Goal: Transaction & Acquisition: Obtain resource

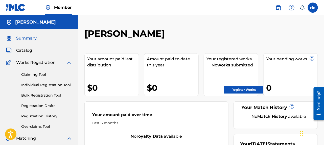
scroll to position [25, 0]
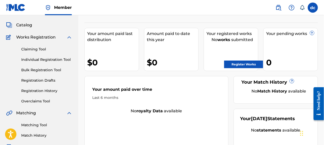
click at [36, 48] on link "Claiming Tool" at bounding box center [46, 49] width 51 height 5
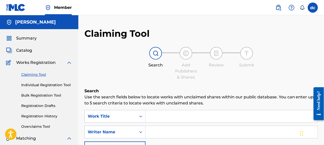
click at [30, 36] on span "Summary" at bounding box center [26, 38] width 20 height 6
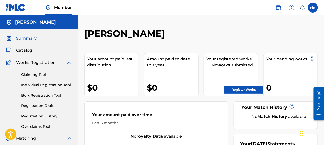
click at [237, 88] on link "Register Works" at bounding box center [243, 90] width 39 height 8
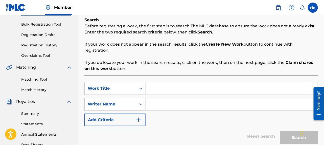
scroll to position [76, 0]
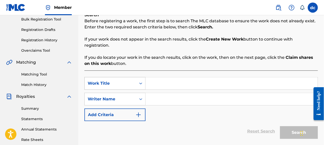
click at [141, 83] on icon "Search Form" at bounding box center [140, 83] width 3 height 2
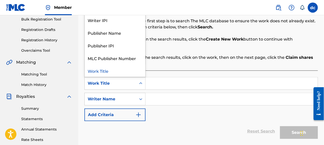
scroll to position [0, 0]
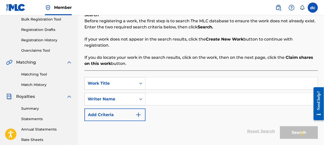
click at [196, 47] on p "If your work does not appear in the search results, click the Create New Work b…" at bounding box center [201, 42] width 234 height 12
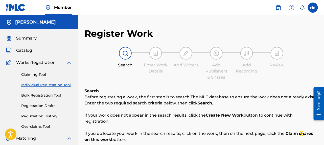
click at [43, 24] on h5 "[PERSON_NAME]" at bounding box center [35, 22] width 41 height 6
click at [26, 38] on span "Summary" at bounding box center [26, 38] width 20 height 6
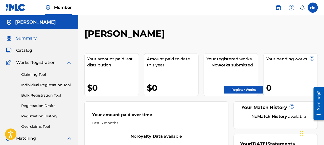
click at [25, 50] on span "Catalog" at bounding box center [24, 50] width 16 height 6
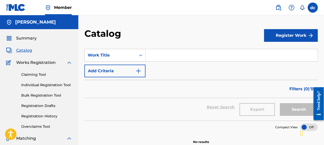
click at [25, 37] on span "Summary" at bounding box center [26, 38] width 20 height 6
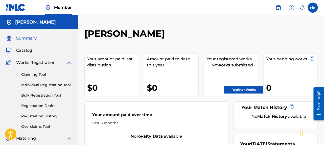
click at [278, 6] on img at bounding box center [278, 8] width 6 height 6
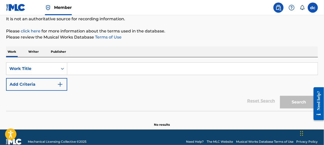
scroll to position [51, 0]
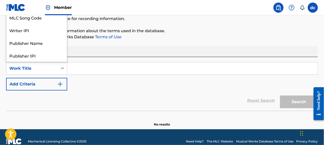
click at [62, 68] on icon "Search Form" at bounding box center [62, 68] width 5 height 5
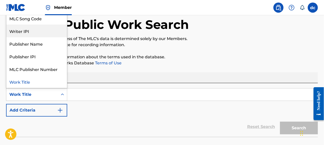
scroll to position [0, 0]
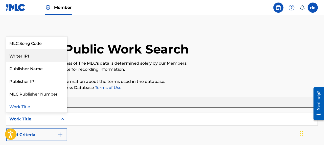
click at [25, 55] on div "Writer IPI" at bounding box center [36, 55] width 61 height 13
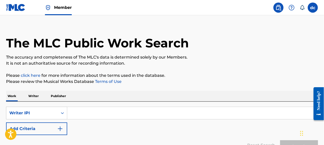
scroll to position [51, 0]
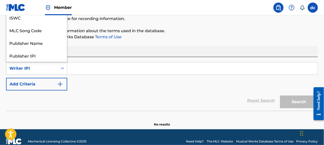
click at [62, 68] on icon "Search Form" at bounding box center [62, 68] width 3 height 2
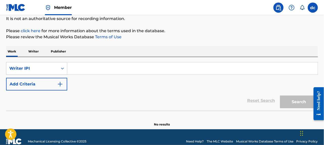
click at [70, 67] on input "Search Form" at bounding box center [192, 68] width 250 height 12
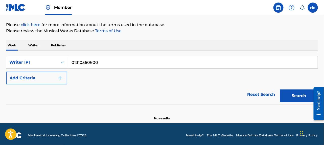
scroll to position [59, 0]
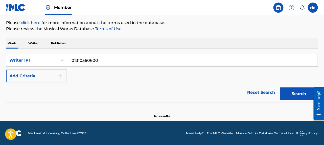
type input "01310560600"
click at [293, 93] on button "Search" at bounding box center [299, 93] width 38 height 13
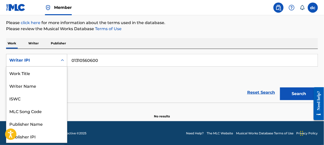
click at [63, 60] on icon "Search Form" at bounding box center [62, 60] width 3 height 2
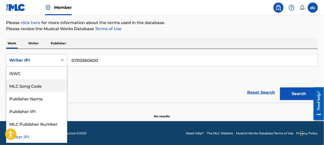
click at [295, 93] on button "Search" at bounding box center [299, 93] width 38 height 13
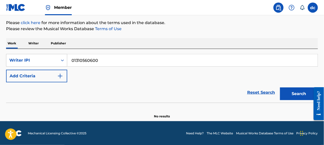
click at [252, 91] on link "Reset Search" at bounding box center [261, 92] width 33 height 11
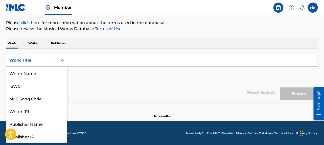
click at [62, 60] on icon "Search Form" at bounding box center [62, 60] width 5 height 5
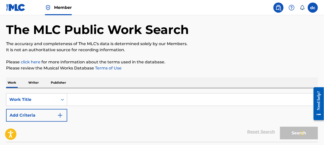
scroll to position [59, 0]
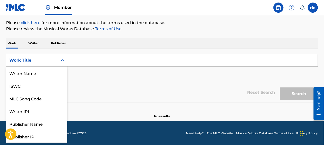
click at [62, 59] on icon "Search Form" at bounding box center [62, 60] width 5 height 5
click at [75, 59] on input "Search Form" at bounding box center [192, 60] width 250 height 12
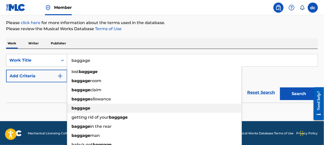
type input "baggage"
click at [82, 107] on strong "baggage" at bounding box center [81, 107] width 19 height 5
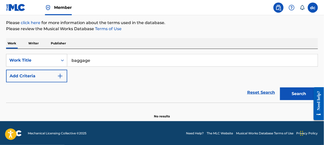
click at [299, 92] on button "Search" at bounding box center [299, 93] width 38 height 13
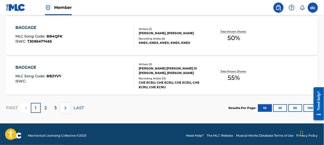
scroll to position [474, 0]
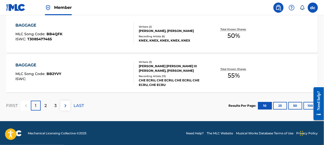
click at [45, 104] on p "2" at bounding box center [45, 105] width 2 height 6
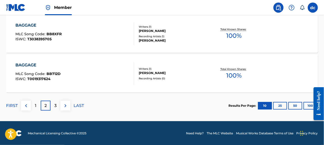
click at [55, 104] on p "3" at bounding box center [55, 105] width 2 height 6
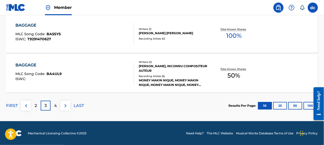
click at [54, 104] on p "4" at bounding box center [55, 105] width 3 height 6
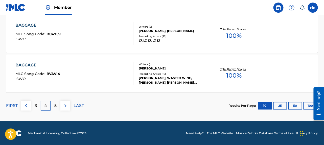
click at [55, 103] on p "5" at bounding box center [55, 105] width 2 height 6
click at [56, 103] on p "6" at bounding box center [55, 105] width 3 height 6
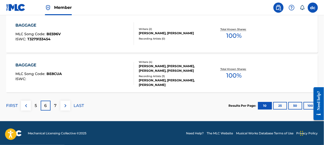
click at [56, 103] on p "7" at bounding box center [55, 105] width 3 height 6
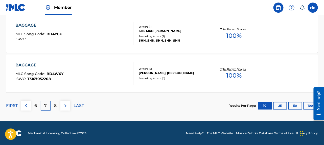
click at [56, 103] on p "8" at bounding box center [55, 105] width 3 height 6
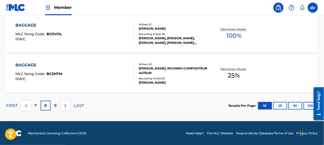
click at [309, 103] on button "100" at bounding box center [311, 106] width 14 height 8
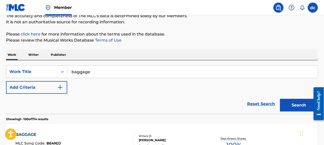
scroll to position [51, 0]
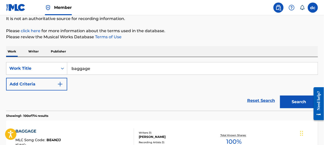
click at [250, 100] on link "Reset Search" at bounding box center [261, 100] width 33 height 11
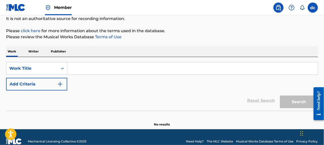
click at [36, 50] on p "Writer" at bounding box center [33, 51] width 13 height 11
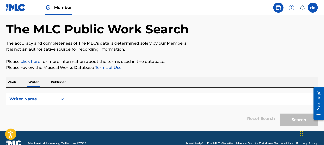
scroll to position [30, 0]
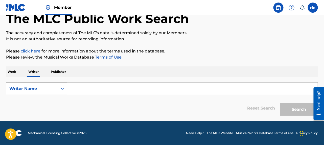
click at [62, 88] on icon "Search Form" at bounding box center [62, 89] width 3 height 2
click at [28, 113] on div "Writer Name" at bounding box center [36, 113] width 61 height 13
click at [83, 89] on input "Search Form" at bounding box center [192, 88] width 250 height 12
click at [61, 88] on icon "Search Form" at bounding box center [62, 88] width 5 height 5
click at [24, 101] on div "Writer IPI" at bounding box center [36, 101] width 61 height 13
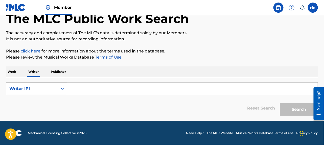
click at [87, 84] on input "Search Form" at bounding box center [192, 88] width 250 height 12
type input "01310560600"
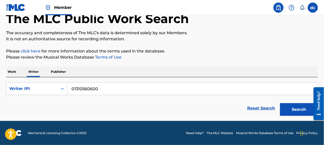
click at [299, 109] on button "Search" at bounding box center [299, 109] width 38 height 13
click at [259, 107] on link "Reset Search" at bounding box center [261, 107] width 33 height 11
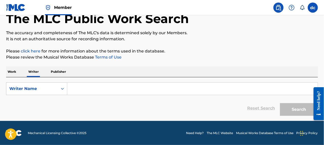
click at [10, 70] on p "Work" at bounding box center [12, 71] width 12 height 11
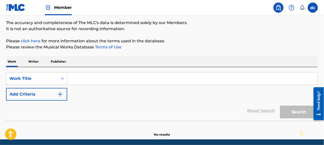
scroll to position [51, 0]
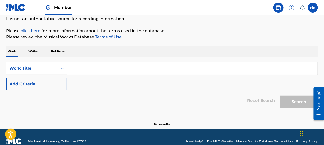
click at [36, 50] on p "Writer" at bounding box center [33, 51] width 13 height 11
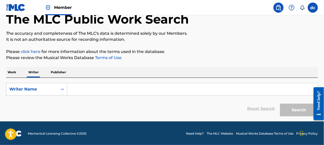
scroll to position [30, 0]
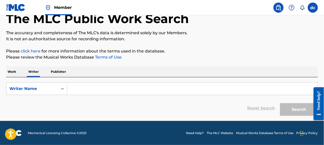
click at [83, 85] on input "Search Form" at bounding box center [192, 88] width 250 height 12
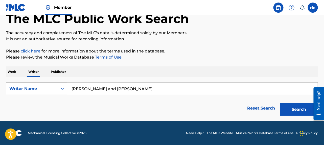
type input "[PERSON_NAME] and [PERSON_NAME]"
click at [298, 109] on button "Search" at bounding box center [299, 109] width 38 height 13
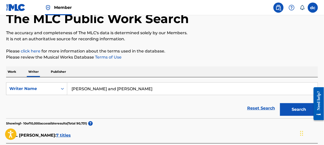
click at [251, 106] on link "Reset Search" at bounding box center [261, 107] width 33 height 11
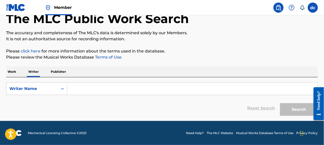
click at [83, 89] on input "Search Form" at bounding box center [192, 88] width 250 height 12
click at [14, 71] on p "Work" at bounding box center [12, 71] width 12 height 11
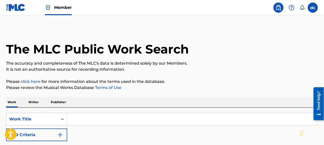
click at [34, 101] on p "Writer" at bounding box center [33, 102] width 13 height 11
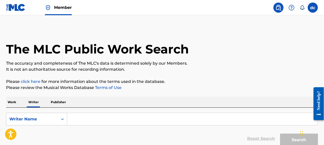
drag, startPoint x: 79, startPoint y: 113, endPoint x: 82, endPoint y: 112, distance: 3.6
click at [79, 113] on input "Search Form" at bounding box center [192, 119] width 250 height 12
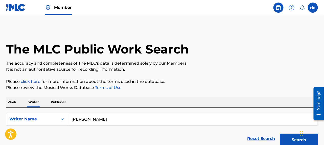
scroll to position [30, 0]
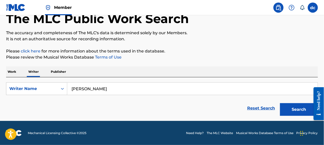
type input "[PERSON_NAME]"
click at [298, 109] on button "Search" at bounding box center [299, 109] width 38 height 13
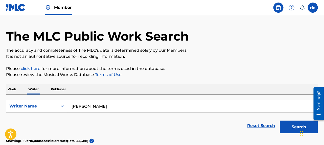
scroll to position [0, 0]
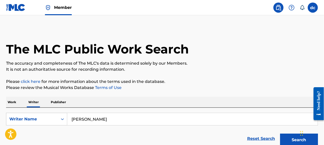
click at [256, 138] on link "Reset Search" at bounding box center [261, 138] width 33 height 11
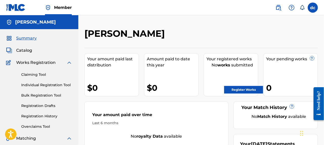
click at [69, 62] on img at bounding box center [69, 62] width 6 height 6
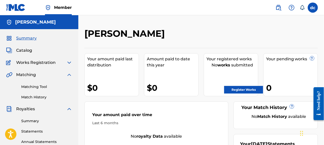
click at [68, 62] on img at bounding box center [69, 62] width 6 height 6
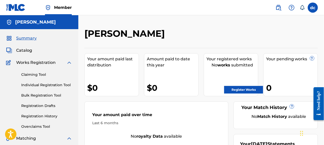
click at [42, 94] on link "Bulk Registration Tool" at bounding box center [46, 95] width 51 height 5
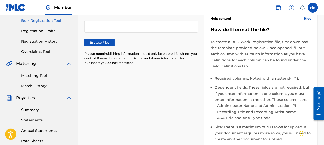
scroll to position [76, 0]
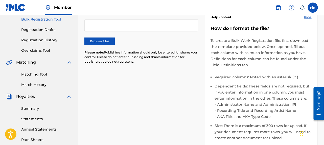
click at [98, 40] on label "Browse Files" at bounding box center [99, 41] width 30 height 8
click at [0, 0] on input "Browse Files" at bounding box center [0, 0] width 0 height 0
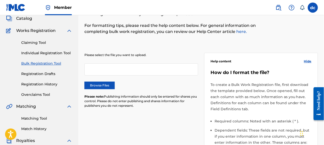
scroll to position [25, 0]
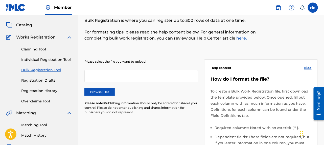
click at [51, 58] on link "Individual Registration Tool" at bounding box center [46, 59] width 51 height 5
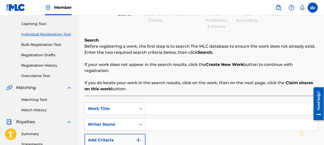
scroll to position [101, 0]
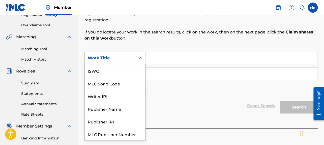
click at [141, 58] on icon "Search Form" at bounding box center [140, 57] width 5 height 5
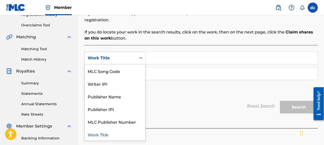
click at [154, 57] on input "Search Form" at bounding box center [232, 58] width 172 height 12
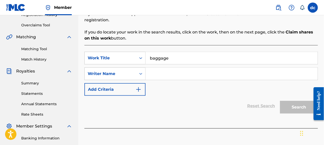
type input "baggage"
click at [153, 73] on input "Search Form" at bounding box center [232, 73] width 172 height 12
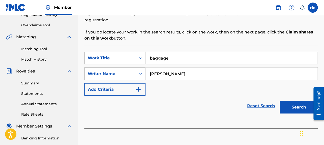
type input "[PERSON_NAME]"
click at [299, 106] on button "Search" at bounding box center [299, 107] width 38 height 13
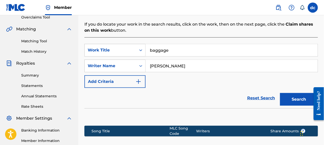
scroll to position [101, 0]
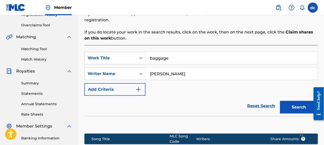
click at [112, 90] on button "Add Criteria" at bounding box center [114, 89] width 61 height 13
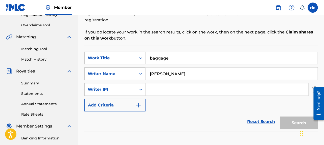
click at [156, 87] on input "Search Form" at bounding box center [227, 89] width 163 height 12
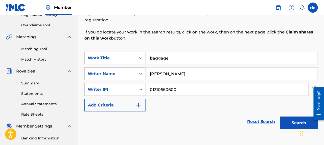
type input "01310560600"
click at [293, 121] on button "Search" at bounding box center [299, 122] width 38 height 13
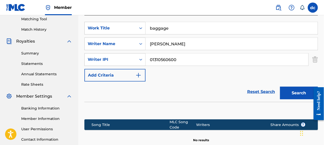
scroll to position [126, 0]
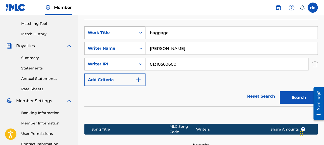
click at [139, 79] on img "Search Form" at bounding box center [138, 80] width 6 height 6
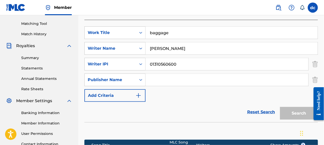
click at [152, 79] on input "Search Form" at bounding box center [227, 80] width 163 height 12
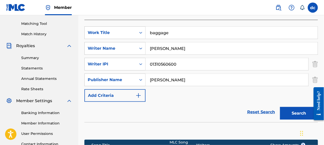
type input "[PERSON_NAME]"
click at [138, 93] on img "Search Form" at bounding box center [138, 95] width 6 height 6
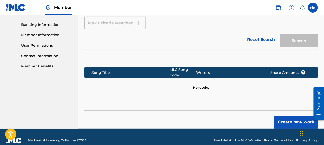
scroll to position [222, 0]
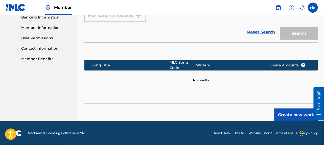
click at [287, 114] on button "Create new work" at bounding box center [295, 114] width 43 height 13
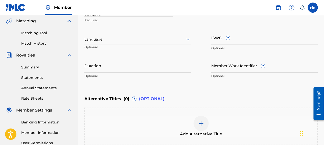
scroll to position [70, 0]
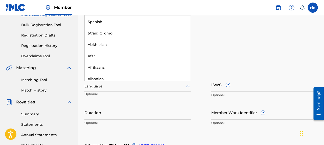
click at [108, 85] on div at bounding box center [137, 86] width 107 height 6
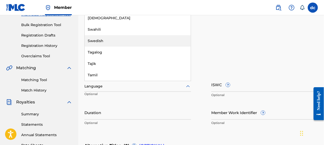
scroll to position [1365, 0]
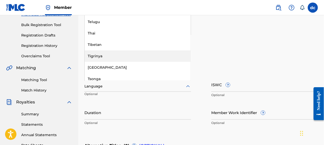
click at [272, 32] on h6 "Enter Work Details" at bounding box center [201, 33] width 234 height 6
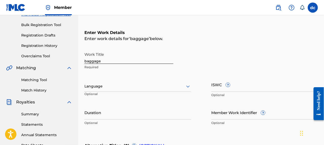
click at [213, 87] on input "ISWC ?" at bounding box center [264, 84] width 107 height 14
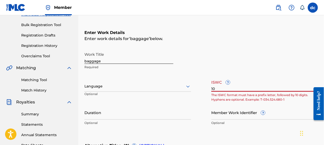
type input "1"
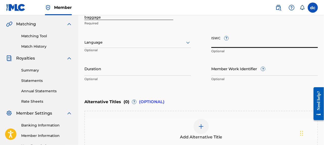
scroll to position [121, 0]
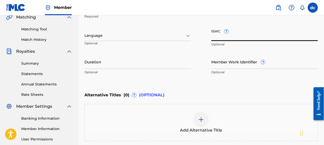
click at [228, 66] on input "Member Work Identifier ?" at bounding box center [264, 61] width 107 height 14
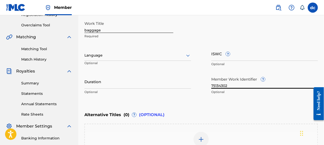
scroll to position [96, 0]
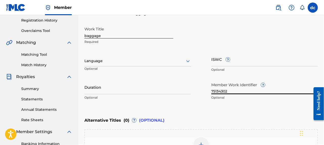
type input "75134302"
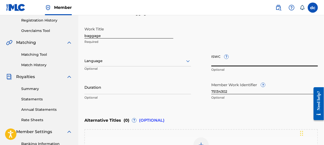
click at [216, 62] on input "ISWC ?" at bounding box center [264, 59] width 107 height 14
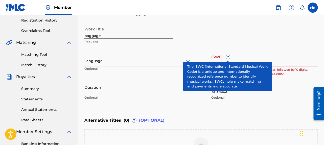
click at [227, 56] on span "?" at bounding box center [228, 57] width 4 height 4
click at [227, 56] on input "qt" at bounding box center [264, 59] width 107 height 14
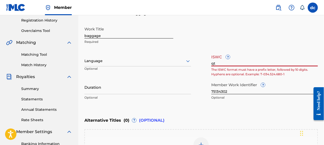
type input "q"
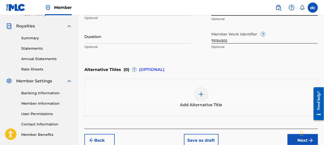
scroll to position [171, 0]
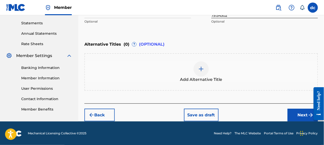
type input "T-335.150.986-5"
click at [306, 112] on button "Next" at bounding box center [303, 114] width 30 height 13
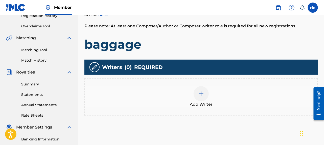
scroll to position [124, 0]
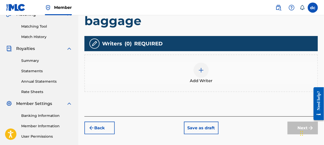
click at [206, 79] on span "Add Writer" at bounding box center [201, 81] width 23 height 6
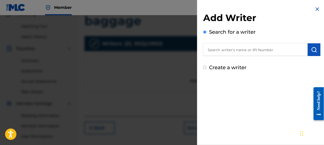
click at [213, 50] on input "text" at bounding box center [255, 49] width 105 height 13
type input "[PERSON_NAME]"
click at [315, 8] on img at bounding box center [317, 9] width 6 height 6
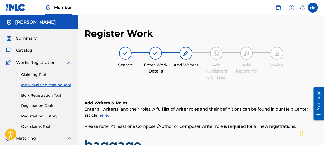
scroll to position [0, 0]
click at [184, 52] on img at bounding box center [186, 53] width 6 height 6
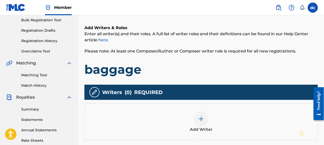
scroll to position [76, 0]
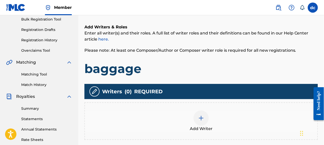
click at [216, 89] on div "Writers ( 0 ) REQUIRED" at bounding box center [201, 91] width 234 height 15
click at [202, 116] on img at bounding box center [201, 118] width 6 height 6
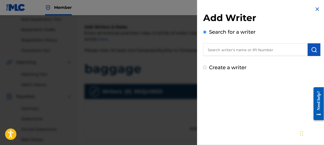
click at [213, 51] on input "text" at bounding box center [255, 49] width 105 height 13
type input "[PERSON_NAME] [PERSON_NAME]"
click at [247, 104] on div "Add Writer Search for a writer [PERSON_NAME] [PERSON_NAME] Create a writer" at bounding box center [261, 72] width 129 height 145
click at [315, 8] on img at bounding box center [317, 9] width 6 height 6
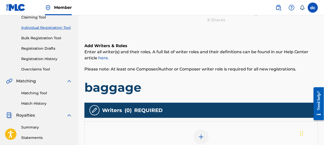
scroll to position [0, 0]
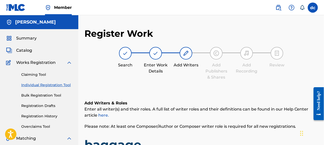
click at [52, 83] on link "Individual Registration Tool" at bounding box center [46, 84] width 51 height 5
click at [186, 54] on img at bounding box center [186, 53] width 6 height 6
click at [217, 54] on img at bounding box center [216, 53] width 6 height 6
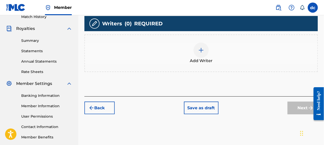
scroll to position [152, 0]
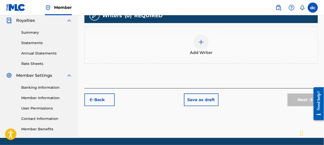
click at [103, 99] on button "Back" at bounding box center [99, 99] width 30 height 13
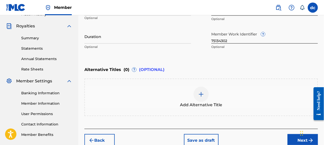
scroll to position [171, 0]
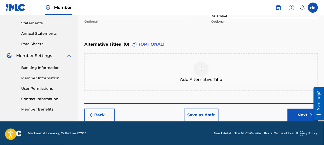
click at [301, 113] on button "Next" at bounding box center [303, 114] width 30 height 13
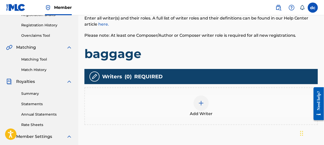
scroll to position [98, 0]
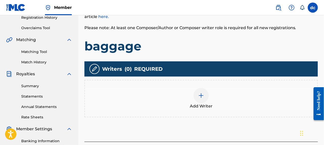
click at [195, 103] on span "Add Writer" at bounding box center [201, 106] width 23 height 6
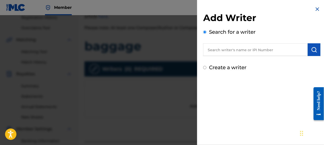
click at [204, 66] on input "Create a writer" at bounding box center [204, 67] width 3 height 3
radio input "false"
radio input "true"
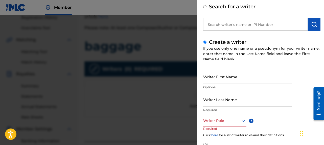
scroll to position [51, 0]
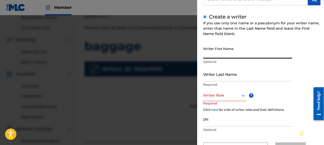
click at [212, 57] on input "Writer First Name" at bounding box center [247, 51] width 89 height 14
type input "[PERSON_NAME]"
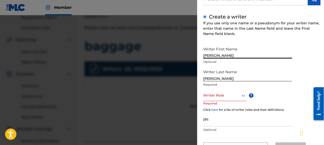
click at [243, 94] on icon at bounding box center [243, 95] width 6 height 6
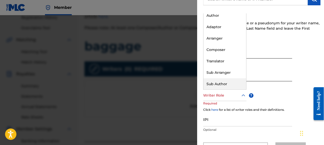
scroll to position [0, 0]
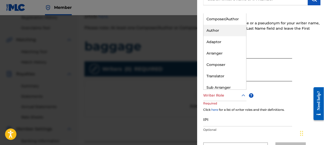
click at [211, 29] on div "Author" at bounding box center [224, 30] width 43 height 11
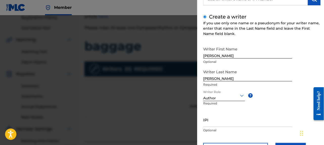
click at [242, 95] on icon at bounding box center [242, 95] width 6 height 6
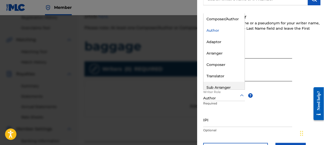
scroll to position [15, 0]
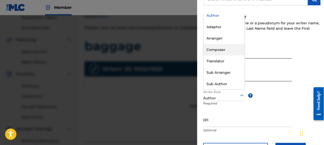
click at [213, 48] on div "Composer" at bounding box center [223, 49] width 41 height 11
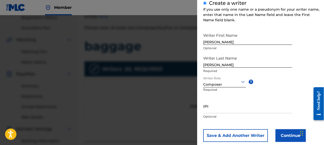
scroll to position [75, 0]
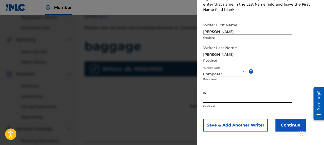
click at [213, 96] on input "IPI" at bounding box center [247, 95] width 89 height 14
type input "01310560600"
click at [227, 124] on button "Save & Add Another Writer" at bounding box center [235, 125] width 65 height 13
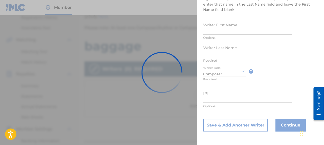
scroll to position [74, 0]
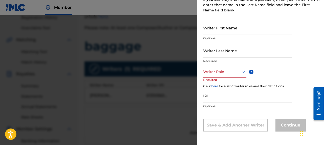
click at [214, 29] on input "Writer First Name" at bounding box center [247, 27] width 89 height 14
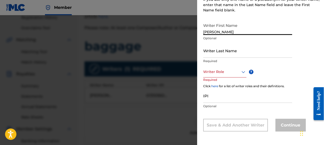
type input "[PERSON_NAME]"
click at [208, 53] on input "Writer Last Name" at bounding box center [247, 50] width 89 height 14
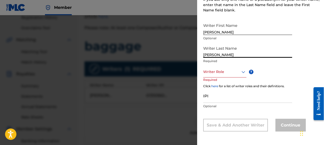
type input "[PERSON_NAME]"
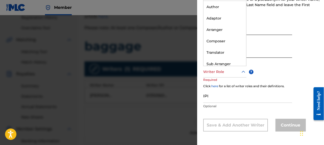
click at [243, 72] on icon at bounding box center [243, 72] width 6 height 6
click at [213, 41] on div "Composer" at bounding box center [224, 40] width 43 height 11
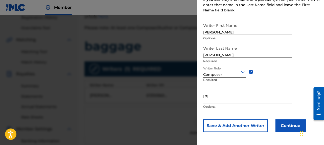
scroll to position [75, 0]
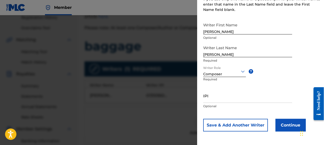
click at [287, 124] on button "Continue" at bounding box center [290, 125] width 30 height 13
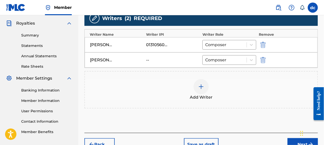
scroll to position [174, 0]
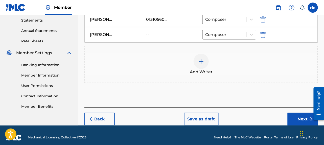
click at [302, 116] on button "Next" at bounding box center [303, 118] width 30 height 13
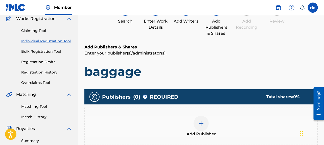
scroll to position [73, 0]
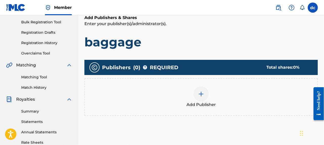
click at [202, 91] on img at bounding box center [201, 94] width 6 height 6
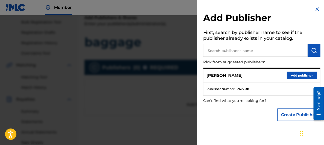
click at [312, 49] on img "submit" at bounding box center [314, 50] width 6 height 6
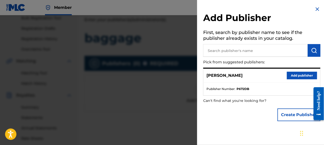
scroll to position [48, 0]
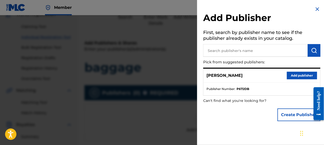
click at [313, 49] on img "submit" at bounding box center [314, 50] width 6 height 6
click at [305, 75] on button "Add publisher" at bounding box center [302, 76] width 30 height 8
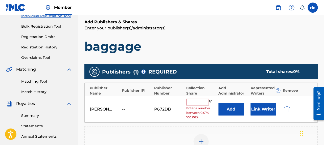
scroll to position [98, 0]
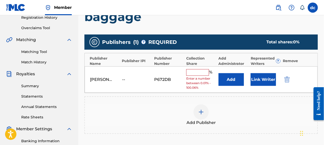
click at [192, 72] on input "text" at bounding box center [197, 72] width 23 height 7
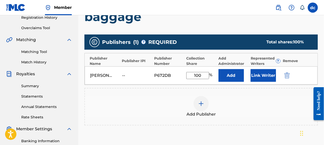
type input "100"
click at [257, 73] on button "Link Writer" at bounding box center [263, 75] width 25 height 13
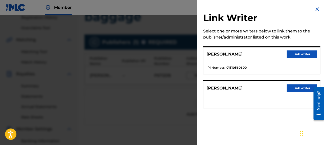
click at [295, 86] on button "Link writer" at bounding box center [302, 88] width 30 height 8
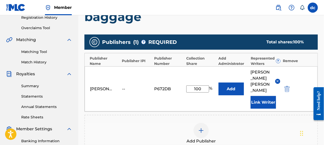
click at [232, 82] on button "Add" at bounding box center [231, 88] width 25 height 13
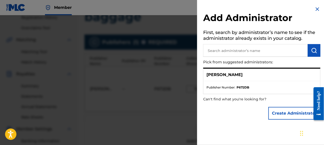
click at [311, 49] on img "submit" at bounding box center [314, 50] width 6 height 6
click at [286, 112] on button "Create Administrator" at bounding box center [294, 113] width 52 height 13
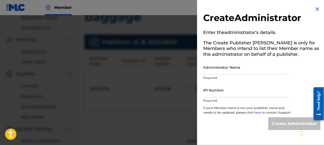
click at [216, 95] on input "IPI Number" at bounding box center [245, 90] width 85 height 14
click at [216, 93] on input "IPI Number" at bounding box center [245, 90] width 85 height 14
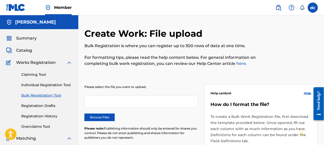
click at [68, 62] on img at bounding box center [69, 62] width 6 height 6
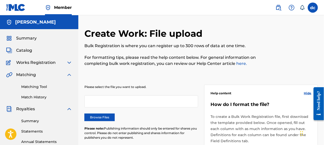
click at [29, 50] on span "Catalog" at bounding box center [24, 50] width 16 height 6
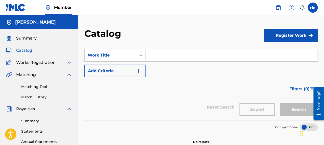
click at [280, 34] on button "Register Work" at bounding box center [291, 35] width 54 height 13
click at [26, 36] on span "Summary" at bounding box center [26, 38] width 20 height 6
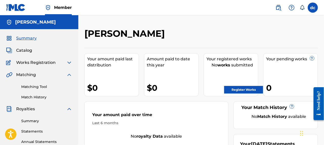
click at [25, 50] on span "Catalog" at bounding box center [24, 50] width 16 height 6
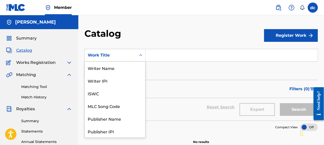
click at [140, 54] on icon "Search Form" at bounding box center [140, 55] width 5 height 5
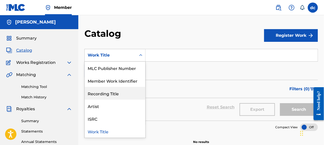
click at [113, 94] on div "Recording Title" at bounding box center [115, 93] width 61 height 13
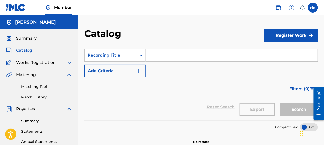
click at [152, 57] on input "Search Form" at bounding box center [232, 55] width 172 height 12
type input "01310560600"
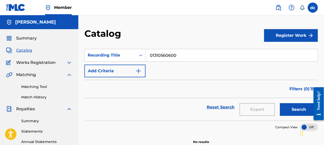
click at [296, 109] on button "Search" at bounding box center [299, 109] width 38 height 13
click at [297, 106] on button "Search" at bounding box center [299, 109] width 38 height 13
click at [290, 35] on button "Register Work" at bounding box center [291, 35] width 54 height 13
click at [280, 62] on link "By File Upload" at bounding box center [291, 64] width 54 height 12
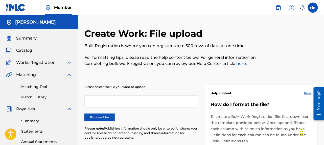
click at [42, 62] on span "Works Registration" at bounding box center [35, 62] width 39 height 6
click at [68, 61] on img at bounding box center [69, 62] width 6 height 6
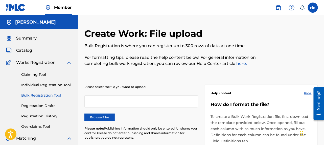
click at [48, 84] on link "Individual Registration Tool" at bounding box center [46, 84] width 51 height 5
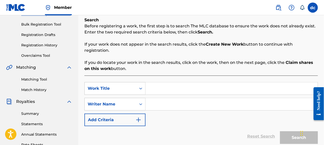
scroll to position [76, 0]
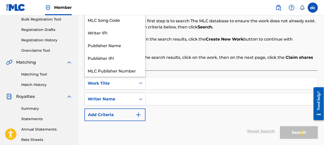
click at [141, 82] on icon "Search Form" at bounding box center [140, 83] width 5 height 5
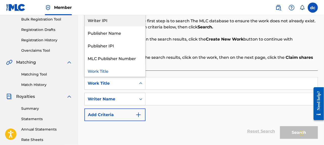
click at [105, 20] on div "Writer IPI" at bounding box center [115, 20] width 61 height 13
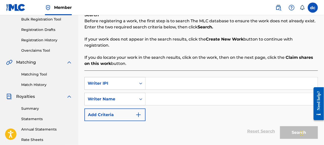
click at [153, 82] on input "Search Form" at bounding box center [232, 83] width 172 height 12
type input "01310560600"
click at [142, 97] on icon "Search Form" at bounding box center [140, 98] width 5 height 5
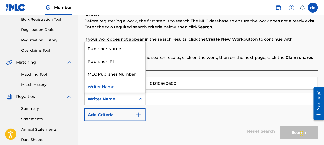
click at [161, 100] on input "Search Form" at bounding box center [232, 99] width 172 height 12
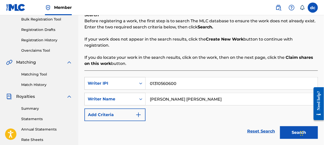
type input "[PERSON_NAME] [PERSON_NAME]"
click at [139, 113] on img "Search Form" at bounding box center [138, 114] width 6 height 6
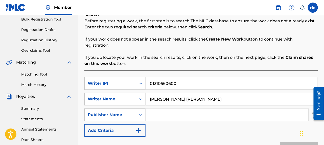
click at [159, 115] on input "Search Form" at bounding box center [227, 114] width 163 height 12
type input "[PERSON_NAME]"
click at [140, 129] on img "Search Form" at bounding box center [138, 130] width 6 height 6
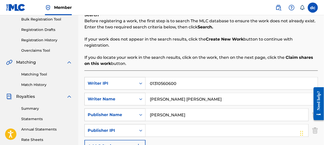
scroll to position [101, 0]
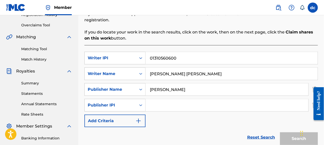
click at [137, 118] on img "Search Form" at bounding box center [138, 121] width 6 height 6
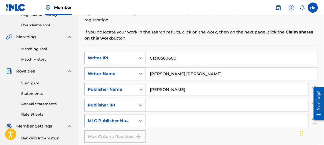
click at [141, 120] on icon "Search Form" at bounding box center [140, 120] width 5 height 5
click at [128, 133] on div "MLC Publisher Number" at bounding box center [115, 133] width 61 height 13
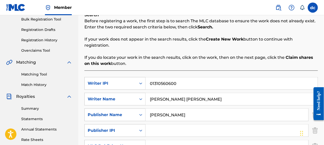
scroll to position [152, 0]
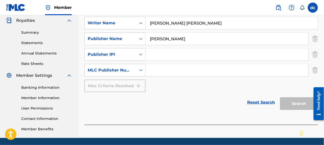
click at [259, 100] on link "Reset Search" at bounding box center [261, 102] width 33 height 11
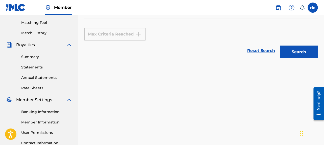
scroll to position [93, 0]
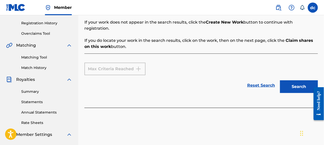
click at [298, 84] on button "Search" at bounding box center [299, 86] width 38 height 13
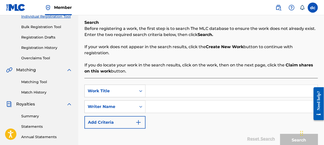
scroll to position [67, 0]
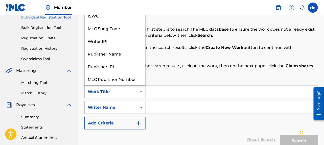
click at [141, 90] on icon "Search Form" at bounding box center [140, 91] width 5 height 5
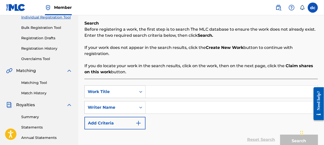
click at [153, 91] on input "Search Form" at bounding box center [232, 91] width 172 height 12
type input "baggage"
click at [159, 101] on div "Search Form" at bounding box center [232, 107] width 172 height 13
click at [142, 106] on icon "Search Form" at bounding box center [140, 107] width 5 height 5
click at [163, 115] on div "SearchWithCriteria19d6285e-a1b2-4158-bbd0-b048e206a866 Work Title baggage Searc…" at bounding box center [201, 107] width 234 height 44
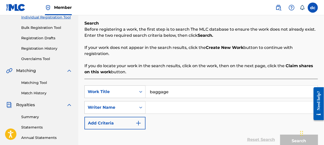
click at [157, 109] on input "Search Form" at bounding box center [232, 107] width 172 height 12
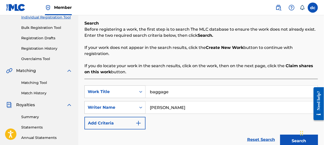
type input "[PERSON_NAME]"
click at [137, 120] on img "Search Form" at bounding box center [138, 123] width 6 height 6
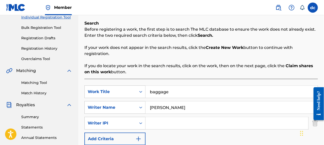
click at [149, 123] on input "Search Form" at bounding box center [227, 123] width 163 height 12
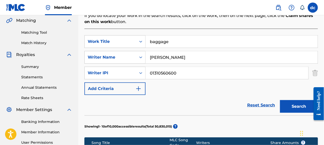
scroll to position [118, 0]
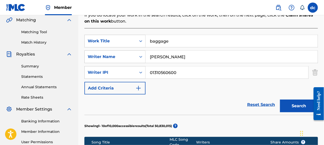
type input "01310560600"
click at [140, 86] on img "Search Form" at bounding box center [138, 88] width 6 height 6
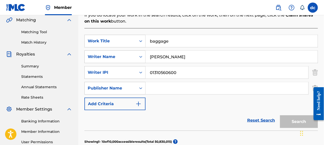
click at [157, 87] on input "Search Form" at bounding box center [227, 88] width 163 height 12
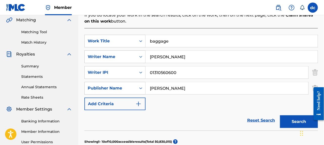
type input "[PERSON_NAME]"
click at [139, 102] on img "Search Form" at bounding box center [138, 104] width 6 height 6
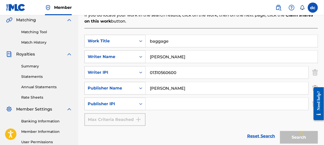
click at [149, 102] on input "Search Form" at bounding box center [227, 104] width 163 height 12
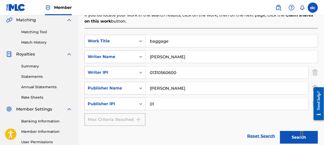
type input "0"
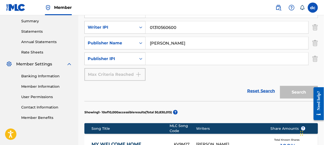
scroll to position [156, 0]
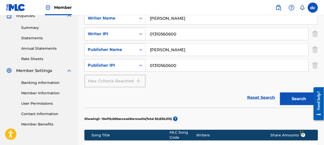
type input "01310560600"
click at [203, 91] on div "Reset Search Search" at bounding box center [201, 97] width 234 height 20
click at [296, 97] on button "Search" at bounding box center [299, 98] width 38 height 13
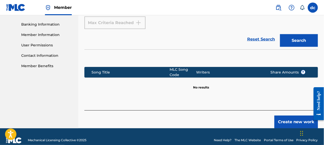
scroll to position [222, 0]
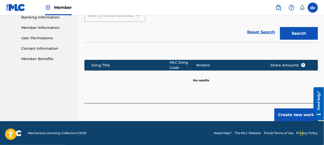
click at [284, 113] on button "Create new work" at bounding box center [295, 114] width 43 height 13
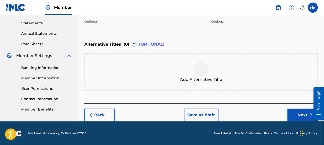
scroll to position [96, 0]
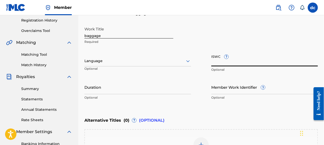
click at [221, 61] on input "ISWC ?" at bounding box center [264, 59] width 107 height 14
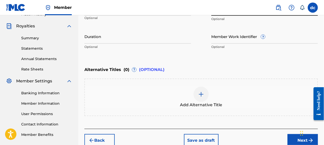
scroll to position [171, 0]
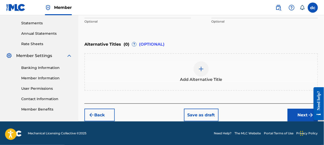
type input "T-335.150.986-5"
click at [304, 112] on button "Next" at bounding box center [303, 114] width 30 height 13
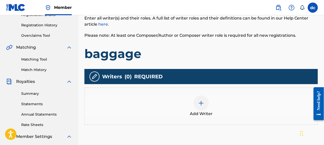
scroll to position [98, 0]
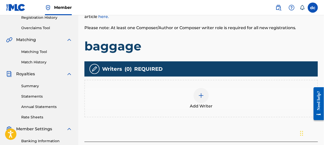
click at [95, 69] on img at bounding box center [94, 69] width 6 height 6
click at [200, 104] on span "Add Writer" at bounding box center [201, 106] width 23 height 6
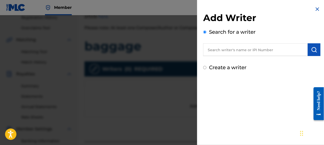
click at [219, 50] on input "text" at bounding box center [255, 49] width 105 height 13
type input "[PERSON_NAME]"
click at [312, 49] on img "submit" at bounding box center [314, 50] width 6 height 6
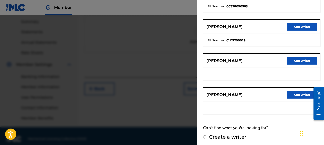
scroll to position [169, 0]
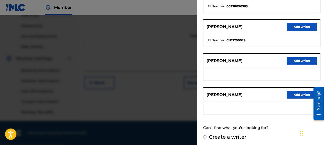
click at [204, 135] on input "Create a writer" at bounding box center [204, 136] width 3 height 3
radio input "false"
radio input "true"
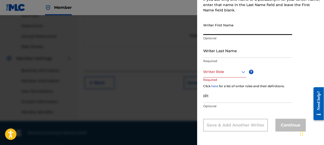
click at [215, 30] on input "Writer First Name" at bounding box center [247, 27] width 89 height 14
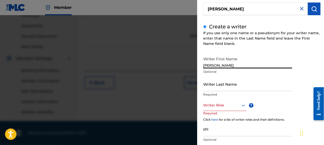
scroll to position [49, 0]
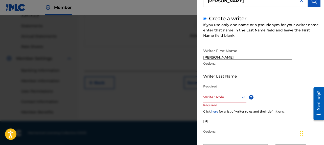
type input "[PERSON_NAME]"
click at [214, 80] on input "Writer Last Name" at bounding box center [247, 75] width 89 height 14
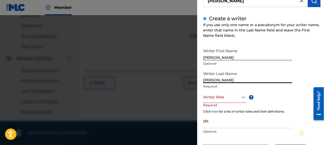
type input "[PERSON_NAME]"
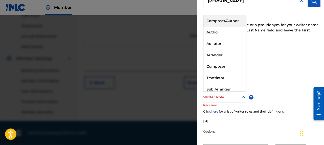
click at [243, 97] on icon at bounding box center [243, 97] width 6 height 6
click at [226, 19] on div "Composer/Author" at bounding box center [224, 20] width 43 height 11
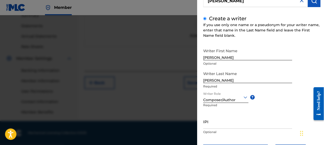
scroll to position [74, 0]
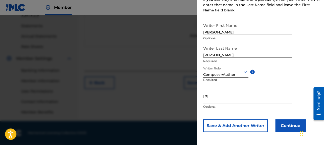
click at [286, 124] on button "Continue" at bounding box center [290, 125] width 30 height 13
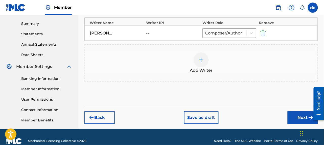
scroll to position [169, 0]
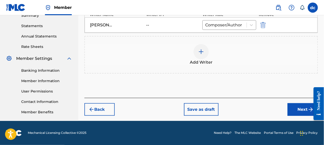
click at [305, 108] on button "Next" at bounding box center [303, 109] width 30 height 13
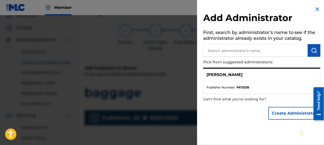
scroll to position [22, 0]
click at [246, 78] on div "[PERSON_NAME]" at bounding box center [261, 74] width 117 height 12
click at [247, 86] on strong "P672DB" at bounding box center [243, 87] width 13 height 5
click at [284, 111] on button "Create Administrator" at bounding box center [294, 113] width 52 height 13
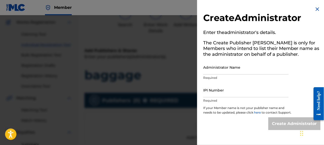
scroll to position [48, 0]
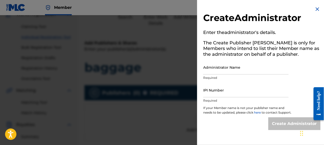
click at [218, 69] on input "Administrator Name" at bounding box center [245, 67] width 85 height 14
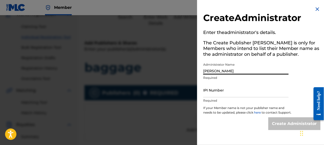
type input "[PERSON_NAME]"
click at [214, 93] on input "IPI Number" at bounding box center [245, 90] width 85 height 14
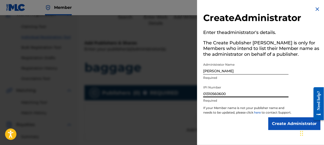
type input "01310560600"
click at [284, 125] on input "Create Administrator" at bounding box center [294, 123] width 52 height 13
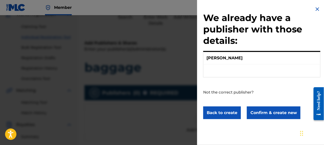
click at [233, 110] on button "Back to create" at bounding box center [222, 112] width 38 height 13
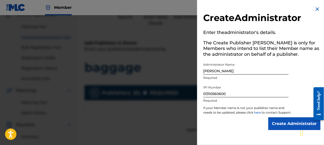
click at [232, 70] on input "[PERSON_NAME]" at bounding box center [245, 67] width 85 height 14
type input "d"
type input "[PERSON_NAME]"
click at [278, 127] on input "Create Administrator" at bounding box center [294, 123] width 52 height 13
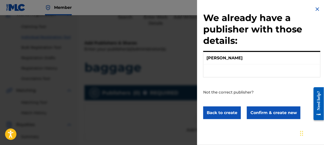
click at [263, 110] on button "Confirm & create new" at bounding box center [274, 112] width 54 height 13
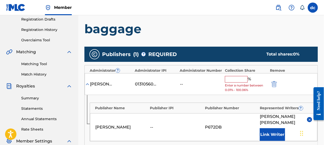
scroll to position [98, 0]
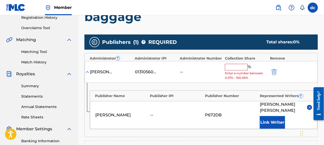
click at [231, 68] on input "text" at bounding box center [236, 67] width 23 height 7
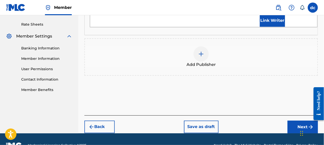
scroll to position [196, 0]
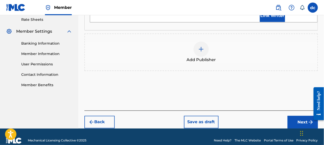
type input "100"
click at [304, 116] on button "Next" at bounding box center [303, 122] width 30 height 13
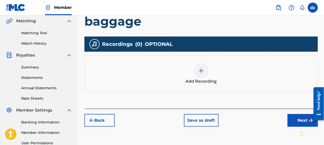
scroll to position [124, 0]
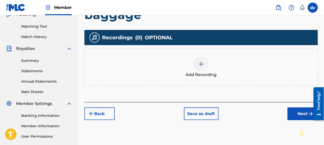
click at [300, 111] on button "Next" at bounding box center [303, 113] width 30 height 13
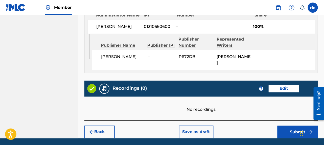
scroll to position [298, 0]
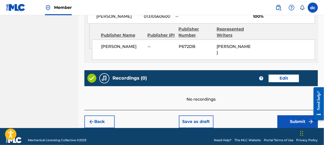
click at [293, 115] on button "Submit" at bounding box center [298, 121] width 40 height 13
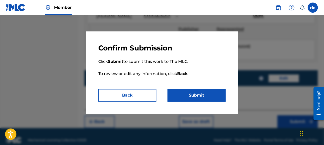
click at [194, 93] on button "Submit" at bounding box center [197, 95] width 58 height 13
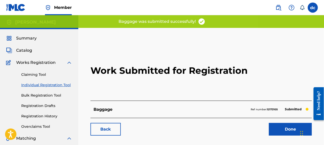
scroll to position [25, 0]
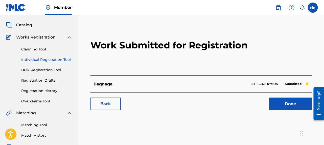
click at [288, 102] on link "Done" at bounding box center [290, 103] width 43 height 13
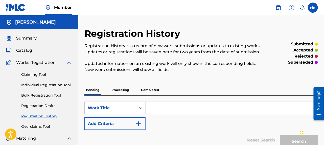
click at [25, 49] on span "Catalog" at bounding box center [24, 50] width 16 height 6
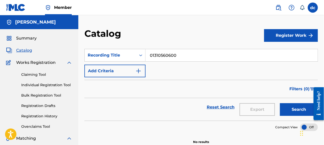
click at [70, 62] on img at bounding box center [69, 62] width 6 height 6
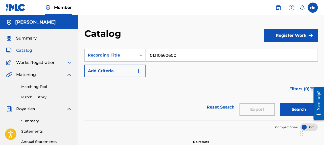
click at [70, 62] on img at bounding box center [69, 62] width 6 height 6
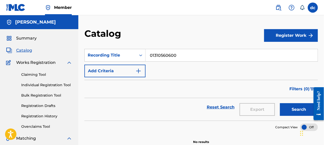
click at [295, 108] on button "Search" at bounding box center [299, 109] width 38 height 13
click at [188, 61] on input "01310560600" at bounding box center [232, 55] width 172 height 12
click at [291, 34] on button "Register Work" at bounding box center [291, 35] width 54 height 13
click at [279, 52] on link "Individual" at bounding box center [291, 52] width 54 height 12
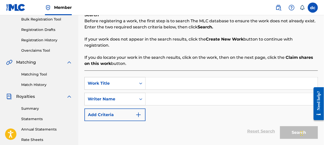
scroll to position [101, 0]
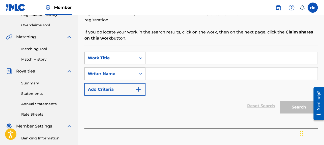
click at [149, 56] on input "Search Form" at bounding box center [232, 58] width 172 height 12
type input "birds"
click at [141, 74] on icon "Search Form" at bounding box center [140, 73] width 5 height 5
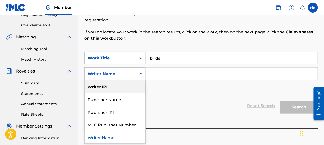
click at [163, 73] on input "Search Form" at bounding box center [232, 73] width 172 height 12
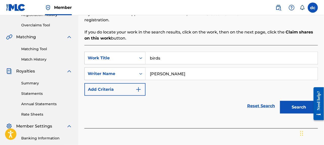
type input "[PERSON_NAME]"
click at [140, 89] on img "Search Form" at bounding box center [138, 89] width 6 height 6
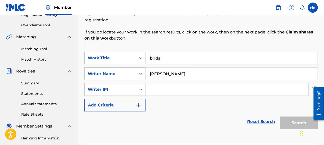
click at [151, 87] on input "Search Form" at bounding box center [227, 89] width 163 height 12
type input "01310560600"
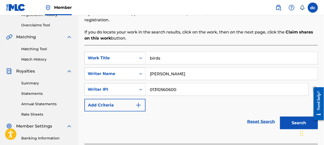
click at [139, 103] on img "Search Form" at bounding box center [138, 105] width 6 height 6
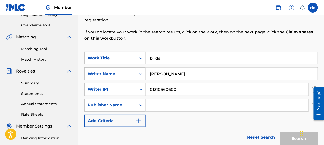
click at [154, 105] on input "Search Form" at bounding box center [227, 105] width 163 height 12
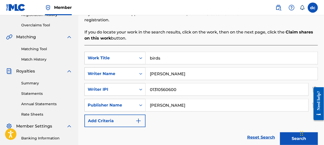
type input "[PERSON_NAME]"
click at [137, 119] on img "Search Form" at bounding box center [138, 121] width 6 height 6
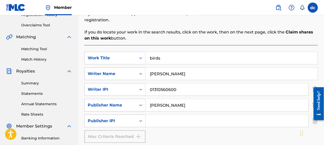
click at [149, 118] on input "Search Form" at bounding box center [227, 120] width 163 height 12
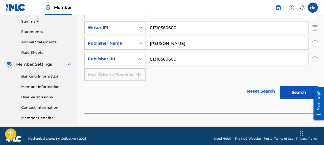
scroll to position [169, 0]
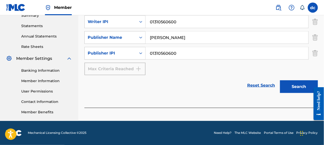
click at [300, 85] on button "Search" at bounding box center [299, 86] width 38 height 13
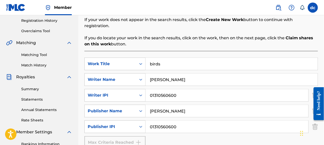
scroll to position [121, 0]
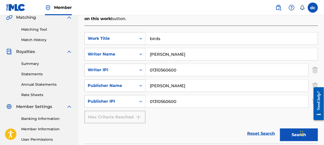
click at [184, 105] on input "01310560600" at bounding box center [227, 101] width 163 height 12
type input "0"
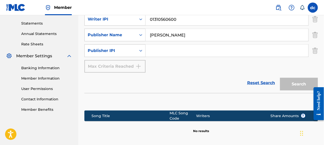
scroll to position [222, 0]
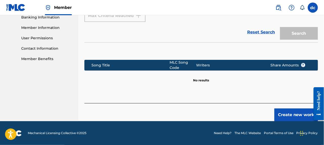
click at [288, 111] on button "Create new work" at bounding box center [295, 114] width 43 height 13
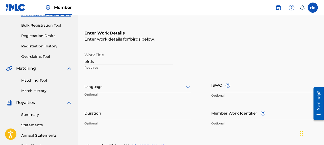
scroll to position [45, 0]
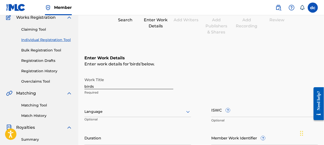
click at [222, 112] on input "ISWC ?" at bounding box center [264, 109] width 107 height 14
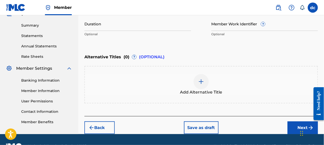
scroll to position [171, 0]
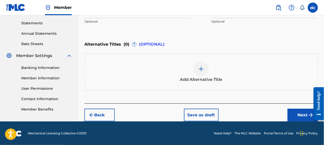
click at [303, 112] on button "Next" at bounding box center [303, 114] width 30 height 13
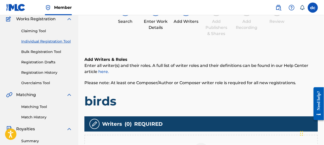
scroll to position [98, 0]
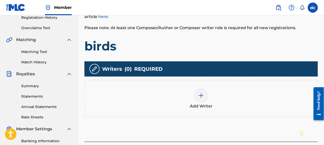
click at [201, 101] on div at bounding box center [201, 95] width 15 height 15
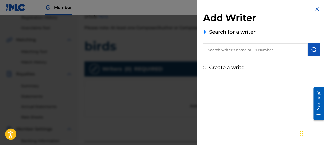
click at [222, 48] on input "text" at bounding box center [255, 49] width 105 height 13
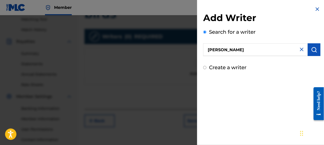
scroll to position [149, 0]
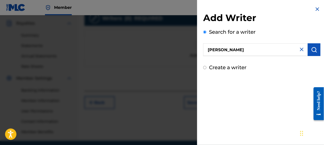
type input "[PERSON_NAME]"
click at [311, 49] on img "submit" at bounding box center [314, 50] width 6 height 6
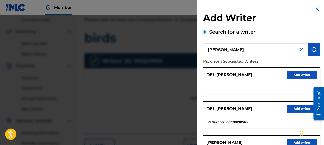
scroll to position [98, 0]
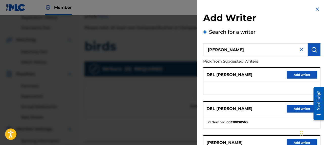
click at [313, 49] on img "submit" at bounding box center [314, 50] width 6 height 6
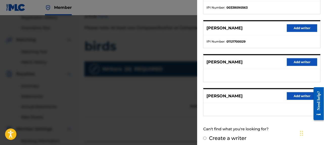
scroll to position [116, 0]
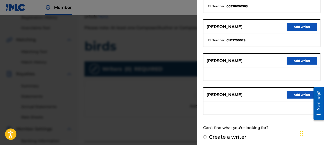
click at [204, 135] on input "Create a writer" at bounding box center [204, 136] width 3 height 3
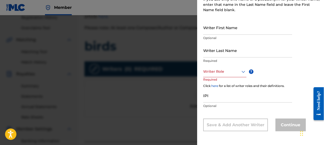
radio input "false"
radio input "true"
click at [216, 28] on input "Writer First Name" at bounding box center [247, 27] width 89 height 14
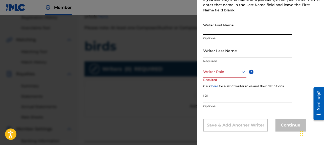
type input "[PERSON_NAME]"
click at [220, 52] on input "Writer Last Name" at bounding box center [247, 50] width 89 height 14
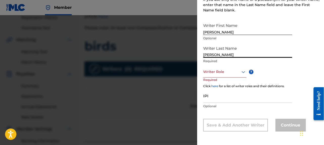
type input "[PERSON_NAME]"
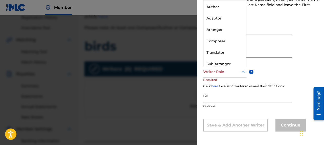
click at [243, 71] on icon at bounding box center [243, 72] width 6 height 6
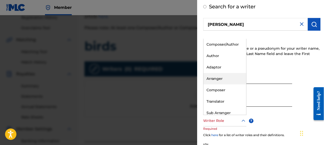
scroll to position [0, 0]
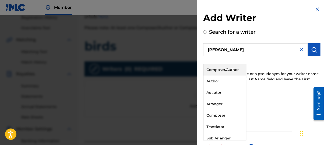
click at [223, 68] on div "Composer/Author" at bounding box center [224, 69] width 43 height 11
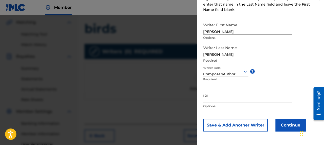
scroll to position [124, 0]
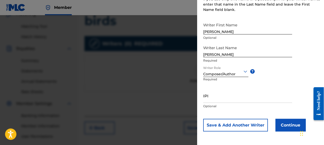
click at [286, 124] on button "Continue" at bounding box center [290, 125] width 30 height 13
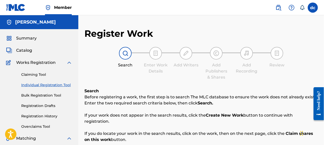
click at [19, 49] on span "Catalog" at bounding box center [24, 50] width 16 height 6
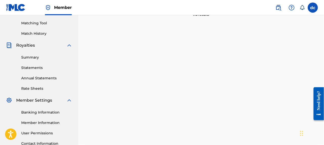
scroll to position [169, 0]
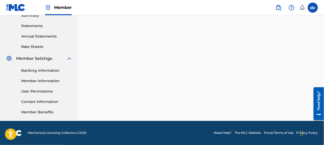
click at [38, 99] on link "Contact Information" at bounding box center [46, 101] width 51 height 5
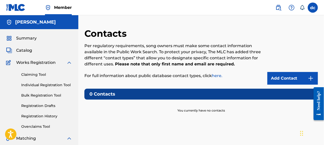
click at [24, 38] on span "Summary" at bounding box center [26, 38] width 20 height 6
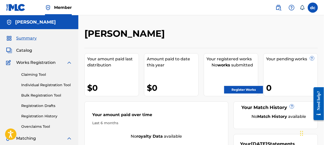
click at [24, 48] on span "Catalog" at bounding box center [24, 50] width 16 height 6
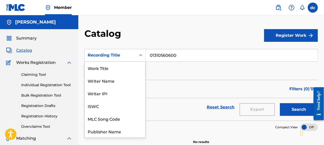
click at [113, 54] on div "Recording Title" at bounding box center [110, 55] width 45 height 6
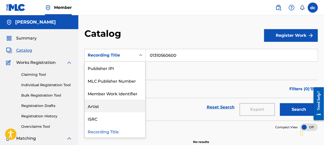
click at [96, 105] on div "Artist" at bounding box center [115, 105] width 61 height 13
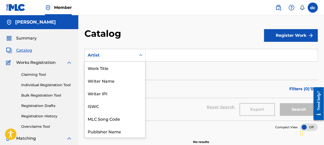
click at [101, 52] on div "Artist" at bounding box center [110, 55] width 45 height 6
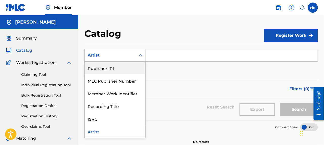
click at [99, 67] on div "Publisher IPI" at bounding box center [115, 67] width 61 height 13
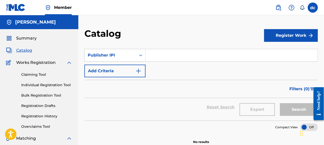
click at [282, 34] on button "Register Work" at bounding box center [291, 35] width 54 height 13
click at [269, 50] on link "Individual" at bounding box center [291, 52] width 54 height 12
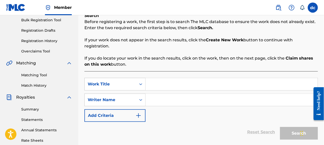
scroll to position [76, 0]
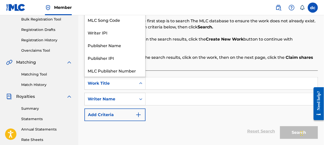
click at [99, 82] on div "Work Title" at bounding box center [110, 83] width 45 height 6
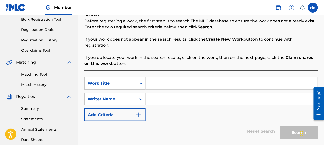
click at [154, 83] on input "Search Form" at bounding box center [232, 83] width 172 height 12
type input "birds"
click at [163, 102] on input "Search Form" at bounding box center [232, 99] width 172 height 12
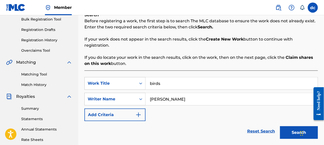
type input "[PERSON_NAME]"
click at [139, 112] on img "Search Form" at bounding box center [138, 114] width 6 height 6
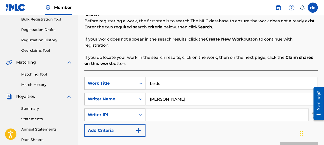
click at [150, 114] on input "Search Form" at bounding box center [227, 114] width 163 height 12
type input "01310560600"
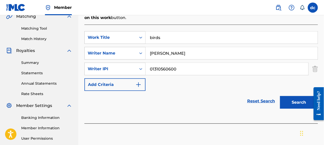
scroll to position [126, 0]
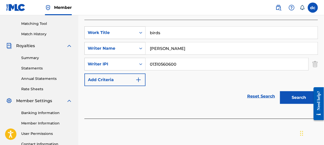
click at [139, 79] on img "Search Form" at bounding box center [138, 80] width 6 height 6
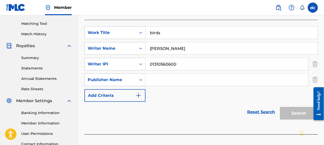
click at [139, 94] on img "Search Form" at bounding box center [138, 95] width 6 height 6
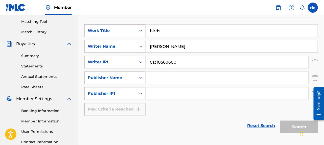
scroll to position [169, 0]
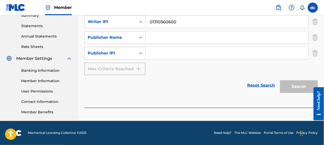
click at [318, 97] on div "Need help?" at bounding box center [318, 99] width 7 height 19
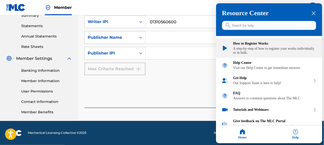
click at [254, 48] on div "A step-by-step of how to register your works individually or in bulk." at bounding box center [274, 51] width 83 height 8
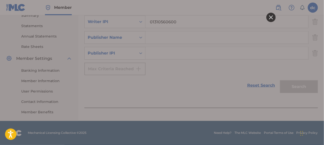
scroll to position [0, 0]
click at [270, 16] on icon at bounding box center [271, 17] width 4 height 4
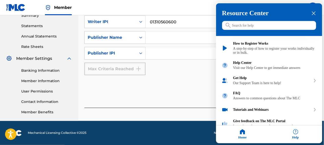
click at [314, 11] on icon "close resource center" at bounding box center [314, 13] width 4 height 4
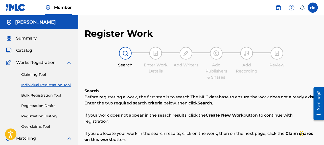
click at [278, 7] on img at bounding box center [278, 8] width 6 height 6
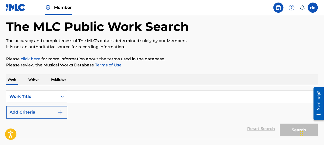
scroll to position [59, 0]
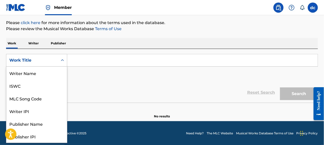
click at [62, 60] on icon "Search Form" at bounding box center [62, 60] width 3 height 2
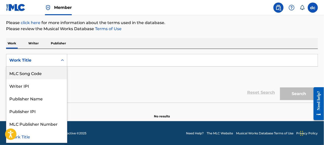
click at [75, 60] on input "Search Form" at bounding box center [192, 60] width 250 height 12
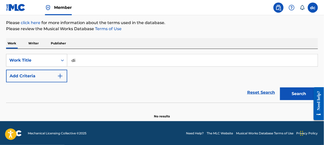
type input "d"
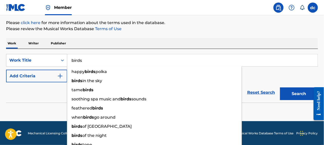
type input "birds"
click at [59, 76] on img "Search Form" at bounding box center [60, 76] width 6 height 6
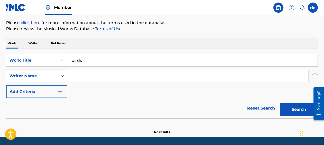
click at [92, 77] on input "Search Form" at bounding box center [187, 76] width 241 height 12
type input "[PERSON_NAME]"
click at [61, 89] on img "Search Form" at bounding box center [60, 91] width 6 height 6
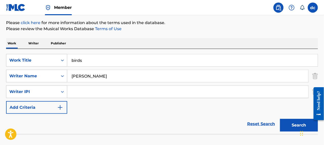
click at [76, 92] on input "Search Form" at bounding box center [187, 91] width 241 height 12
type input "01310560600"
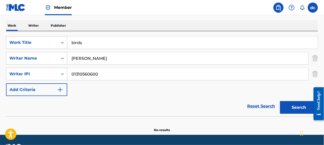
scroll to position [90, 0]
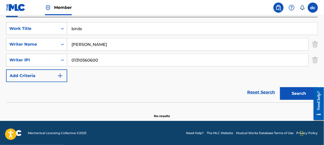
click at [60, 75] on img "Search Form" at bounding box center [60, 76] width 6 height 6
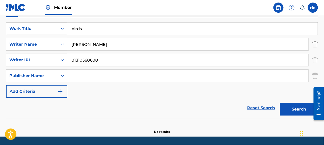
click at [84, 74] on input "Search Form" at bounding box center [187, 76] width 241 height 12
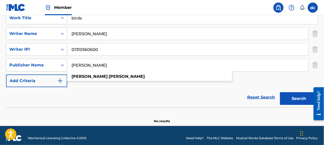
scroll to position [106, 0]
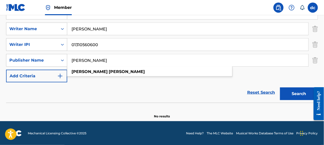
type input "[PERSON_NAME]"
click at [59, 74] on img "Search Form" at bounding box center [60, 76] width 6 height 6
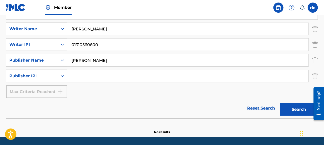
click at [77, 76] on input "Search Form" at bounding box center [187, 76] width 241 height 12
type input "01310560600"
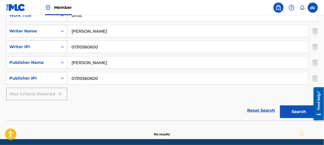
scroll to position [121, 0]
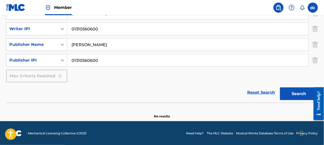
click at [295, 92] on button "Search" at bounding box center [299, 93] width 38 height 13
click at [51, 74] on div "Max Criteria Reached" at bounding box center [36, 76] width 61 height 13
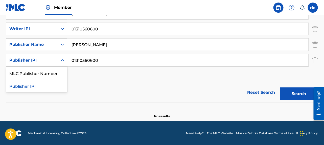
click at [63, 60] on icon "Search Form" at bounding box center [62, 60] width 5 height 5
click at [30, 71] on div "MLC Publisher Number" at bounding box center [36, 72] width 61 height 13
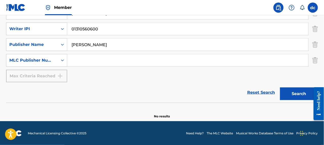
click at [290, 7] on img at bounding box center [292, 8] width 6 height 6
click at [287, 33] on p "View portal intro" at bounding box center [291, 34] width 43 height 12
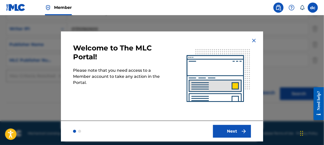
click at [229, 130] on button "Next" at bounding box center [232, 131] width 38 height 13
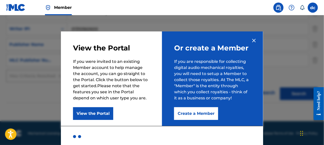
click at [101, 111] on button "View the Portal" at bounding box center [93, 113] width 40 height 13
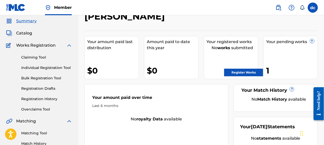
scroll to position [25, 0]
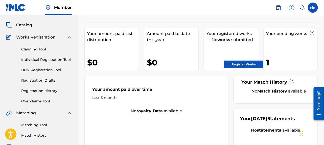
click at [238, 62] on link "Register Works" at bounding box center [243, 64] width 39 height 8
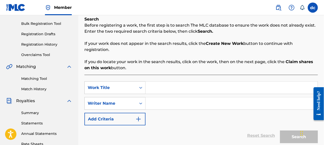
scroll to position [76, 0]
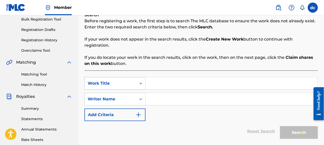
click at [141, 81] on icon "Search Form" at bounding box center [140, 83] width 5 height 5
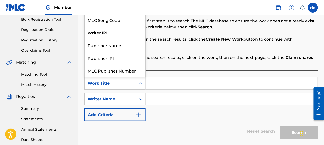
scroll to position [12, 0]
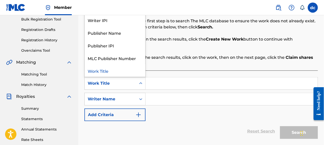
click at [149, 78] on input "Search Form" at bounding box center [232, 83] width 172 height 12
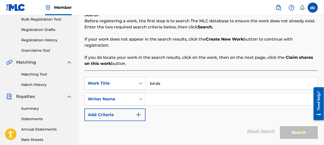
type input "birds"
click at [156, 101] on input "Search Form" at bounding box center [232, 99] width 172 height 12
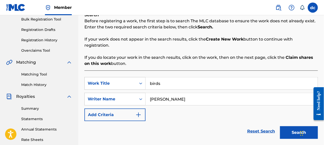
type input "[PERSON_NAME]"
click at [295, 130] on button "Search" at bounding box center [299, 132] width 38 height 13
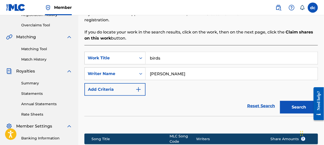
scroll to position [126, 0]
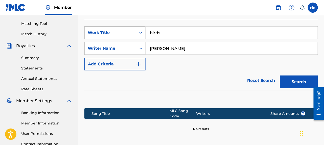
click at [138, 63] on img "Search Form" at bounding box center [138, 64] width 6 height 6
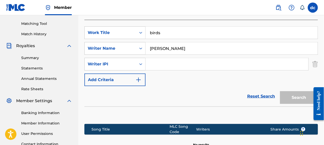
click at [153, 62] on input "Search Form" at bounding box center [227, 64] width 163 height 12
type input "01310560600"
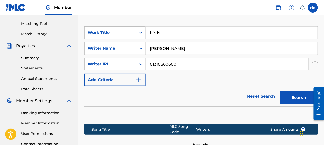
click at [294, 96] on button "Search" at bounding box center [299, 97] width 38 height 13
click at [137, 79] on img "Search Form" at bounding box center [138, 80] width 6 height 6
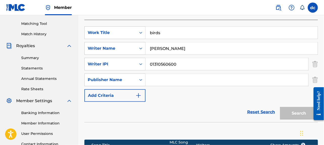
click at [139, 94] on img "Search Form" at bounding box center [138, 95] width 6 height 6
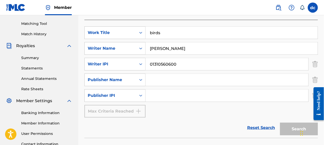
click at [161, 79] on input "Search Form" at bounding box center [227, 80] width 163 height 12
type input "[PERSON_NAME]"
click at [161, 97] on input "Search Form" at bounding box center [227, 95] width 163 height 12
type input "01310560600"
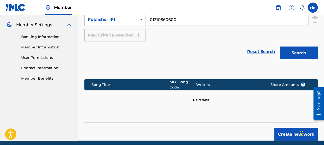
scroll to position [222, 0]
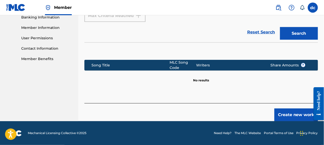
click at [288, 113] on button "Create new work" at bounding box center [295, 114] width 43 height 13
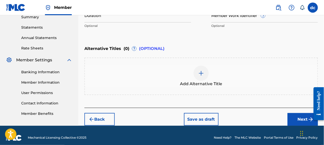
scroll to position [171, 0]
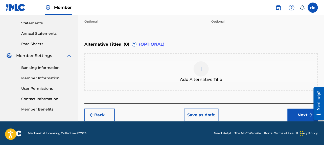
click at [301, 111] on button "Next" at bounding box center [303, 114] width 30 height 13
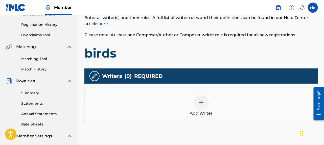
scroll to position [98, 0]
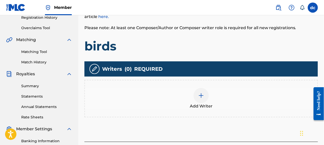
click at [202, 95] on img at bounding box center [201, 95] width 6 height 6
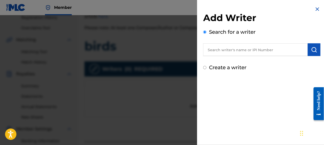
click at [216, 51] on input "text" at bounding box center [255, 49] width 105 height 13
type input "[PERSON_NAME]"
click at [314, 48] on img "submit" at bounding box center [314, 50] width 6 height 6
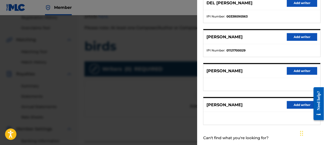
scroll to position [116, 0]
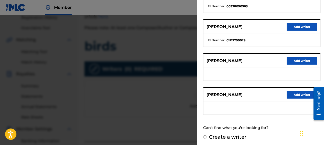
click at [204, 135] on input "Create a writer" at bounding box center [204, 136] width 3 height 3
radio input "false"
radio input "true"
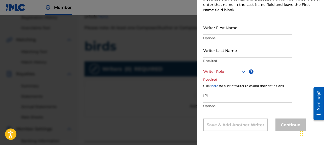
scroll to position [74, 0]
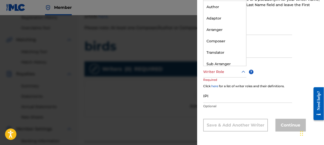
click at [244, 71] on icon at bounding box center [243, 72] width 6 height 6
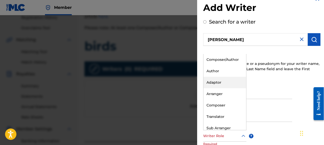
scroll to position [0, 0]
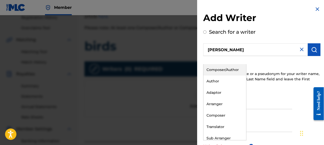
click at [220, 68] on div "Composer/Author" at bounding box center [224, 69] width 43 height 11
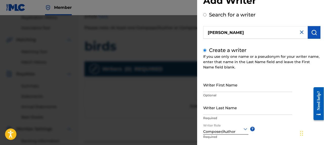
scroll to position [25, 0]
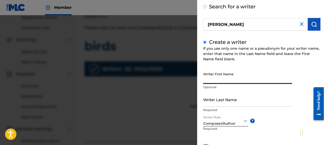
click at [217, 77] on input "Writer First Name" at bounding box center [247, 76] width 89 height 14
type input "[PERSON_NAME]"
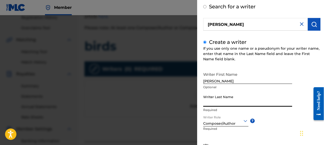
click at [208, 99] on input "Writer Last Name" at bounding box center [247, 99] width 89 height 14
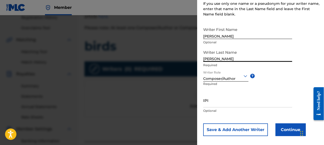
scroll to position [75, 0]
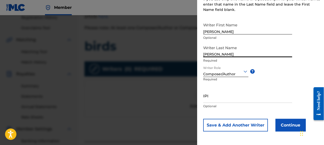
type input "[PERSON_NAME]"
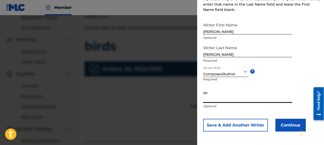
click at [214, 97] on input "IPI" at bounding box center [247, 95] width 89 height 14
click at [286, 123] on button "Continue" at bounding box center [290, 125] width 30 height 13
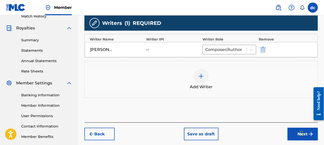
scroll to position [169, 0]
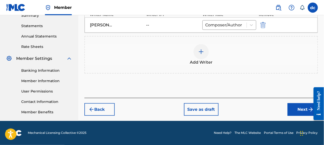
click at [302, 106] on button "Next" at bounding box center [303, 109] width 30 height 13
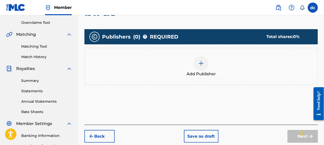
scroll to position [93, 0]
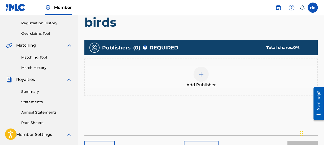
click at [209, 84] on span "Add Publisher" at bounding box center [201, 85] width 29 height 6
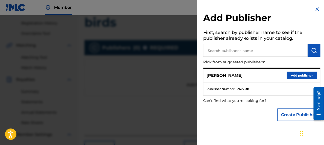
click at [290, 113] on button "Create Publisher" at bounding box center [299, 114] width 43 height 13
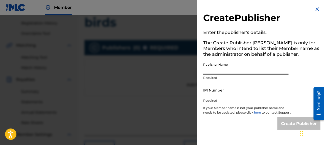
click at [230, 68] on input "Publisher Name" at bounding box center [245, 67] width 85 height 14
type input "[PERSON_NAME]"
click at [227, 90] on input "IPI Number" at bounding box center [245, 90] width 85 height 14
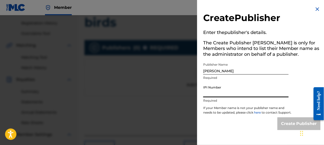
type input "01310560600"
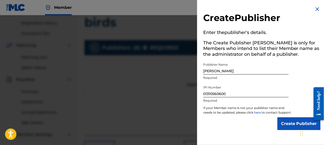
click at [291, 126] on input "Create Publisher" at bounding box center [299, 123] width 43 height 13
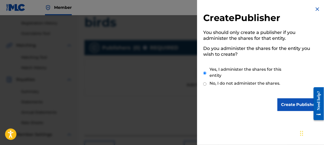
click at [285, 104] on input "Create Publisher" at bounding box center [299, 104] width 43 height 13
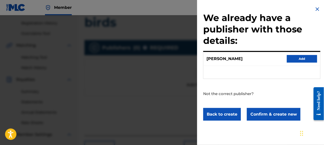
click at [300, 56] on button "Add" at bounding box center [302, 59] width 30 height 8
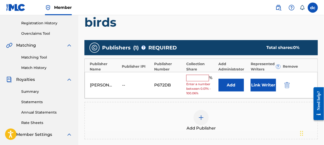
click at [195, 78] on input "text" at bounding box center [197, 78] width 23 height 7
type input "100"
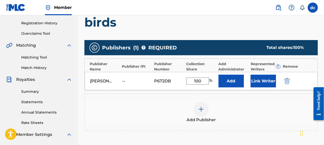
click at [257, 79] on button "Link Writer" at bounding box center [263, 81] width 25 height 13
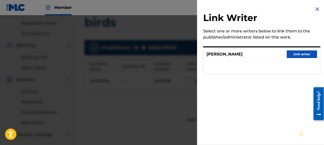
click at [299, 53] on button "Link writer" at bounding box center [302, 54] width 30 height 8
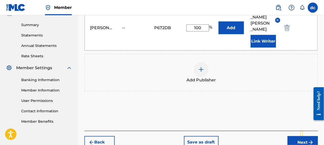
scroll to position [174, 0]
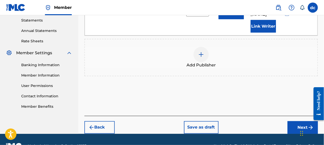
click at [303, 121] on button "Next" at bounding box center [303, 127] width 30 height 13
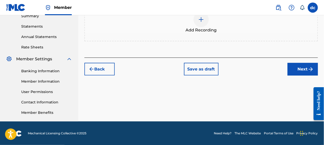
scroll to position [169, 0]
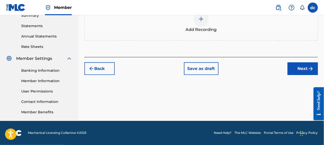
click at [304, 67] on button "Next" at bounding box center [303, 68] width 30 height 13
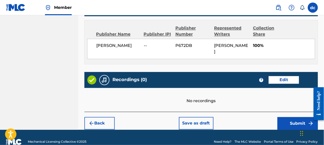
scroll to position [271, 0]
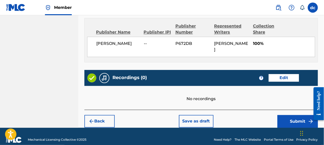
click at [301, 115] on button "Submit" at bounding box center [298, 121] width 40 height 13
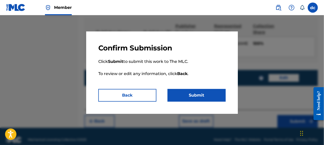
click at [195, 93] on button "Submit" at bounding box center [197, 95] width 58 height 13
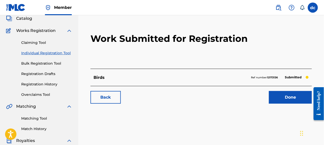
scroll to position [76, 0]
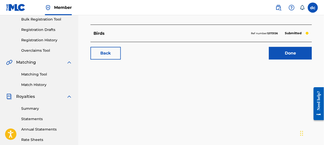
click at [291, 52] on link "Done" at bounding box center [290, 53] width 43 height 13
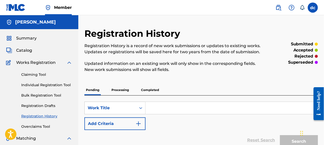
click at [172, 111] on input "Search Form" at bounding box center [232, 108] width 172 height 12
click at [34, 83] on link "Individual Registration Tool" at bounding box center [46, 84] width 51 height 5
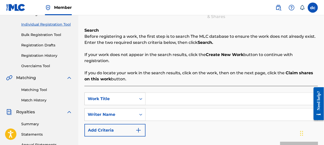
scroll to position [76, 0]
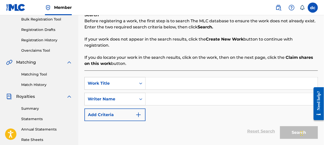
click at [153, 79] on input "Search Form" at bounding box center [232, 83] width 172 height 12
type input "broken"
click at [160, 95] on input "Search Form" at bounding box center [232, 99] width 172 height 12
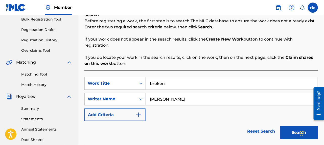
type input "[PERSON_NAME]"
click at [139, 112] on img "Search Form" at bounding box center [138, 114] width 6 height 6
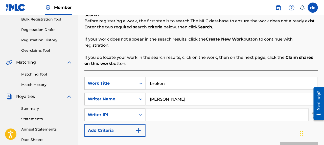
click at [164, 115] on input "Search Form" at bounding box center [227, 114] width 163 height 12
type input "01310560600"
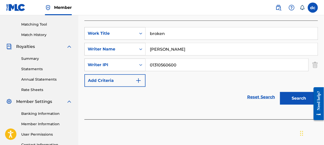
scroll to position [126, 0]
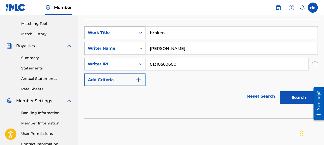
click at [138, 79] on img "Search Form" at bounding box center [138, 80] width 6 height 6
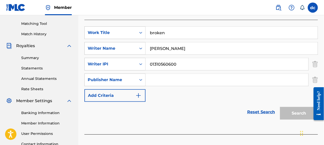
click at [152, 78] on input "Search Form" at bounding box center [227, 80] width 163 height 12
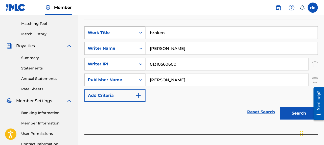
type input "[PERSON_NAME]"
click at [138, 96] on img "Search Form" at bounding box center [138, 95] width 6 height 6
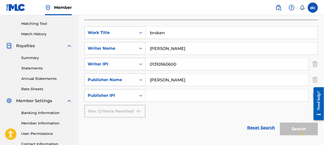
click at [165, 98] on input "Search Form" at bounding box center [227, 95] width 163 height 12
type input "01310560600"
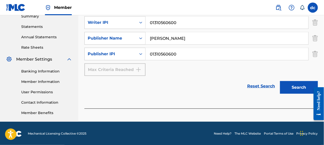
scroll to position [169, 0]
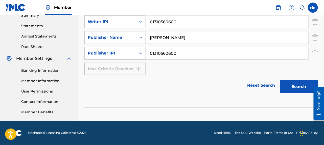
click at [295, 85] on button "Search" at bounding box center [299, 86] width 38 height 13
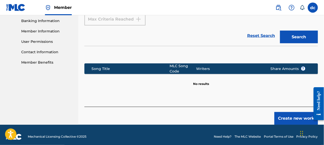
scroll to position [219, 0]
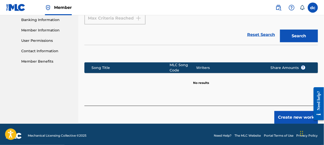
click at [285, 113] on button "Create new work" at bounding box center [295, 117] width 43 height 13
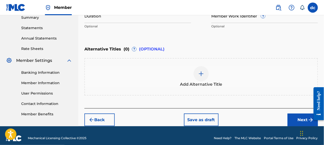
scroll to position [171, 0]
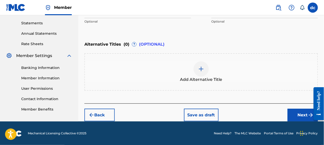
click at [304, 112] on button "Next" at bounding box center [303, 114] width 30 height 13
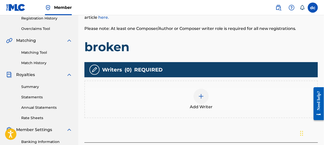
scroll to position [98, 0]
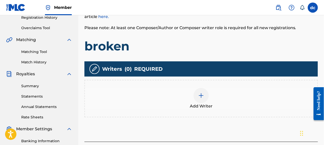
click at [201, 93] on img at bounding box center [201, 95] width 6 height 6
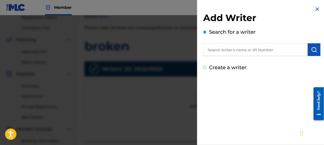
click at [204, 66] on input "Create a writer" at bounding box center [204, 67] width 3 height 3
radio input "false"
radio input "true"
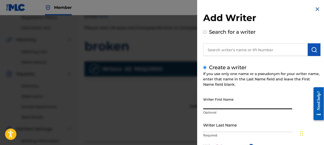
click at [214, 101] on input "Writer First Name" at bounding box center [247, 102] width 89 height 14
type input "[PERSON_NAME]"
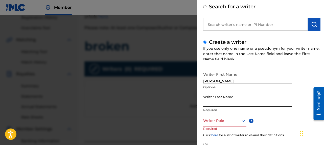
click at [213, 101] on input "Writer Last Name" at bounding box center [247, 99] width 89 height 14
type input "[PERSON_NAME]"
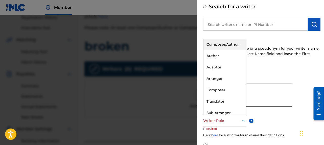
click at [243, 120] on icon at bounding box center [243, 121] width 6 height 6
click at [216, 43] on div "Composer/Author" at bounding box center [224, 44] width 43 height 11
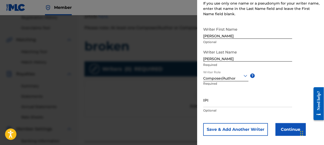
scroll to position [75, 0]
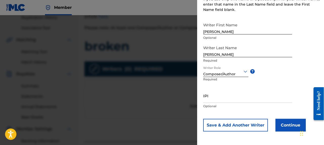
click at [284, 124] on button "Continue" at bounding box center [290, 125] width 30 height 13
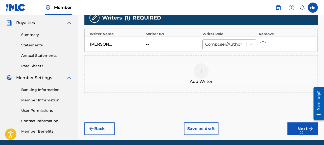
scroll to position [169, 0]
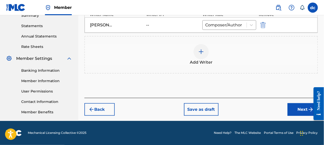
click at [305, 109] on button "Next" at bounding box center [303, 109] width 30 height 13
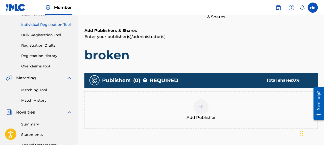
scroll to position [73, 0]
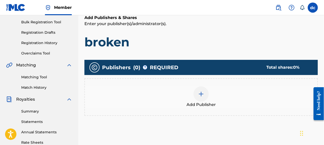
click at [203, 98] on div at bounding box center [201, 93] width 15 height 15
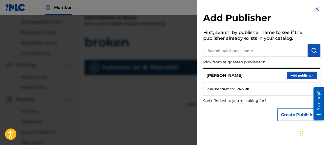
click at [292, 73] on button "Add publisher" at bounding box center [302, 76] width 30 height 8
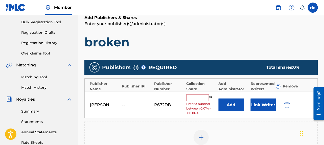
click at [189, 95] on input "text" at bounding box center [197, 97] width 23 height 7
type input "100"
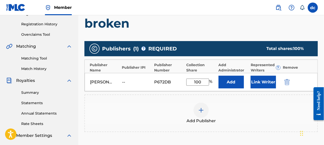
scroll to position [124, 0]
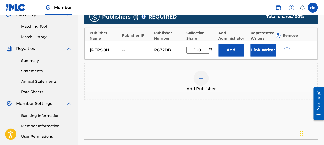
click at [258, 49] on button "Link Writer" at bounding box center [263, 50] width 25 height 13
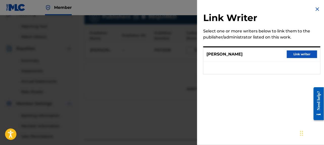
click at [295, 51] on button "Link writer" at bounding box center [302, 54] width 30 height 8
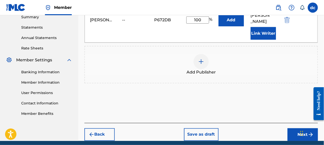
scroll to position [174, 0]
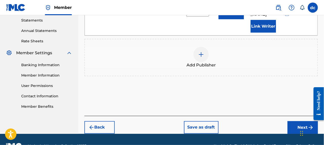
click at [299, 121] on button "Next" at bounding box center [303, 127] width 30 height 13
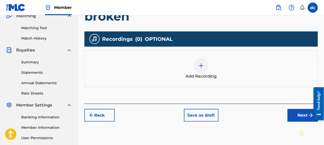
scroll to position [124, 0]
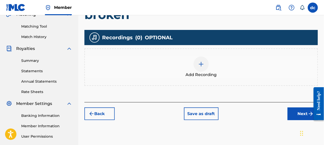
click at [307, 111] on button "Next" at bounding box center [303, 113] width 30 height 13
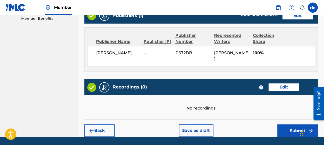
scroll to position [271, 0]
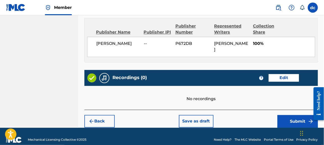
click at [297, 115] on button "Submit" at bounding box center [298, 121] width 40 height 13
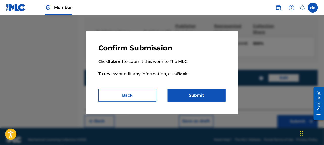
click at [197, 91] on button "Submit" at bounding box center [197, 95] width 58 height 13
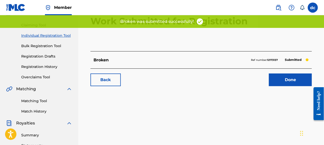
scroll to position [51, 0]
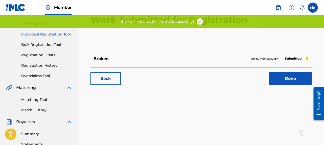
click at [287, 76] on link "Done" at bounding box center [290, 78] width 43 height 13
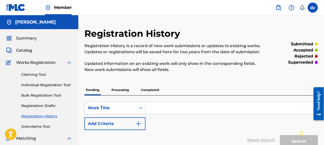
click at [157, 105] on input "Search Form" at bounding box center [232, 108] width 172 height 12
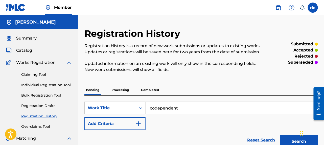
type input "codependent"
click at [136, 123] on img "Search Form" at bounding box center [138, 123] width 6 height 6
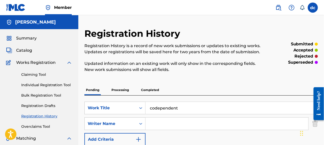
click at [155, 123] on input "Search Form" at bounding box center [227, 123] width 163 height 12
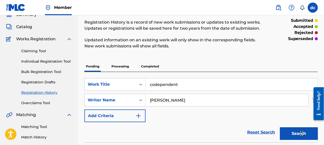
scroll to position [76, 0]
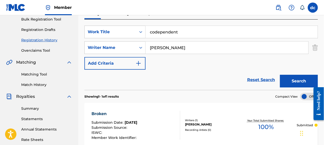
type input "[PERSON_NAME]"
click at [139, 62] on img "Search Form" at bounding box center [138, 63] width 6 height 6
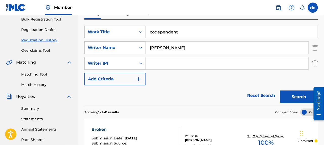
click at [156, 64] on input "Search Form" at bounding box center [227, 63] width 163 height 12
type input "01310560600"
click at [166, 76] on div "SearchWithCriteriaf018c649-d5be-4608-bc6a-4a8b4e837f04 Work Title codependent S…" at bounding box center [201, 56] width 234 height 60
click at [136, 78] on img "Search Form" at bounding box center [138, 79] width 6 height 6
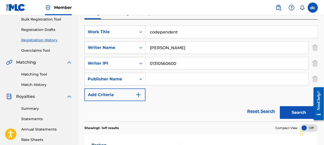
click at [150, 79] on input "Search Form" at bounding box center [227, 79] width 163 height 12
type input "[PERSON_NAME]"
click at [141, 94] on img "Search Form" at bounding box center [138, 94] width 6 height 6
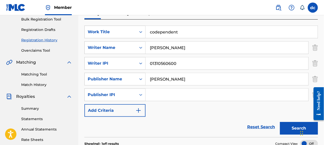
click at [159, 94] on input "Search Form" at bounding box center [227, 94] width 163 height 12
type input "01310560600"
click at [137, 109] on img "Search Form" at bounding box center [138, 110] width 6 height 6
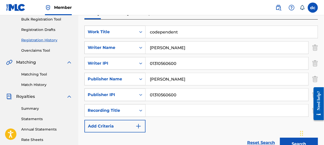
click at [152, 108] on input "Search Form" at bounding box center [227, 110] width 163 height 12
type input "codependent"
click at [138, 126] on img "Search Form" at bounding box center [138, 126] width 6 height 6
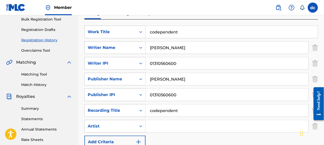
scroll to position [101, 0]
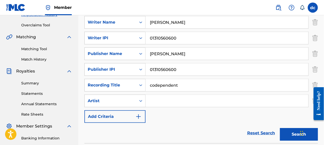
click at [154, 97] on input "Search Form" at bounding box center [227, 101] width 163 height 12
type input "[PERSON_NAME]"
click at [140, 114] on img "Search Form" at bounding box center [138, 116] width 6 height 6
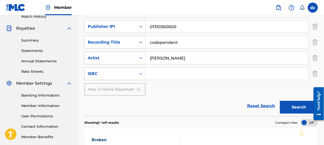
scroll to position [152, 0]
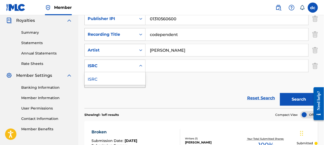
click at [140, 64] on icon "Search Form" at bounding box center [140, 65] width 5 height 5
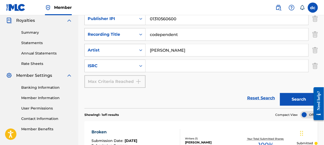
click at [165, 68] on input "Search Form" at bounding box center [227, 66] width 163 height 12
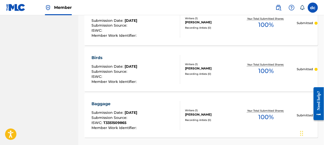
scroll to position [294, 0]
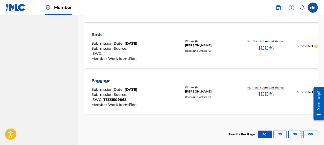
type input "qzz7n2542603"
click at [280, 132] on button "25" at bounding box center [280, 134] width 14 height 8
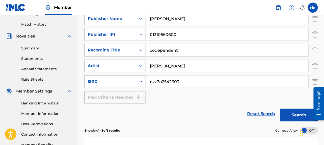
scroll to position [143, 0]
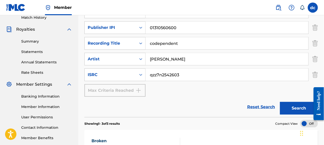
click at [295, 105] on button "Search" at bounding box center [299, 108] width 38 height 13
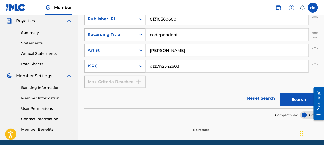
scroll to position [152, 0]
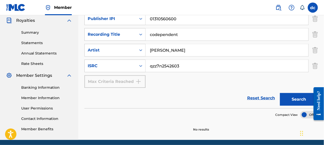
click at [253, 97] on link "Reset Search" at bounding box center [261, 97] width 33 height 11
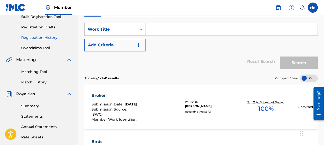
scroll to position [58, 0]
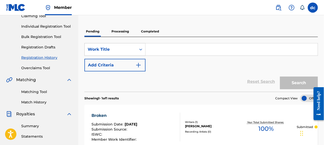
click at [156, 50] on input "Search Form" at bounding box center [232, 49] width 172 height 12
type input "codependent"
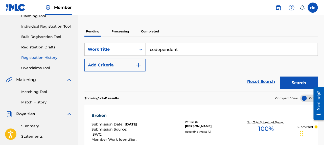
click at [137, 64] on img "Search Form" at bounding box center [138, 65] width 6 height 6
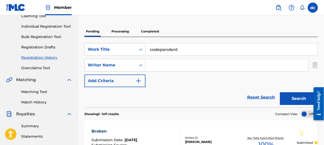
click at [150, 65] on input "Search Form" at bounding box center [227, 65] width 163 height 12
type input "[PERSON_NAME]"
click at [140, 79] on img "Search Form" at bounding box center [138, 81] width 6 height 6
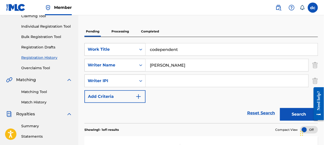
click at [164, 78] on input "Search Form" at bounding box center [227, 81] width 163 height 12
type input "01310560600"
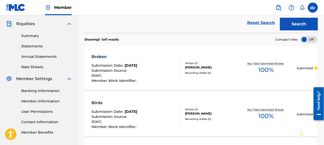
scroll to position [140, 0]
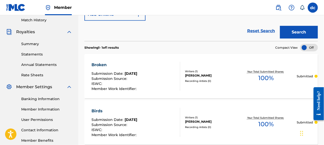
click at [312, 45] on div at bounding box center [309, 48] width 18 height 8
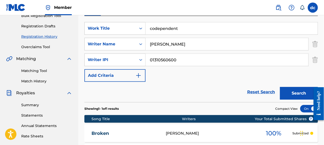
scroll to position [70, 0]
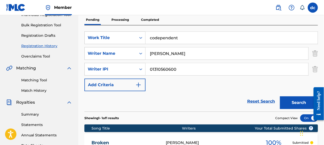
click at [138, 83] on img "Search Form" at bounding box center [138, 85] width 6 height 6
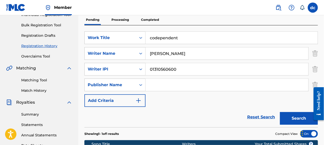
click at [150, 84] on input "Search Form" at bounding box center [227, 85] width 163 height 12
type input "[PERSON_NAME]"
click at [137, 97] on img "Search Form" at bounding box center [138, 100] width 6 height 6
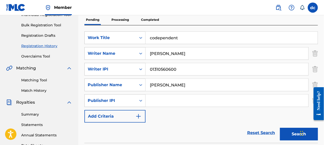
click at [158, 101] on input "Search Form" at bounding box center [227, 100] width 163 height 12
type input "01310560600"
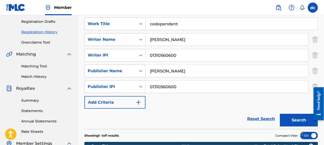
scroll to position [76, 0]
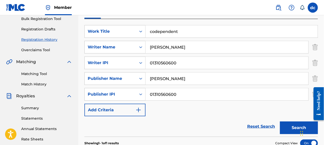
click at [139, 108] on img "Search Form" at bounding box center [138, 110] width 6 height 6
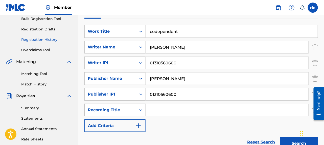
click at [142, 109] on icon "Search Form" at bounding box center [140, 109] width 5 height 5
click at [138, 108] on icon "Search Form" at bounding box center [140, 109] width 5 height 5
click at [154, 109] on input "Search Form" at bounding box center [227, 110] width 163 height 12
type input "codependent"
click at [163, 124] on div "SearchWithCriteriaf018c649-d5be-4608-bc6a-4a8b4e837f04 Work Title codependent S…" at bounding box center [201, 78] width 234 height 107
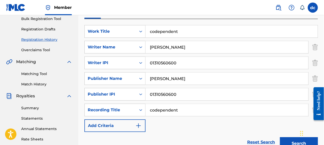
click at [140, 123] on img "Search Form" at bounding box center [138, 125] width 6 height 6
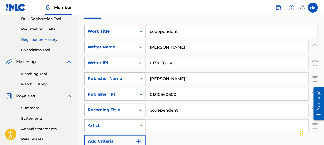
click at [160, 125] on input "Search Form" at bounding box center [227, 125] width 163 height 12
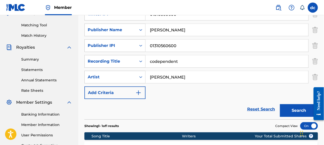
scroll to position [127, 0]
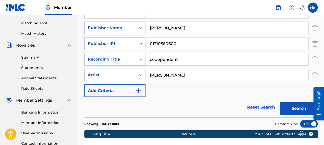
type input "[PERSON_NAME]"
click at [141, 88] on img "Search Form" at bounding box center [138, 90] width 6 height 6
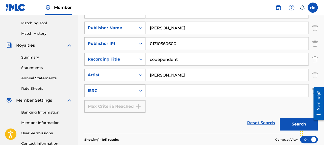
click at [154, 90] on input "Search Form" at bounding box center [227, 90] width 163 height 12
type input "qzz7n2542603"
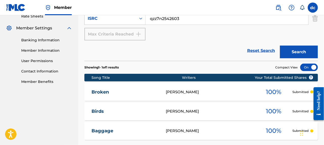
scroll to position [174, 0]
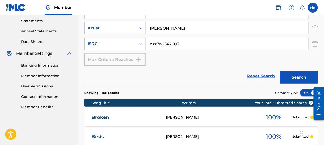
click at [128, 59] on div "Max Criteria Reached" at bounding box center [114, 59] width 61 height 13
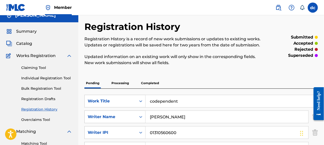
scroll to position [0, 0]
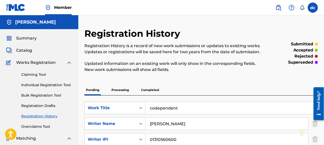
click at [26, 50] on span "Catalog" at bounding box center [24, 50] width 16 height 6
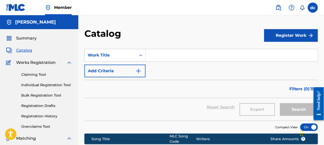
click at [287, 35] on button "Register Work" at bounding box center [291, 35] width 54 height 13
click at [273, 50] on link "Individual" at bounding box center [291, 52] width 54 height 12
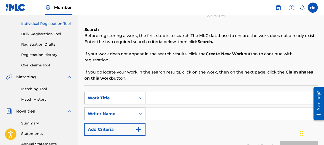
scroll to position [76, 0]
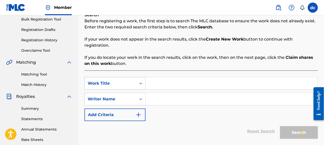
click at [143, 82] on icon "Search Form" at bounding box center [140, 83] width 5 height 5
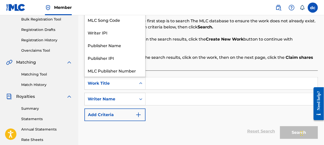
scroll to position [12, 0]
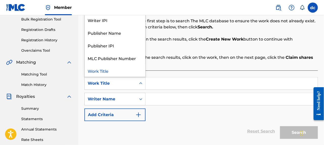
click at [155, 84] on input "Search Form" at bounding box center [232, 83] width 172 height 12
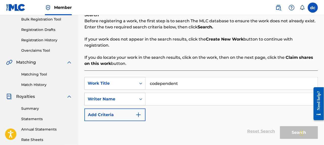
type input "codependent"
click at [141, 99] on icon "Search Form" at bounding box center [140, 98] width 5 height 5
click at [154, 97] on input "Search Form" at bounding box center [232, 99] width 172 height 12
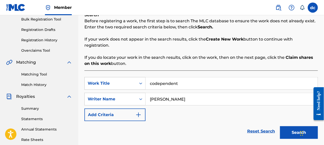
type input "[PERSON_NAME]"
click at [139, 112] on img "Search Form" at bounding box center [138, 114] width 6 height 6
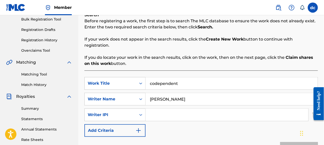
click at [148, 114] on input "Search Form" at bounding box center [227, 114] width 163 height 12
type input "01310560600"
click at [141, 128] on img "Search Form" at bounding box center [138, 130] width 6 height 6
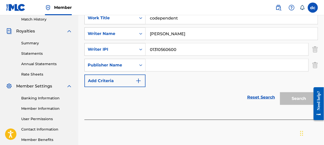
scroll to position [143, 0]
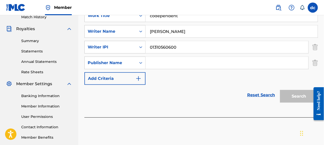
click at [255, 94] on link "Reset Search" at bounding box center [261, 94] width 33 height 11
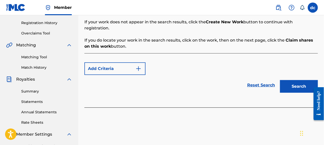
scroll to position [93, 0]
click at [138, 69] on img "Search Form" at bounding box center [138, 69] width 6 height 6
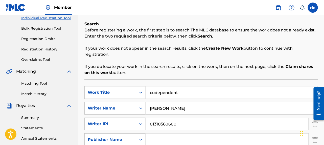
scroll to position [67, 0]
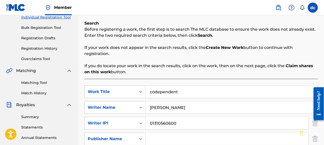
click at [181, 103] on input "[PERSON_NAME]" at bounding box center [232, 107] width 172 height 12
type input "d"
click at [178, 122] on input "01310560600" at bounding box center [227, 123] width 163 height 12
type input "0"
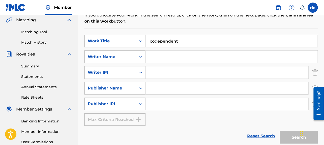
scroll to position [169, 0]
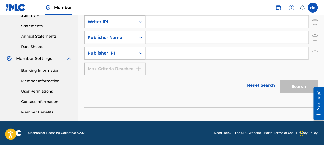
click at [255, 83] on link "Reset Search" at bounding box center [261, 85] width 33 height 11
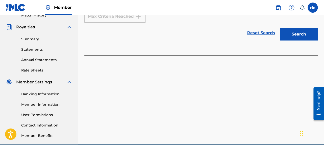
scroll to position [118, 0]
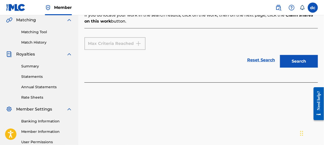
click at [297, 59] on button "Search" at bounding box center [299, 61] width 38 height 13
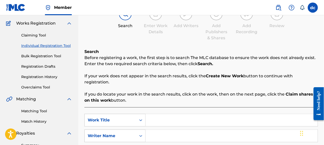
scroll to position [76, 0]
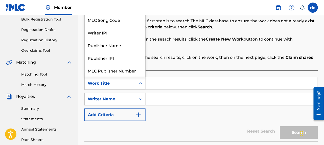
click at [121, 83] on div "Work Title" at bounding box center [110, 83] width 45 height 6
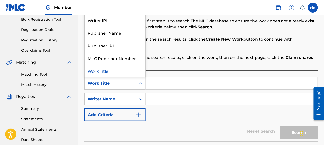
click at [155, 82] on input "Search Form" at bounding box center [232, 83] width 172 height 12
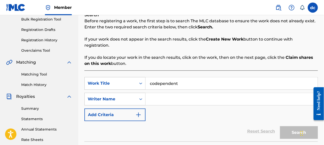
type input "codependent"
click at [154, 99] on input "Search Form" at bounding box center [232, 99] width 172 height 12
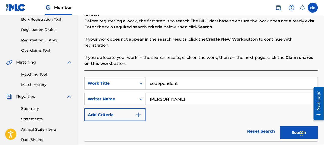
type input "[PERSON_NAME]"
click at [140, 114] on img "Search Form" at bounding box center [138, 114] width 6 height 6
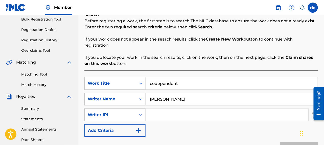
click at [149, 114] on input "Search Form" at bounding box center [227, 114] width 163 height 12
type input "01310560600"
click at [142, 128] on button "Add Criteria" at bounding box center [114, 130] width 61 height 13
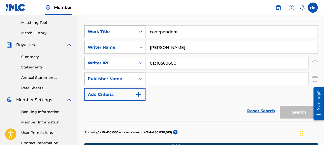
scroll to position [126, 0]
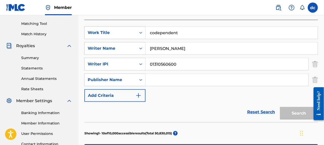
click at [154, 78] on input "Search Form" at bounding box center [227, 80] width 163 height 12
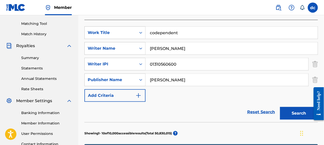
type input "[PERSON_NAME]"
click at [138, 94] on img "Search Form" at bounding box center [138, 95] width 6 height 6
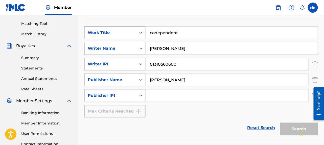
click at [170, 97] on input "Search Form" at bounding box center [227, 95] width 163 height 12
type input "01310560600"
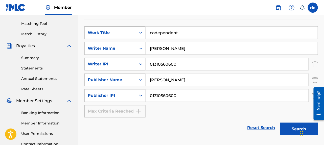
click at [287, 129] on button "Search" at bounding box center [299, 128] width 38 height 13
click at [295, 128] on button "Search" at bounding box center [299, 128] width 38 height 13
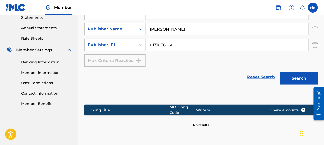
scroll to position [222, 0]
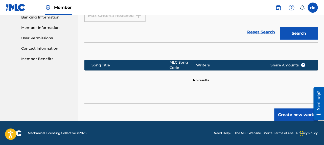
click at [287, 113] on button "Create new work" at bounding box center [295, 114] width 43 height 13
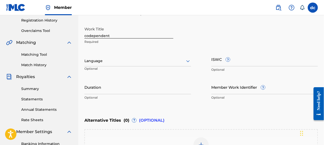
scroll to position [70, 0]
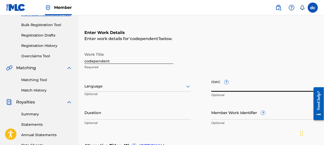
click at [220, 87] on input "ISWC ?" at bounding box center [264, 84] width 107 height 14
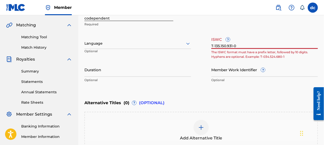
scroll to position [121, 0]
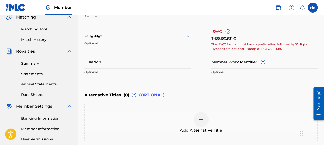
click at [196, 50] on div "Work Title codependent Required Language Optional ISWC ? T-135.150.931-0 The IS…" at bounding box center [201, 38] width 234 height 78
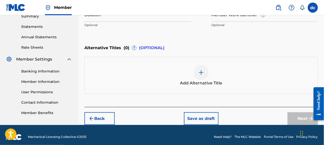
scroll to position [171, 0]
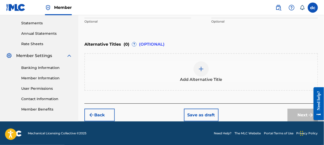
click at [301, 115] on div "Next" at bounding box center [303, 114] width 30 height 13
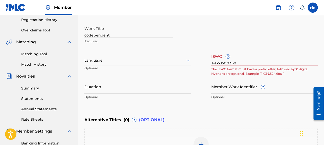
scroll to position [121, 0]
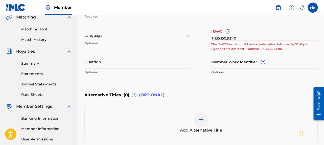
click at [152, 93] on span "(OPTIONAL)" at bounding box center [152, 95] width 26 height 6
click at [203, 118] on img at bounding box center [201, 119] width 6 height 6
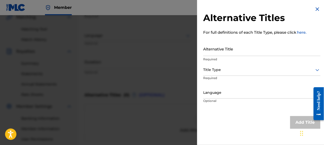
click at [315, 8] on img at bounding box center [317, 9] width 6 height 6
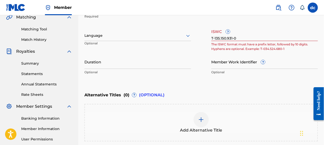
click at [217, 38] on input "T-135.150.931-0" at bounding box center [264, 34] width 107 height 14
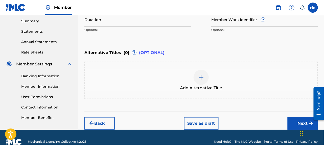
scroll to position [171, 0]
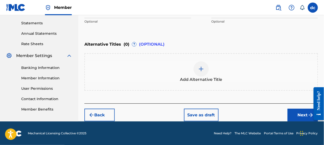
type input "T-335.150.931-0"
click at [306, 113] on button "Next" at bounding box center [303, 114] width 30 height 13
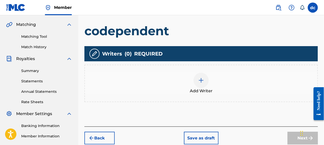
scroll to position [124, 0]
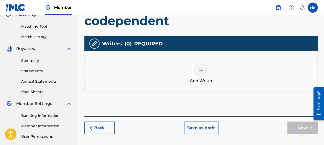
click at [201, 68] on img at bounding box center [201, 70] width 6 height 6
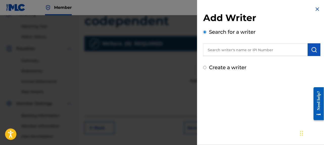
click at [205, 66] on input "Create a writer" at bounding box center [204, 67] width 3 height 3
radio input "false"
radio input "true"
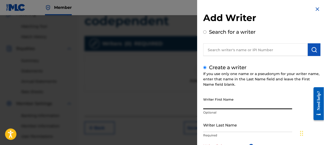
click at [215, 105] on input "Writer First Name" at bounding box center [247, 102] width 89 height 14
type input "[PERSON_NAME]"
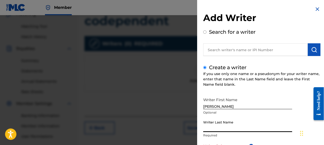
click at [214, 127] on input "Writer Last Name" at bounding box center [247, 124] width 89 height 14
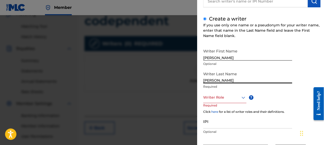
scroll to position [51, 0]
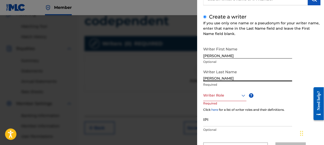
type input "[PERSON_NAME]"
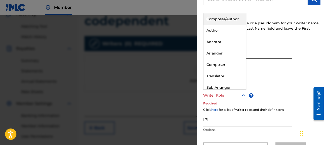
click at [243, 94] on icon at bounding box center [243, 95] width 6 height 6
click at [228, 19] on div "Composer/Author" at bounding box center [224, 18] width 43 height 11
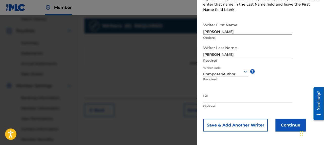
scroll to position [149, 0]
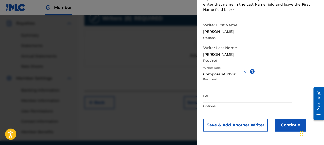
click at [291, 125] on button "Continue" at bounding box center [290, 125] width 30 height 13
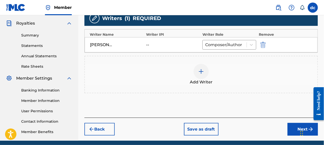
click at [298, 127] on button "Next" at bounding box center [303, 129] width 30 height 13
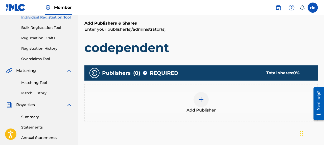
scroll to position [0, 0]
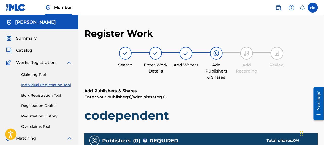
click at [215, 52] on img at bounding box center [216, 53] width 6 height 6
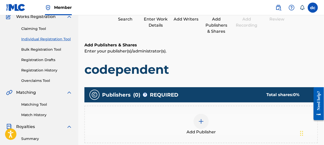
scroll to position [51, 0]
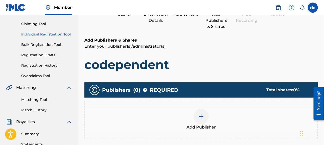
click at [197, 127] on span "Add Publisher" at bounding box center [201, 127] width 29 height 6
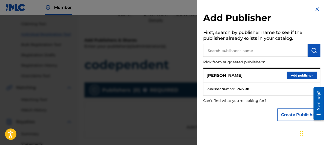
click at [295, 74] on button "Add publisher" at bounding box center [302, 76] width 30 height 8
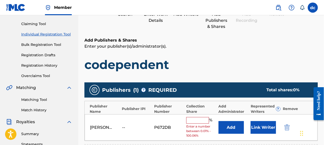
click at [190, 117] on input "text" at bounding box center [197, 120] width 23 height 7
type input "100"
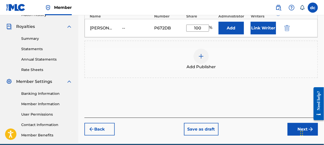
scroll to position [169, 0]
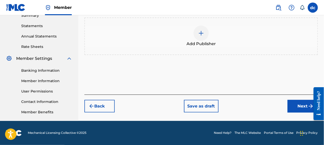
click at [304, 105] on button "Next" at bounding box center [303, 106] width 30 height 13
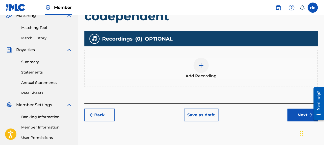
scroll to position [124, 0]
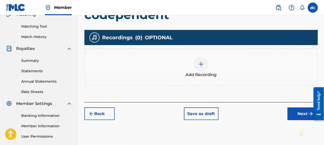
click at [306, 112] on button "Next" at bounding box center [303, 113] width 30 height 13
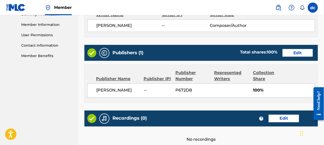
scroll to position [271, 0]
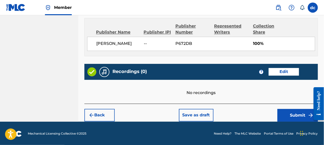
click at [295, 114] on button "Submit" at bounding box center [298, 115] width 40 height 13
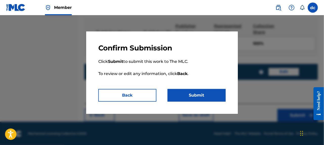
click at [190, 92] on button "Submit" at bounding box center [197, 95] width 58 height 13
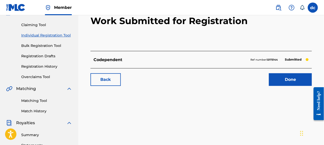
scroll to position [51, 0]
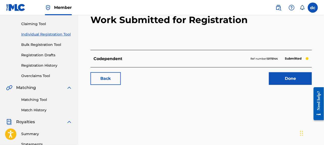
click at [288, 76] on link "Done" at bounding box center [290, 78] width 43 height 13
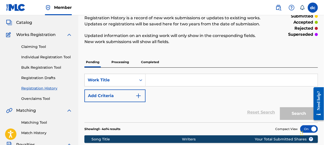
scroll to position [17, 0]
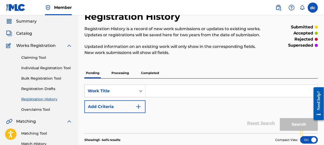
click at [34, 65] on link "Individual Registration Tool" at bounding box center [46, 67] width 51 height 5
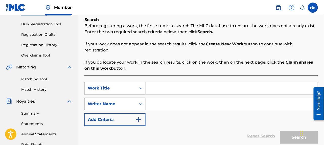
scroll to position [101, 0]
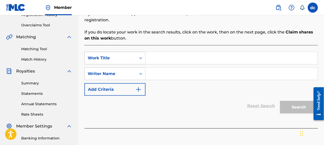
click at [141, 57] on icon "Search Form" at bounding box center [140, 57] width 5 height 5
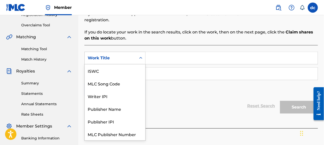
scroll to position [12, 0]
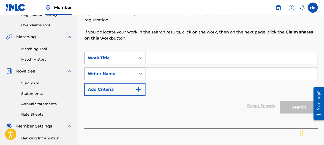
click at [164, 60] on input "Search Form" at bounding box center [232, 58] width 172 height 12
type input "drinkin me"
click at [141, 72] on icon "Search Form" at bounding box center [140, 73] width 5 height 5
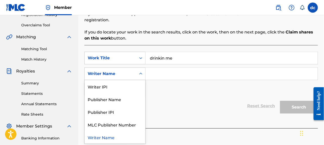
click at [168, 74] on input "Search Form" at bounding box center [232, 73] width 172 height 12
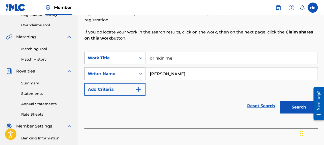
type input "[PERSON_NAME]"
click at [138, 87] on img "Search Form" at bounding box center [138, 89] width 6 height 6
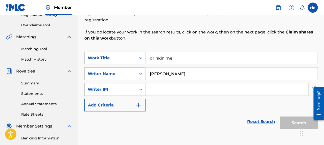
click at [159, 89] on input "Search Form" at bounding box center [227, 89] width 163 height 12
type input "01310560600"
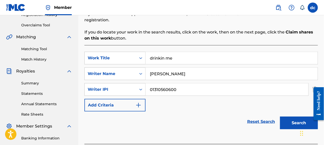
click at [140, 103] on img "Search Form" at bounding box center [138, 105] width 6 height 6
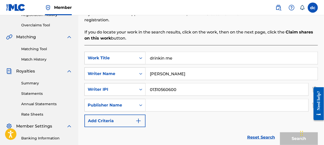
click at [155, 102] on input "Search Form" at bounding box center [227, 105] width 163 height 12
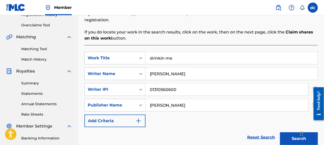
click at [288, 135] on button "Search" at bounding box center [299, 138] width 38 height 13
click at [301, 138] on div "Chat Widget" at bounding box center [309, 132] width 25 height 24
click at [293, 135] on button "Search" at bounding box center [299, 138] width 38 height 13
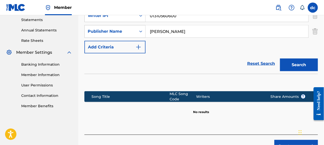
scroll to position [177, 0]
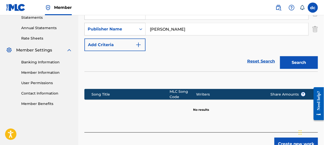
click at [173, 29] on input "[PERSON_NAME]" at bounding box center [227, 29] width 163 height 12
type input "[PERSON_NAME]"
click at [138, 43] on img "Search Form" at bounding box center [138, 45] width 6 height 6
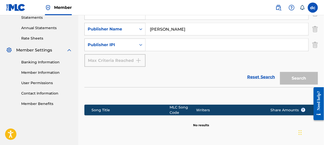
click at [153, 45] on input "Search Form" at bounding box center [227, 45] width 163 height 12
type input "01310560600"
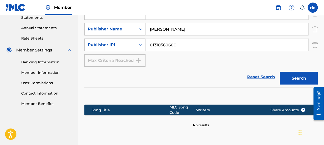
click at [294, 79] on button "Search" at bounding box center [299, 78] width 38 height 13
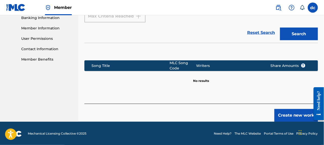
scroll to position [222, 0]
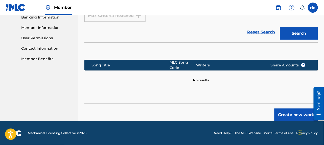
click at [287, 112] on button "Create new work" at bounding box center [295, 114] width 43 height 13
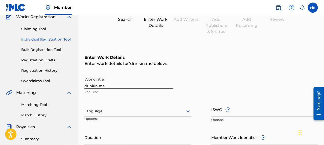
scroll to position [45, 0]
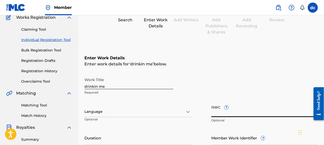
click at [222, 114] on input "ISWC ?" at bounding box center [264, 109] width 107 height 14
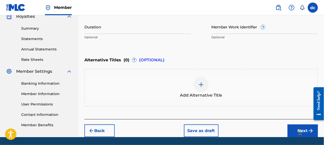
scroll to position [171, 0]
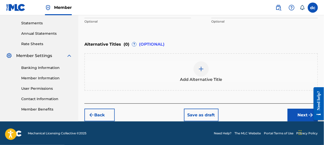
type input "T335.150.980-9"
click at [299, 113] on button "Next" at bounding box center [303, 114] width 30 height 13
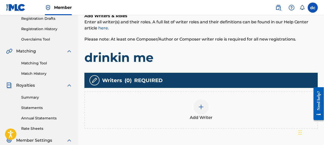
scroll to position [98, 0]
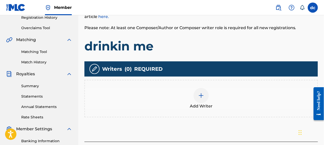
click at [202, 94] on img at bounding box center [201, 95] width 6 height 6
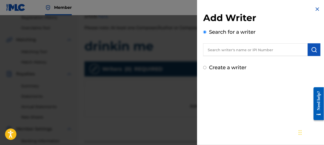
click at [204, 68] on input "Create a writer" at bounding box center [204, 67] width 3 height 3
radio input "false"
radio input "true"
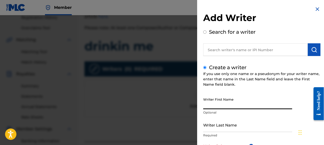
click at [213, 105] on input "Writer First Name" at bounding box center [247, 102] width 89 height 14
type input "[PERSON_NAME]"
click at [211, 129] on input "Writer Last Name" at bounding box center [247, 124] width 89 height 14
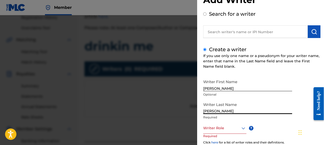
scroll to position [51, 0]
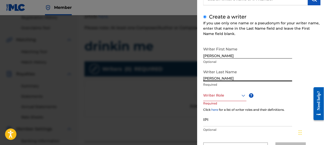
type input "[PERSON_NAME]"
click at [214, 94] on div at bounding box center [224, 95] width 43 height 6
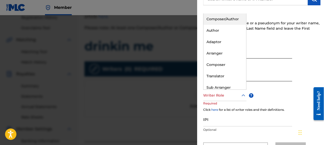
drag, startPoint x: 218, startPoint y: 17, endPoint x: 221, endPoint y: 24, distance: 7.5
click at [218, 18] on div "Composer/Author" at bounding box center [224, 18] width 43 height 11
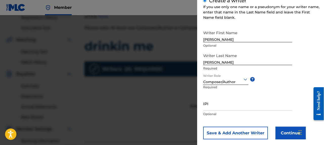
scroll to position [75, 0]
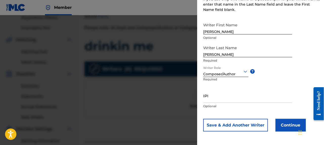
click at [292, 124] on button "Continue" at bounding box center [290, 125] width 30 height 13
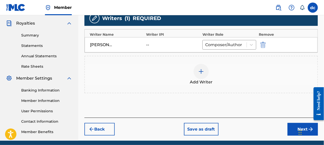
scroll to position [169, 0]
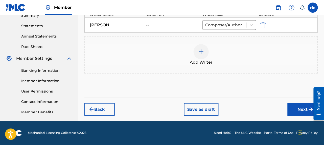
click at [301, 107] on button "Next" at bounding box center [303, 109] width 30 height 13
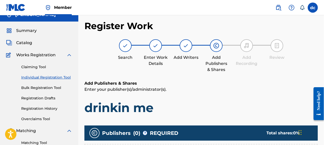
scroll to position [0, 0]
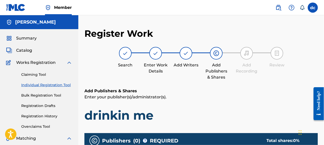
click at [124, 96] on p "Enter your publisher(s)/administrator(s)." at bounding box center [201, 97] width 234 height 6
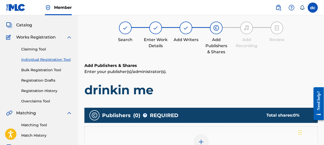
click at [155, 114] on span "REQUIRED" at bounding box center [164, 115] width 29 height 8
click at [291, 115] on div "Total shares: 0 %" at bounding box center [287, 115] width 41 height 6
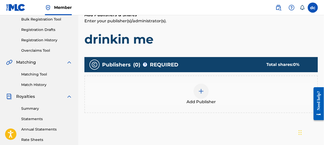
click at [205, 100] on span "Add Publisher" at bounding box center [201, 102] width 29 height 6
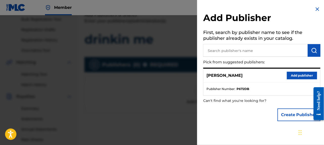
click at [303, 75] on button "Add publisher" at bounding box center [302, 76] width 30 height 8
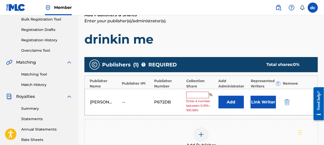
click at [199, 94] on input "text" at bounding box center [197, 94] width 23 height 7
type input "100"
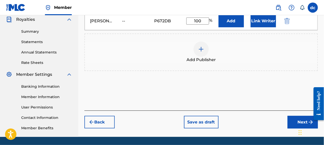
scroll to position [169, 0]
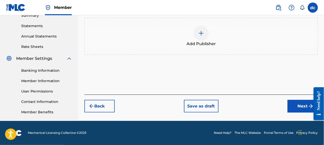
click at [301, 102] on button "Next" at bounding box center [303, 106] width 30 height 13
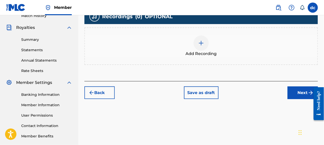
scroll to position [149, 0]
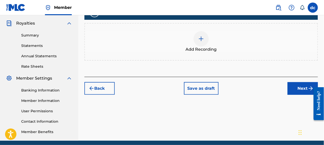
click at [298, 85] on button "Next" at bounding box center [303, 88] width 30 height 13
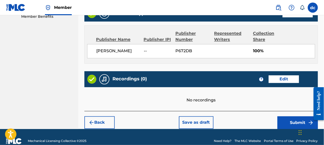
scroll to position [271, 0]
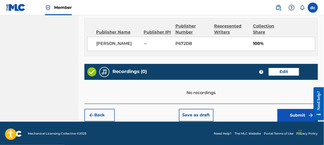
click at [298, 114] on button "Submit" at bounding box center [298, 115] width 40 height 13
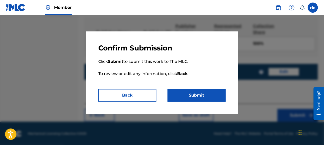
click at [202, 94] on button "Submit" at bounding box center [197, 95] width 58 height 13
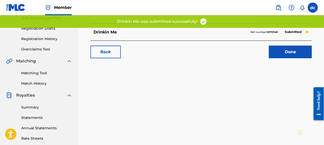
scroll to position [51, 0]
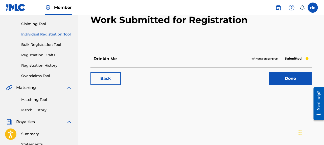
click at [286, 75] on link "Done" at bounding box center [290, 78] width 43 height 13
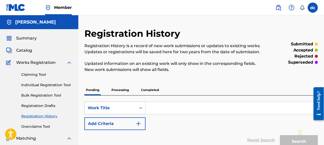
click at [141, 107] on icon "Search Form" at bounding box center [140, 107] width 5 height 5
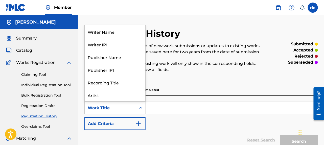
scroll to position [25, 0]
click at [162, 109] on input "Search Form" at bounding box center [232, 108] width 172 height 12
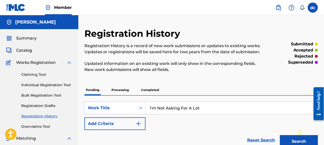
type input "I'm Not Asking For A Lot"
click at [141, 124] on img "Search Form" at bounding box center [138, 123] width 6 height 6
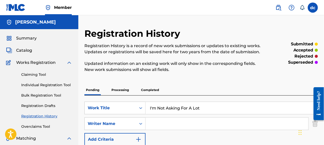
click at [150, 123] on input "Search Form" at bounding box center [227, 123] width 163 height 12
type input "[PERSON_NAME]"
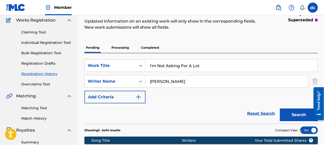
scroll to position [51, 0]
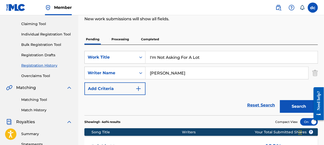
click at [137, 87] on img "Search Form" at bounding box center [138, 88] width 6 height 6
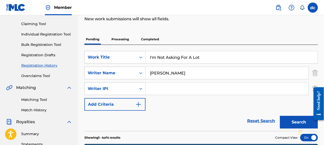
click at [159, 90] on input "Search Form" at bounding box center [227, 88] width 163 height 12
type input "01310560600"
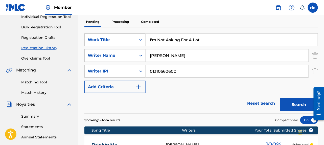
scroll to position [76, 0]
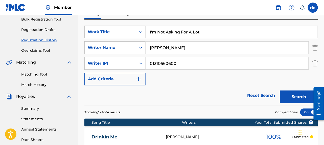
click at [294, 96] on button "Search" at bounding box center [299, 96] width 38 height 13
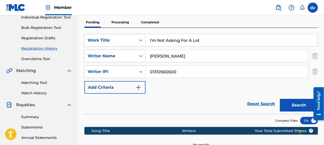
scroll to position [42, 0]
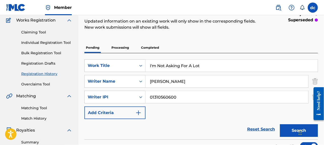
click at [139, 111] on img "Search Form" at bounding box center [138, 112] width 6 height 6
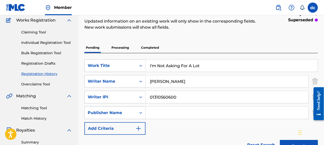
click at [157, 109] on input "Search Form" at bounding box center [227, 112] width 163 height 12
type input "[PERSON_NAME]"
click at [159, 129] on div "SearchWithCriteriaf018c649-d5be-4608-bc6a-4a8b4e837f04 Work Title I'm Not Askin…" at bounding box center [201, 96] width 234 height 75
click at [141, 125] on button "Add Criteria" at bounding box center [114, 128] width 61 height 13
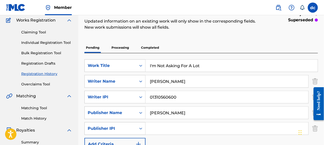
click at [161, 125] on input "Search Form" at bounding box center [227, 128] width 163 height 12
type input "01310560600"
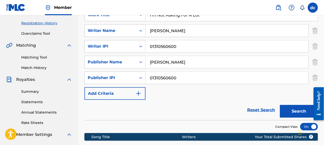
click at [138, 93] on img "Search Form" at bounding box center [138, 93] width 6 height 6
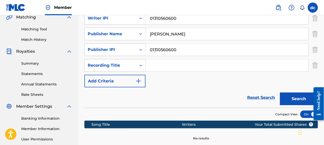
scroll to position [143, 0]
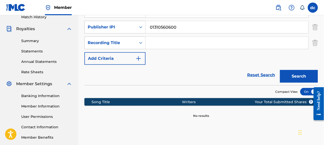
click at [293, 75] on button "Search" at bounding box center [299, 76] width 38 height 13
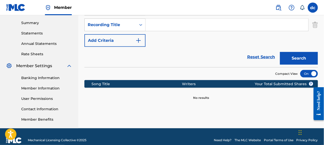
scroll to position [169, 0]
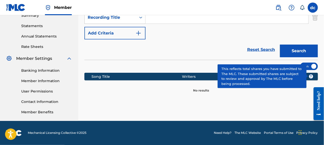
click at [312, 76] on span "?" at bounding box center [311, 76] width 4 height 4
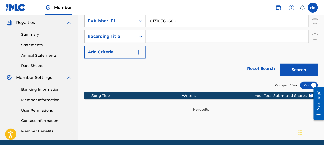
scroll to position [118, 0]
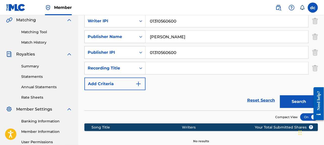
click at [138, 82] on img "Search Form" at bounding box center [138, 84] width 6 height 6
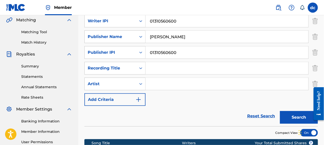
click at [138, 99] on img "Search Form" at bounding box center [138, 99] width 6 height 6
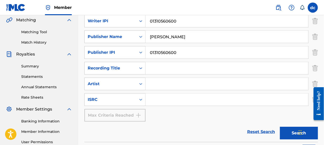
click at [161, 70] on input "Search Form" at bounding box center [227, 68] width 163 height 12
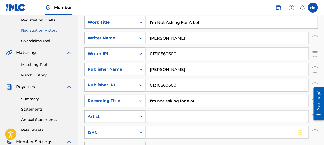
scroll to position [93, 0]
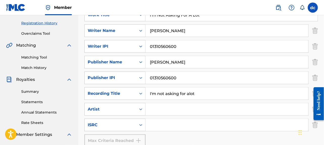
type input "I'm not asking for alot"
click at [151, 109] on input "Search Form" at bounding box center [227, 109] width 163 height 12
type input "[PERSON_NAME]"
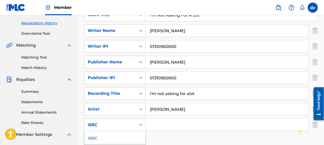
click at [141, 124] on icon "Search Form" at bounding box center [140, 125] width 3 height 2
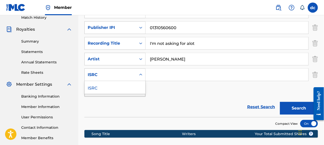
scroll to position [143, 0]
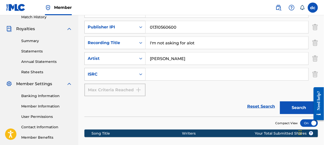
click at [162, 76] on input "Search Form" at bounding box center [227, 74] width 163 height 12
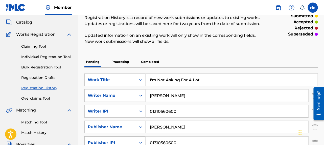
scroll to position [0, 0]
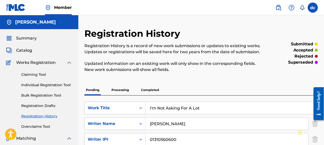
type input "qzz7n2547824"
click at [51, 83] on link "Individual Registration Tool" at bounding box center [46, 84] width 51 height 5
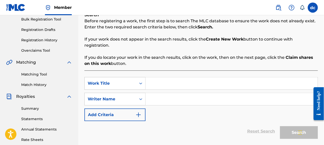
scroll to position [126, 0]
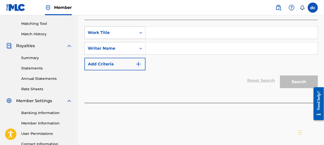
click at [105, 32] on div "Work Title" at bounding box center [110, 33] width 45 height 6
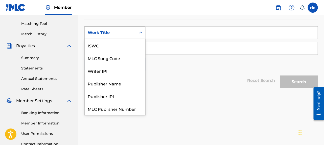
scroll to position [12, 0]
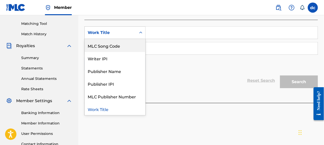
click at [154, 32] on input "Search Form" at bounding box center [232, 33] width 172 height 12
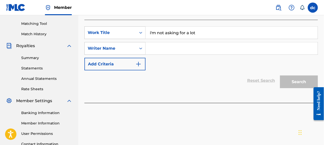
type input "i'm not asking for a lot"
click at [159, 49] on input "Search Form" at bounding box center [232, 48] width 172 height 12
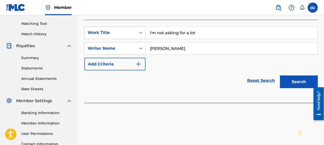
type input "[PERSON_NAME]"
click at [161, 62] on div "SearchWithCriteria19d6285e-a1b2-4158-bbd0-b048e206a866 Work Title i'm not askin…" at bounding box center [201, 48] width 234 height 44
click at [157, 66] on div "SearchWithCriteria19d6285e-a1b2-4158-bbd0-b048e206a866 Work Title i'm not askin…" at bounding box center [201, 48] width 234 height 44
click at [137, 64] on img "Search Form" at bounding box center [138, 64] width 6 height 6
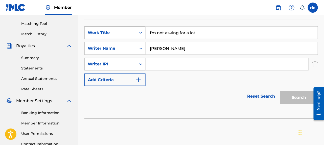
click at [165, 66] on input "Search Form" at bounding box center [227, 64] width 163 height 12
type input "01310560600"
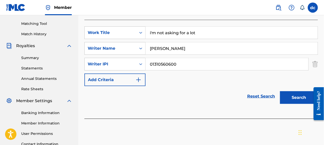
click at [141, 77] on img "Search Form" at bounding box center [138, 80] width 6 height 6
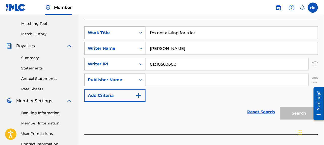
click at [163, 81] on input "Search Form" at bounding box center [227, 80] width 163 height 12
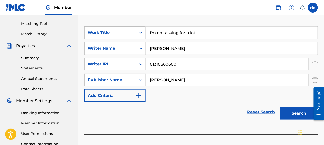
type input "[PERSON_NAME]"
click at [140, 95] on img "Search Form" at bounding box center [138, 95] width 6 height 6
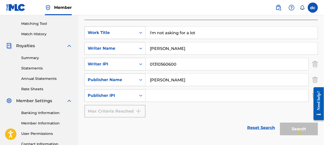
click at [157, 96] on input "Search Form" at bounding box center [227, 95] width 163 height 12
type input "01310560600"
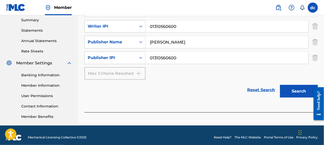
scroll to position [93, 0]
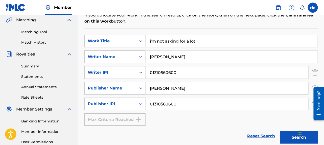
scroll to position [143, 0]
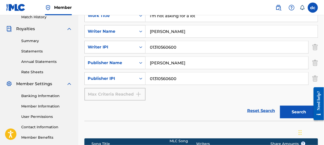
click at [295, 109] on button "Search" at bounding box center [299, 111] width 38 height 13
click at [259, 107] on link "Reset Search" at bounding box center [261, 110] width 33 height 11
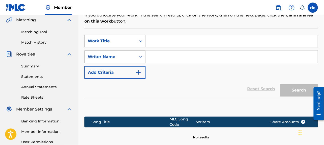
scroll to position [93, 0]
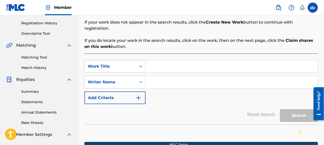
click at [140, 96] on img "Search Form" at bounding box center [138, 98] width 6 height 6
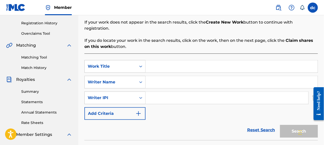
click at [139, 112] on img "Search Form" at bounding box center [138, 113] width 6 height 6
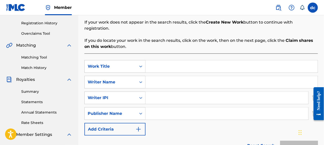
click at [140, 130] on img "Search Form" at bounding box center [138, 129] width 6 height 6
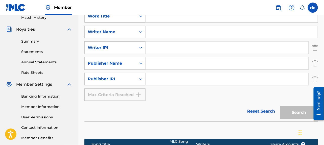
scroll to position [143, 0]
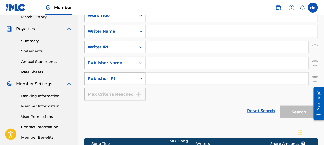
click at [140, 97] on div "Max Criteria Reached" at bounding box center [114, 94] width 61 height 13
click at [258, 109] on link "Reset Search" at bounding box center [261, 110] width 33 height 11
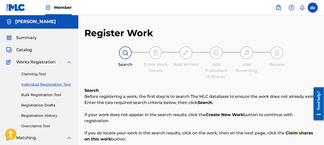
scroll to position [0, 0]
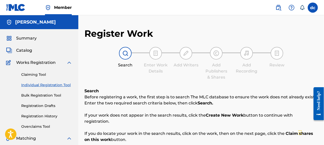
click at [35, 74] on link "Claiming Tool" at bounding box center [46, 74] width 51 height 5
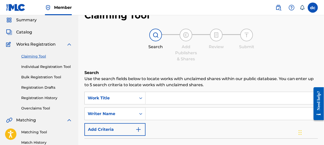
scroll to position [25, 0]
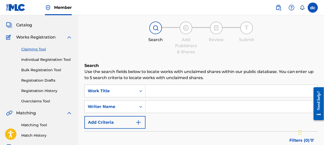
click at [166, 93] on input "Search Form" at bounding box center [232, 91] width 172 height 12
type input "d"
type input "i'm not asking for a lot"
click at [158, 106] on input "Search Form" at bounding box center [232, 106] width 172 height 12
type input "[PERSON_NAME]"
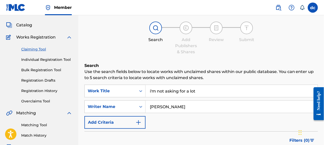
click at [141, 120] on img "Search Form" at bounding box center [138, 122] width 6 height 6
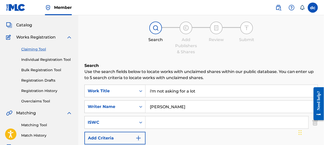
click at [151, 122] on input "Search Form" at bounding box center [227, 122] width 163 height 12
type input "01310560600"
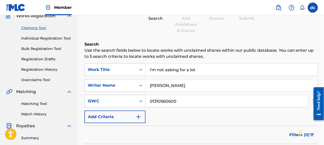
scroll to position [76, 0]
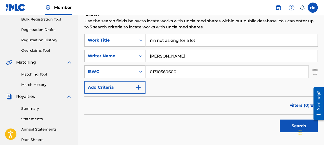
click at [297, 126] on button "Search" at bounding box center [299, 125] width 38 height 13
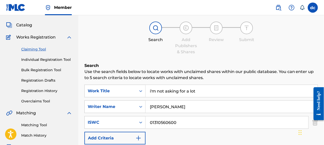
scroll to position [25, 0]
click at [319, 103] on div "Need help?" at bounding box center [318, 99] width 7 height 19
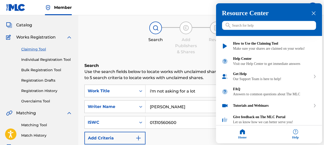
click at [167, 10] on div at bounding box center [162, 72] width 324 height 145
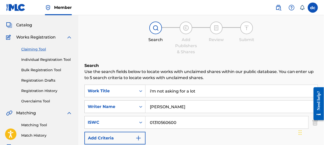
click at [44, 60] on link "Individual Registration Tool" at bounding box center [46, 59] width 51 height 5
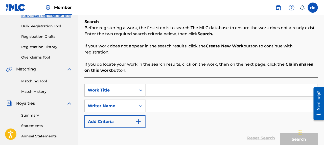
scroll to position [76, 0]
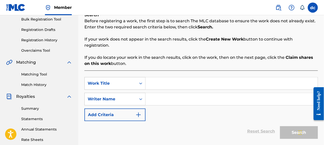
click at [166, 85] on input "Search Form" at bounding box center [232, 83] width 172 height 12
type input "i'm not asking for a lot"
click at [164, 102] on input "Search Form" at bounding box center [232, 99] width 172 height 12
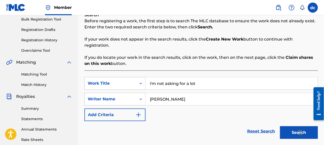
type input "[PERSON_NAME]"
click at [293, 131] on button "Search" at bounding box center [299, 132] width 38 height 13
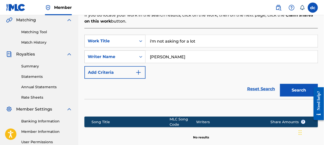
scroll to position [126, 0]
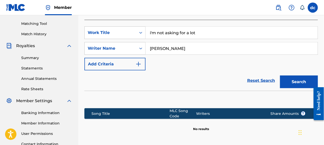
click at [295, 81] on button "Search" at bounding box center [299, 81] width 38 height 13
click at [162, 61] on div "SearchWithCriteria19d6285e-a1b2-4158-bbd0-b048e206a866 Work Title i'm not askin…" at bounding box center [201, 48] width 234 height 44
click at [139, 62] on img "Search Form" at bounding box center [138, 64] width 6 height 6
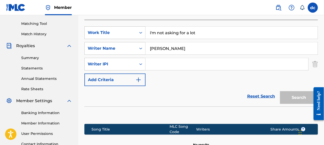
click at [162, 64] on input "Search Form" at bounding box center [227, 64] width 163 height 12
type input "01310560600"
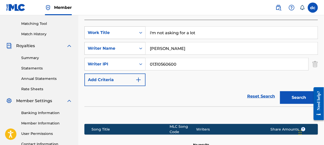
click at [164, 79] on div "SearchWithCriteria19d6285e-a1b2-4158-bbd0-b048e206a866 Work Title i'm not askin…" at bounding box center [201, 56] width 234 height 60
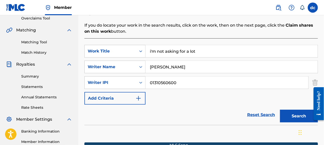
scroll to position [152, 0]
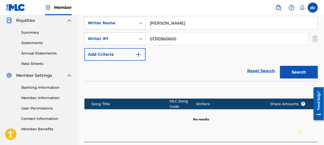
click at [139, 52] on img "Search Form" at bounding box center [138, 54] width 6 height 6
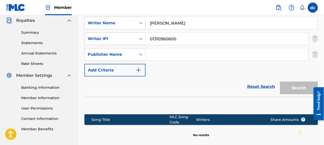
click at [158, 57] on input "Search Form" at bounding box center [227, 54] width 163 height 12
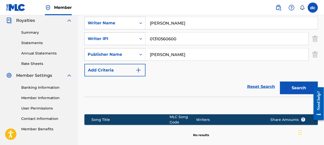
type input "[PERSON_NAME]"
click at [139, 69] on img "Search Form" at bounding box center [138, 70] width 6 height 6
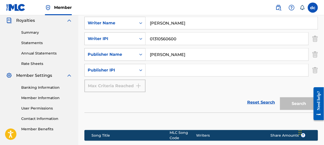
click at [156, 72] on input "Search Form" at bounding box center [227, 70] width 163 height 12
type input "01310560600"
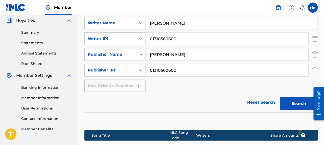
click at [165, 91] on div "SearchWithCriteria19d6285e-a1b2-4158-bbd0-b048e206a866 Work Title i'm not askin…" at bounding box center [201, 46] width 234 height 91
click at [292, 103] on button "Search" at bounding box center [299, 103] width 38 height 13
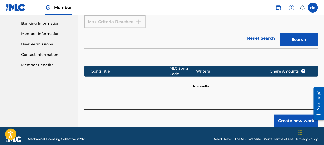
scroll to position [222, 0]
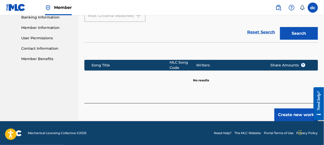
click at [294, 111] on button "Create new work" at bounding box center [295, 114] width 43 height 13
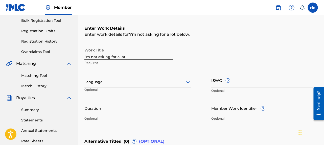
scroll to position [70, 0]
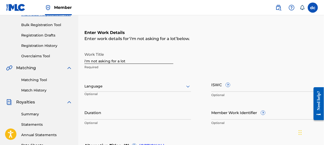
click at [220, 87] on input "ISWC ?" at bounding box center [264, 84] width 107 height 14
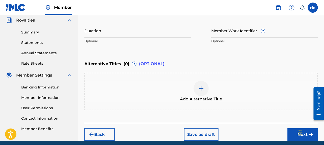
scroll to position [171, 0]
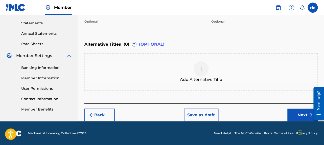
type input "T-335.150.982-1"
click at [300, 111] on button "Next" at bounding box center [303, 114] width 30 height 13
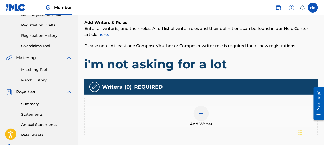
scroll to position [149, 0]
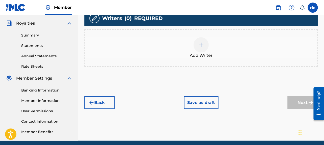
click at [203, 49] on div at bounding box center [201, 44] width 15 height 15
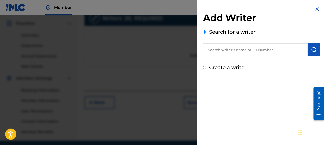
click at [204, 67] on input "Create a writer" at bounding box center [204, 67] width 3 height 3
radio input "false"
radio input "true"
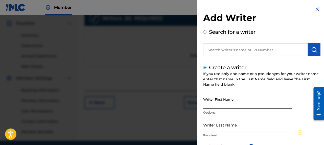
drag, startPoint x: 212, startPoint y: 107, endPoint x: 213, endPoint y: 105, distance: 2.7
click at [212, 107] on input "Writer First Name" at bounding box center [247, 102] width 89 height 14
type input "[PERSON_NAME]"
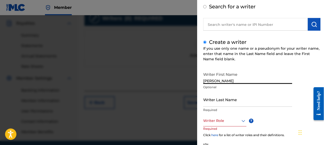
scroll to position [51, 0]
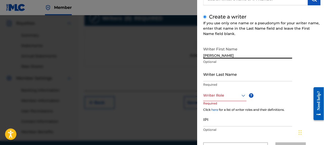
click at [217, 74] on input "Writer Last Name" at bounding box center [247, 74] width 89 height 14
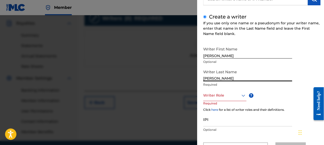
type input "[PERSON_NAME]"
click at [244, 94] on icon at bounding box center [243, 95] width 6 height 6
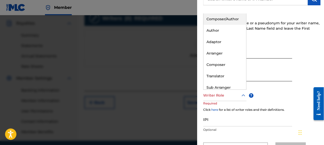
click at [219, 17] on div "Composer/Author" at bounding box center [224, 18] width 43 height 11
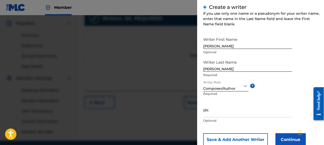
scroll to position [75, 0]
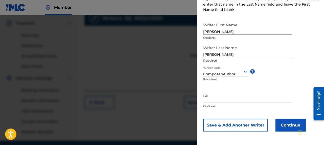
click at [283, 122] on button "Continue" at bounding box center [290, 125] width 30 height 13
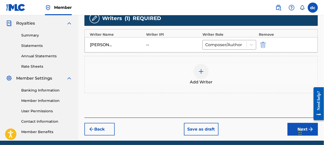
scroll to position [169, 0]
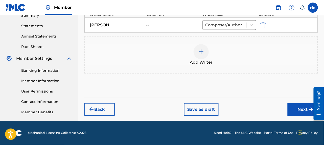
click at [302, 107] on button "Next" at bounding box center [303, 109] width 30 height 13
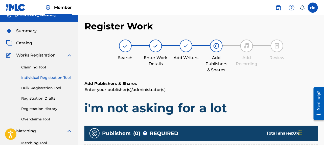
scroll to position [0, 0]
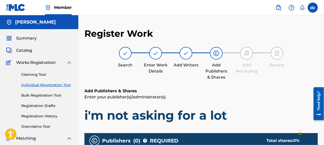
click at [130, 91] on h6 "Add Publishers & Shares" at bounding box center [201, 91] width 234 height 6
click at [186, 55] on img at bounding box center [186, 53] width 6 height 6
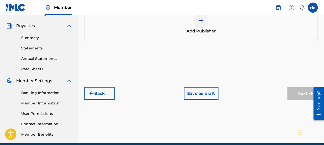
scroll to position [152, 0]
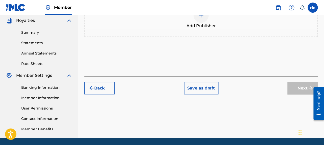
click at [99, 87] on button "Back" at bounding box center [99, 88] width 30 height 13
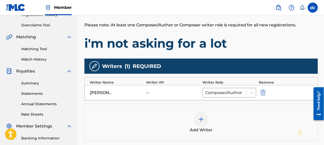
scroll to position [126, 0]
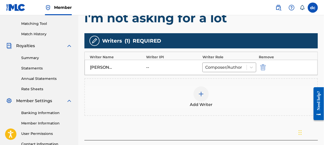
click at [201, 94] on img at bounding box center [201, 94] width 6 height 6
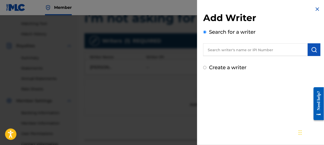
click at [203, 66] on input "Create a writer" at bounding box center [204, 67] width 3 height 3
radio input "false"
radio input "true"
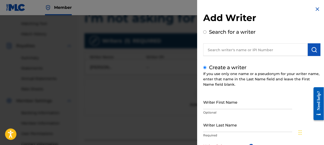
click at [216, 95] on input "Writer First Name" at bounding box center [247, 102] width 89 height 14
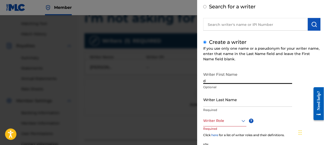
scroll to position [51, 0]
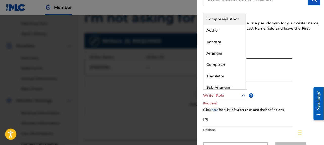
click at [244, 95] on icon at bounding box center [244, 95] width 4 height 2
click at [217, 19] on div "Composer/Author" at bounding box center [224, 18] width 43 height 11
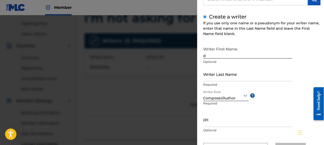
click at [209, 55] on input "d" at bounding box center [247, 51] width 89 height 14
type input "[PERSON_NAME]"
click at [214, 77] on input "Writer Last Name" at bounding box center [247, 74] width 89 height 14
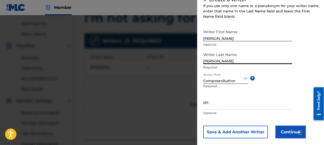
scroll to position [75, 0]
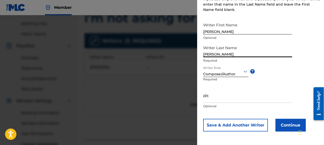
type input "[PERSON_NAME]"
click at [284, 123] on button "Continue" at bounding box center [290, 125] width 30 height 13
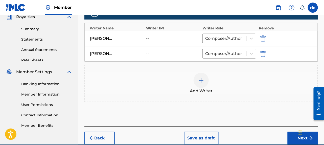
scroll to position [177, 0]
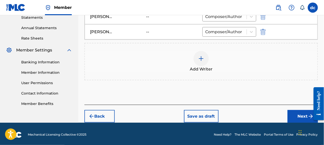
click at [301, 112] on button "Next" at bounding box center [303, 116] width 30 height 13
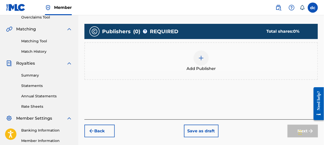
scroll to position [98, 0]
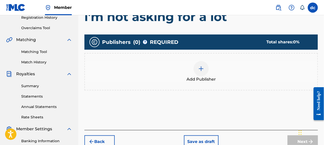
click at [204, 77] on span "Add Publisher" at bounding box center [201, 79] width 29 height 6
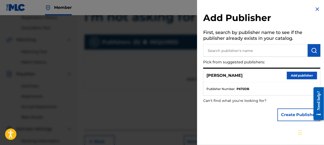
click at [294, 73] on button "Add publisher" at bounding box center [302, 76] width 30 height 8
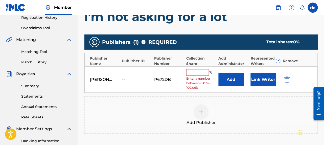
drag, startPoint x: 199, startPoint y: 66, endPoint x: 213, endPoint y: 75, distance: 16.6
click at [200, 68] on div "[PERSON_NAME] -- P672DB % Enter a number between 0.01% - 100.06% Add Link Writer" at bounding box center [201, 79] width 233 height 27
click at [194, 72] on input "text" at bounding box center [197, 72] width 23 height 7
type input "100"
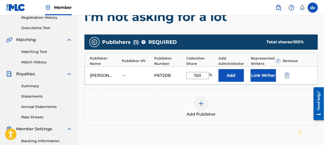
click at [259, 72] on button "Link Writer" at bounding box center [263, 75] width 25 height 13
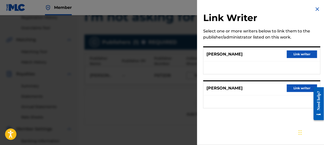
click at [298, 52] on button "Link writer" at bounding box center [302, 54] width 30 height 8
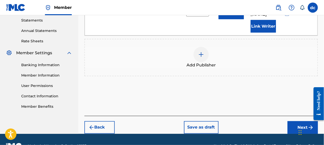
click at [303, 121] on button "Next" at bounding box center [303, 127] width 30 height 13
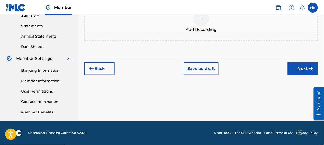
click at [302, 66] on button "Next" at bounding box center [303, 68] width 30 height 13
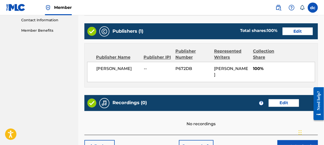
scroll to position [275, 0]
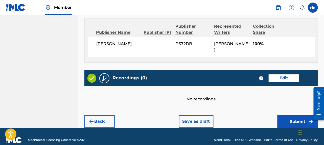
click at [296, 115] on button "Submit" at bounding box center [298, 121] width 40 height 13
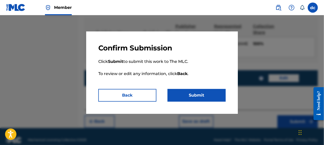
click at [196, 91] on button "Submit" at bounding box center [197, 95] width 58 height 13
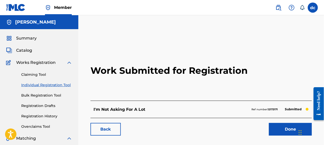
click at [289, 128] on link "Done" at bounding box center [290, 129] width 43 height 13
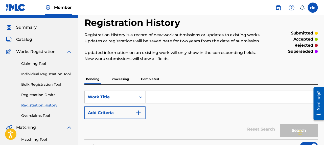
scroll to position [25, 0]
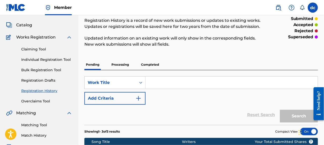
click at [49, 37] on span "Works Registration" at bounding box center [35, 37] width 39 height 6
click at [71, 36] on img at bounding box center [69, 37] width 6 height 6
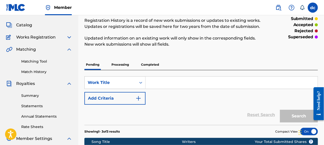
click at [36, 60] on link "Matching Tool" at bounding box center [46, 61] width 51 height 5
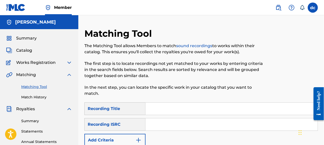
click at [49, 62] on span "Works Registration" at bounding box center [35, 62] width 39 height 6
click at [68, 61] on img at bounding box center [69, 62] width 6 height 6
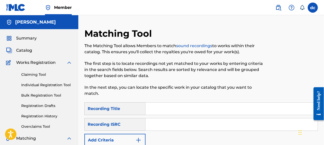
click at [47, 84] on link "Individual Registration Tool" at bounding box center [46, 84] width 51 height 5
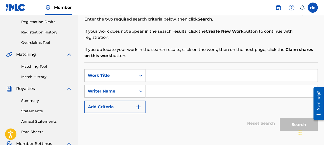
scroll to position [76, 0]
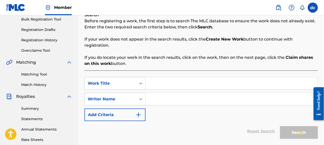
click at [153, 85] on input "Search Form" at bounding box center [232, 83] width 172 height 12
type input "i tried to tell you"
click at [157, 100] on input "Search Form" at bounding box center [232, 99] width 172 height 12
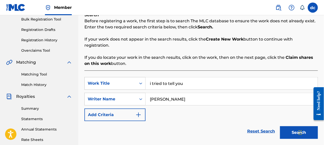
type input "[PERSON_NAME]"
click at [137, 113] on img "Search Form" at bounding box center [138, 114] width 6 height 6
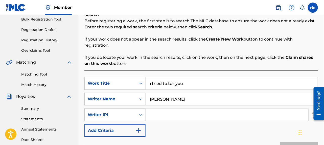
click at [156, 118] on input "Search Form" at bounding box center [227, 114] width 163 height 12
type input "01310560600"
click at [160, 129] on div "SearchWithCriteria19d6285e-a1b2-4158-bbd0-b048e206a866 Work Title i tried to te…" at bounding box center [201, 107] width 234 height 60
click at [139, 128] on img "Search Form" at bounding box center [138, 130] width 6 height 6
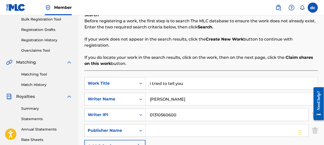
click at [154, 129] on input "Search Form" at bounding box center [227, 130] width 163 height 12
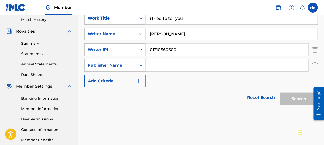
scroll to position [152, 0]
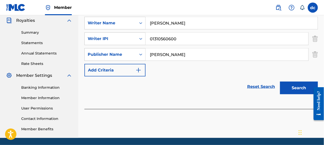
type input "[PERSON_NAME]"
click at [139, 66] on button "Add Criteria" at bounding box center [114, 70] width 61 height 13
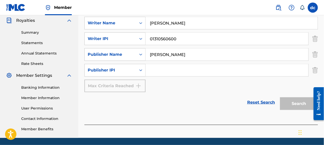
click at [160, 73] on input "Search Form" at bounding box center [227, 70] width 163 height 12
type input "01310560600"
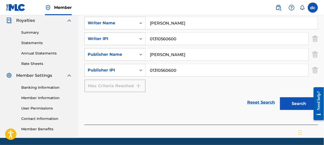
click at [302, 105] on button "Search" at bounding box center [299, 103] width 38 height 13
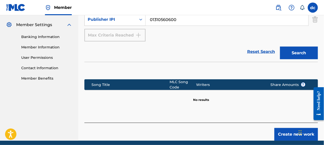
scroll to position [222, 0]
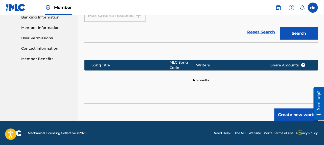
click at [296, 112] on button "Create new work" at bounding box center [295, 114] width 43 height 13
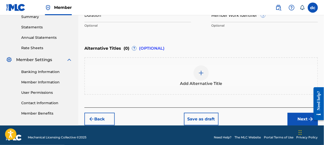
scroll to position [171, 0]
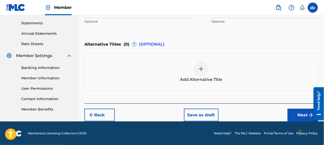
click at [302, 113] on button "Next" at bounding box center [303, 114] width 30 height 13
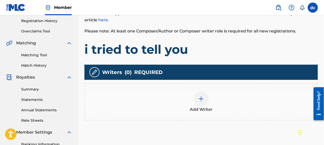
scroll to position [124, 0]
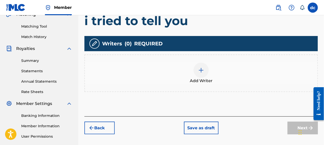
click at [201, 68] on img at bounding box center [201, 70] width 6 height 6
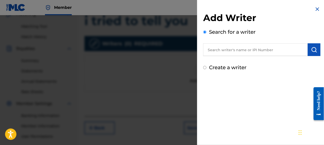
click at [205, 66] on input "Create a writer" at bounding box center [204, 67] width 3 height 3
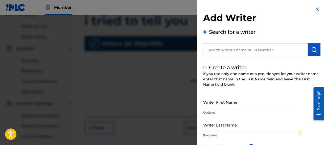
radio input "false"
radio input "true"
click at [203, 105] on div "Add Writer Search for a writer Create a writer If you use only one name or a ps…" at bounding box center [261, 109] width 129 height 219
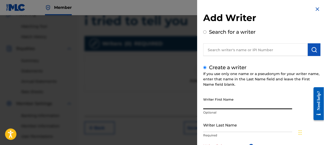
click at [213, 105] on input "Writer First Name" at bounding box center [247, 102] width 89 height 14
type input "[PERSON_NAME]"
click at [210, 130] on input "Writer Last Name" at bounding box center [247, 124] width 89 height 14
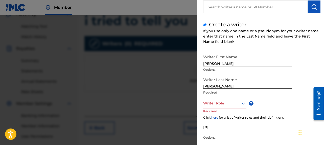
scroll to position [51, 0]
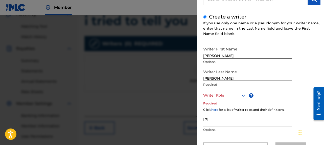
type input "[PERSON_NAME]"
click at [242, 95] on icon at bounding box center [244, 95] width 4 height 2
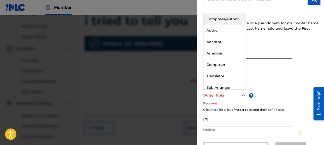
click at [216, 16] on div "Composer/Author" at bounding box center [224, 18] width 43 height 11
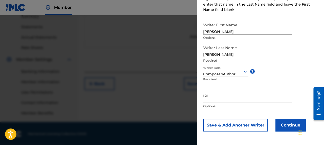
scroll to position [169, 0]
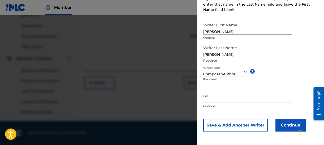
click at [289, 122] on button "Continue" at bounding box center [290, 125] width 30 height 13
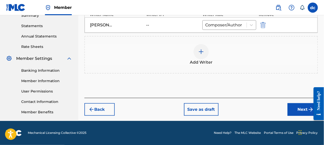
click at [298, 106] on button "Next" at bounding box center [303, 109] width 30 height 13
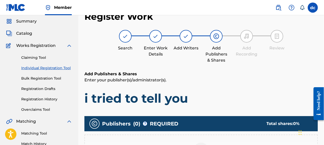
scroll to position [0, 0]
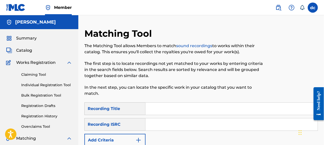
click at [23, 35] on span "Summary" at bounding box center [26, 38] width 20 height 6
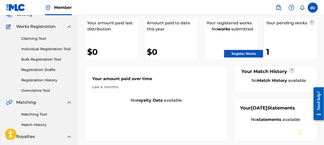
scroll to position [51, 0]
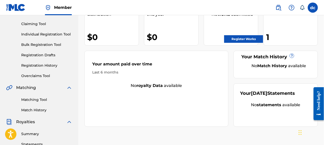
click at [236, 37] on link "Register Works" at bounding box center [243, 39] width 39 height 8
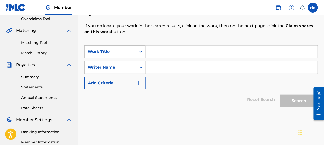
scroll to position [101, 0]
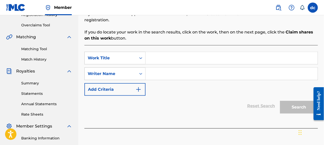
click at [154, 57] on input "Search Form" at bounding box center [232, 58] width 172 height 12
type input "i tried to tell you"
click at [162, 72] on input "Search Form" at bounding box center [232, 73] width 172 height 12
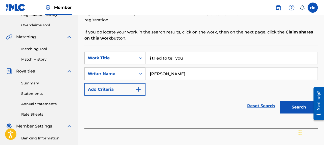
type input "[PERSON_NAME]"
click at [296, 104] on button "Search" at bounding box center [299, 107] width 38 height 13
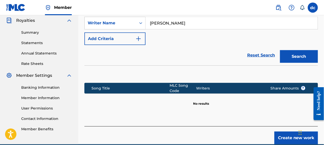
scroll to position [175, 0]
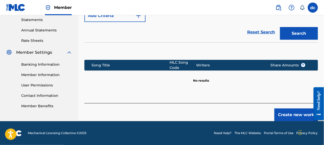
click at [294, 111] on button "Create new work" at bounding box center [295, 114] width 43 height 13
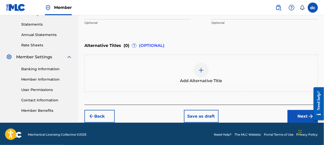
scroll to position [171, 0]
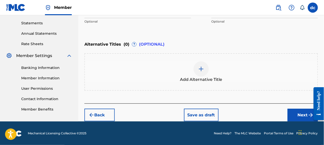
click at [303, 114] on button "Next" at bounding box center [303, 114] width 30 height 13
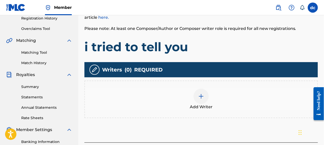
scroll to position [98, 0]
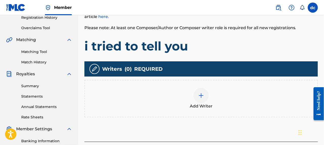
click at [205, 101] on div at bounding box center [201, 95] width 15 height 15
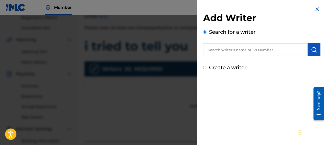
click at [205, 67] on input "Create a writer" at bounding box center [204, 67] width 3 height 3
radio input "false"
radio input "true"
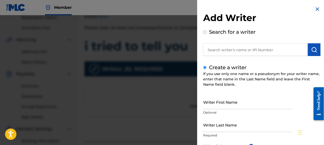
click at [221, 107] on input "Writer First Name" at bounding box center [247, 102] width 89 height 14
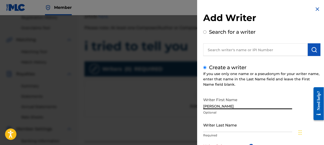
type input "[PERSON_NAME]"
drag, startPoint x: 209, startPoint y: 127, endPoint x: 211, endPoint y: 126, distance: 2.6
click at [209, 127] on input "Writer Last Name" at bounding box center [247, 124] width 89 height 14
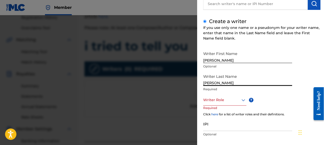
scroll to position [51, 0]
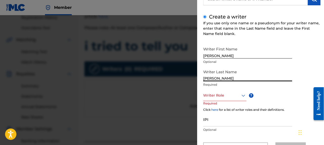
type input "[PERSON_NAME]"
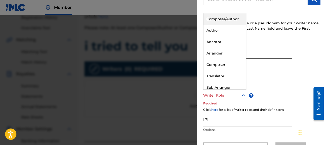
click at [243, 94] on icon at bounding box center [243, 95] width 6 height 6
click at [220, 19] on div "Composer/Author" at bounding box center [224, 18] width 43 height 11
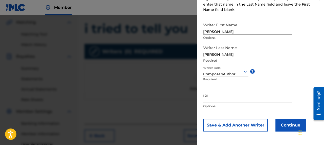
scroll to position [124, 0]
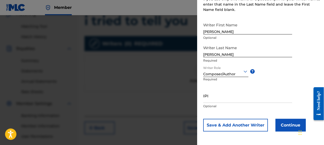
click at [284, 124] on button "Continue" at bounding box center [290, 125] width 30 height 13
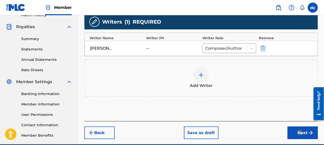
scroll to position [169, 0]
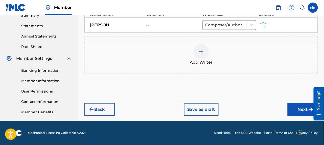
click at [301, 107] on button "Next" at bounding box center [303, 109] width 30 height 13
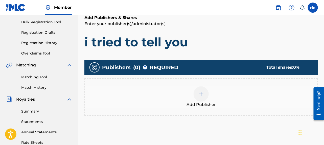
scroll to position [98, 0]
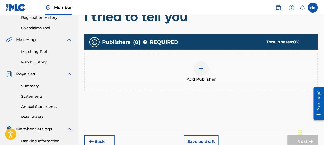
click at [203, 69] on img at bounding box center [201, 68] width 6 height 6
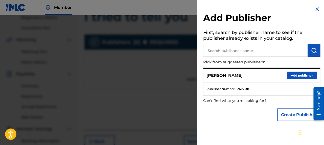
click at [292, 73] on button "Add publisher" at bounding box center [302, 76] width 30 height 8
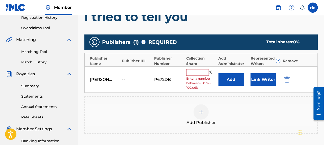
click at [195, 72] on input "text" at bounding box center [197, 72] width 23 height 7
type input "100"
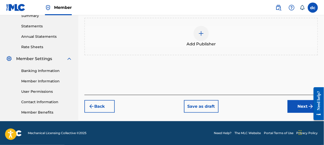
scroll to position [169, 0]
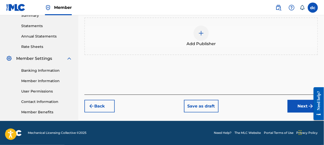
click at [301, 105] on button "Next" at bounding box center [303, 106] width 30 height 13
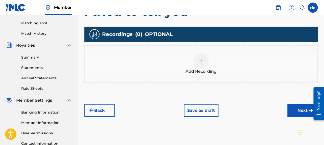
scroll to position [149, 0]
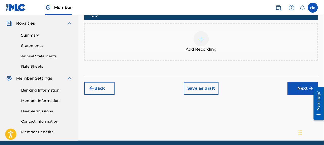
click at [299, 85] on button "Next" at bounding box center [303, 88] width 30 height 13
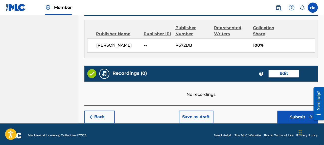
scroll to position [271, 0]
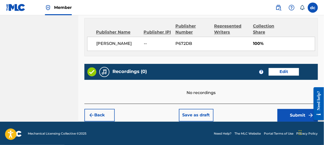
click at [301, 114] on button "Submit" at bounding box center [298, 115] width 40 height 13
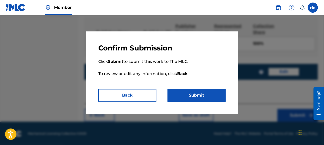
click at [199, 94] on button "Submit" at bounding box center [197, 95] width 58 height 13
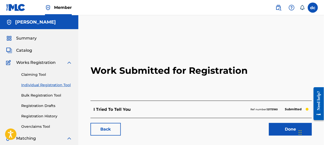
click at [292, 127] on link "Done" at bounding box center [290, 129] width 43 height 13
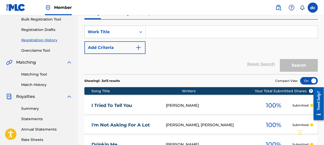
scroll to position [25, 0]
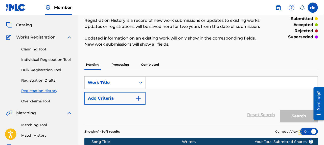
click at [148, 82] on input "Search Form" at bounding box center [232, 82] width 172 height 12
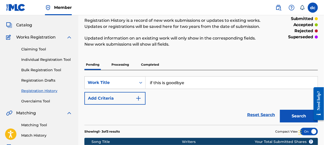
type input "if this is goodbye"
click at [295, 114] on button "Search" at bounding box center [299, 115] width 38 height 13
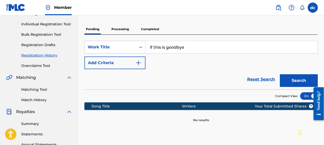
scroll to position [51, 0]
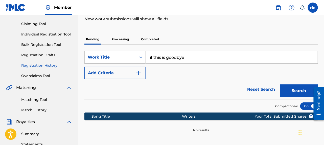
click at [139, 72] on img "Search Form" at bounding box center [138, 73] width 6 height 6
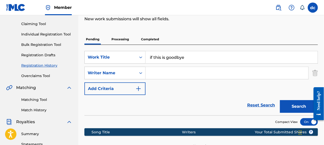
click at [158, 74] on input "Search Form" at bounding box center [227, 73] width 163 height 12
type input "[PERSON_NAME]"
click at [141, 86] on img "Search Form" at bounding box center [138, 88] width 6 height 6
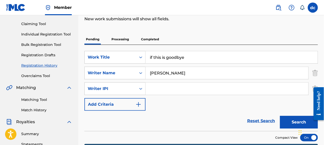
click at [153, 88] on input "Search Form" at bounding box center [227, 88] width 163 height 12
type input "01310560600"
click at [137, 101] on img "Search Form" at bounding box center [138, 104] width 6 height 6
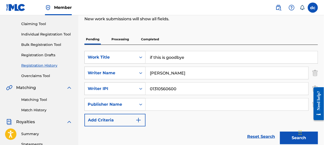
click at [160, 104] on input "Search Form" at bounding box center [227, 104] width 163 height 12
type input "[PERSON_NAME]"
click at [142, 119] on button "Add Criteria" at bounding box center [114, 119] width 61 height 13
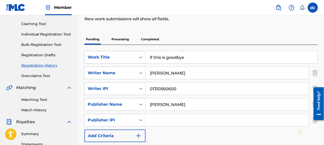
click at [162, 119] on input "Search Form" at bounding box center [227, 120] width 163 height 12
type input "01310560600"
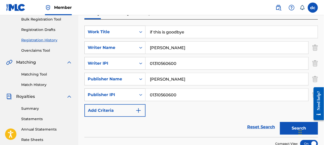
click at [140, 109] on img "Search Form" at bounding box center [138, 110] width 6 height 6
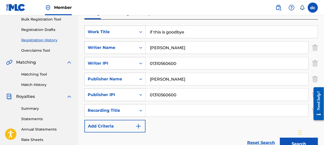
click at [138, 124] on img "Search Form" at bounding box center [138, 126] width 6 height 6
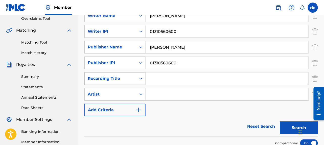
scroll to position [126, 0]
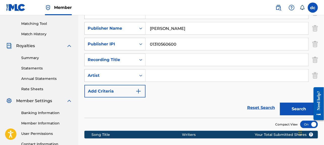
click at [294, 109] on button "Search" at bounding box center [299, 108] width 38 height 13
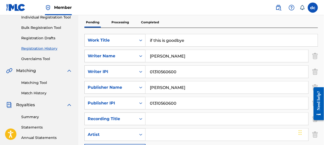
scroll to position [42, 0]
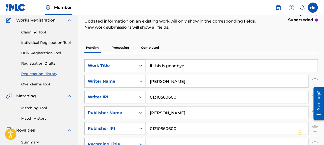
click at [54, 41] on link "Individual Registration Tool" at bounding box center [46, 42] width 51 height 5
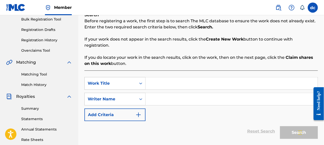
scroll to position [101, 0]
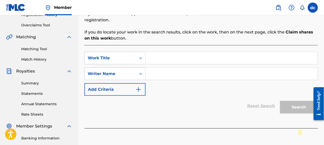
click at [159, 58] on input "Search Form" at bounding box center [232, 58] width 172 height 12
type input "if this is goodbye"
click at [166, 67] on div "Search Form" at bounding box center [232, 73] width 172 height 13
click at [160, 70] on input "Search Form" at bounding box center [232, 73] width 172 height 12
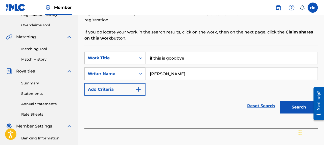
type input "[PERSON_NAME]"
click at [290, 104] on button "Search" at bounding box center [299, 107] width 38 height 13
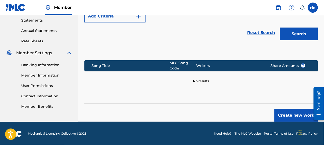
scroll to position [175, 0]
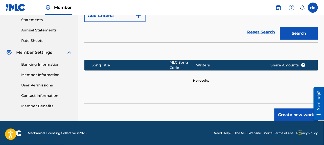
click at [299, 111] on button "Create new work" at bounding box center [295, 114] width 43 height 13
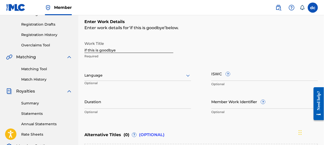
scroll to position [70, 0]
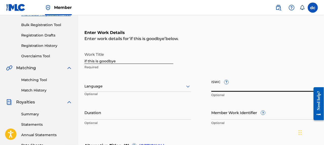
click at [222, 84] on input "ISWC ?" at bounding box center [264, 84] width 107 height 14
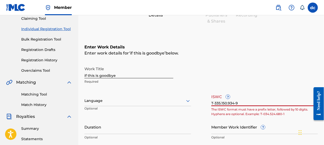
scroll to position [45, 0]
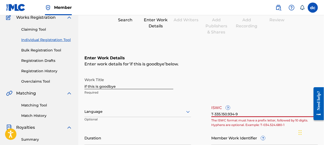
click at [232, 112] on input "T-335.150.934-9" at bounding box center [264, 109] width 107 height 14
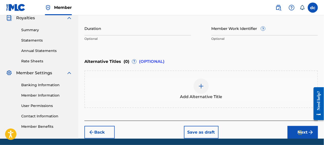
scroll to position [171, 0]
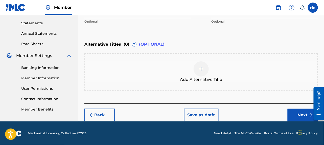
type input "T-335.150.964-9"
drag, startPoint x: 0, startPoint y: 31, endPoint x: 303, endPoint y: 113, distance: 314.0
click at [303, 113] on button "Next" at bounding box center [303, 114] width 30 height 13
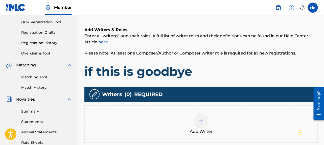
scroll to position [124, 0]
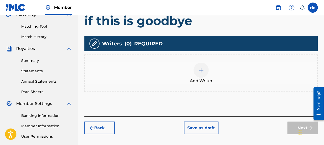
click at [200, 70] on img at bounding box center [201, 70] width 6 height 6
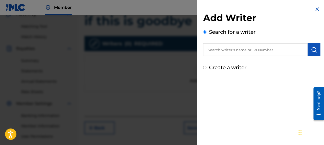
click at [206, 68] on input "Create a writer" at bounding box center [204, 67] width 3 height 3
radio input "false"
radio input "true"
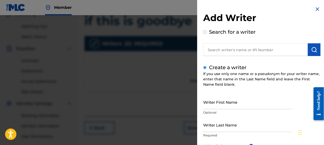
click at [223, 105] on input "Writer First Name" at bounding box center [247, 102] width 89 height 14
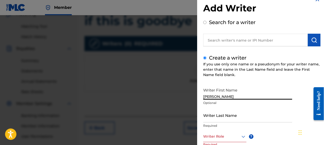
scroll to position [25, 0]
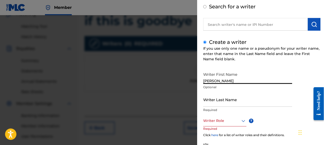
type input "[PERSON_NAME]"
click at [209, 103] on input "Writer Last Name" at bounding box center [247, 99] width 89 height 14
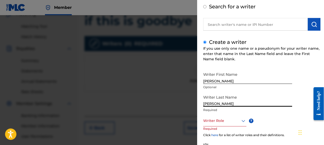
type input "[PERSON_NAME]"
click at [243, 119] on icon at bounding box center [243, 121] width 6 height 6
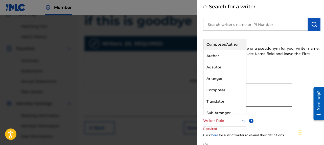
click at [223, 43] on div "Composer/Author" at bounding box center [224, 44] width 43 height 11
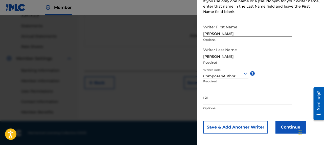
scroll to position [75, 0]
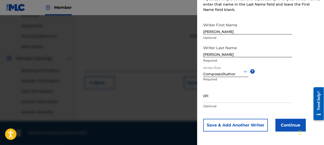
click at [290, 124] on button "Continue" at bounding box center [290, 125] width 30 height 13
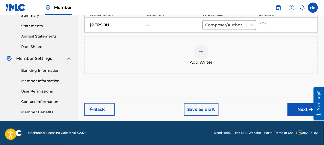
click at [302, 106] on button "Next" at bounding box center [303, 109] width 30 height 13
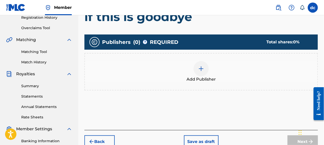
scroll to position [124, 0]
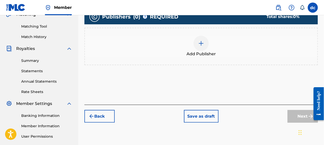
click at [209, 53] on span "Add Publisher" at bounding box center [201, 54] width 29 height 6
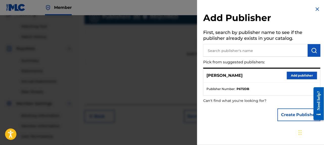
click at [293, 73] on button "Add publisher" at bounding box center [302, 76] width 30 height 8
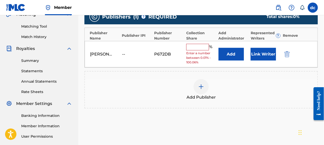
click at [194, 47] on input "text" at bounding box center [197, 47] width 23 height 7
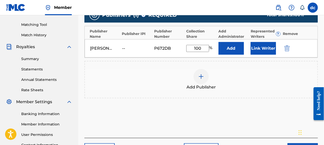
scroll to position [169, 0]
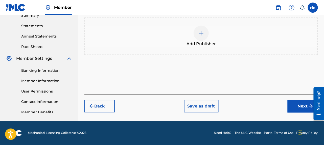
type input "100"
click at [300, 103] on button "Next" at bounding box center [303, 106] width 30 height 13
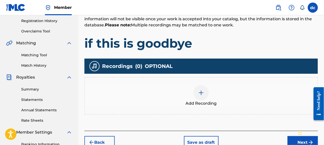
scroll to position [124, 0]
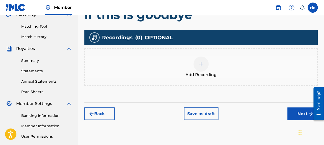
click at [300, 110] on button "Next" at bounding box center [303, 113] width 30 height 13
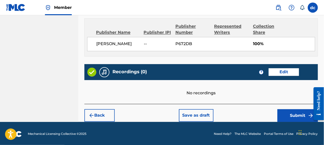
scroll to position [271, 0]
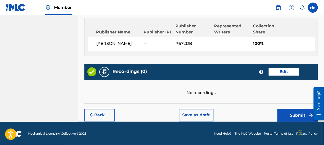
click at [294, 113] on button "Submit" at bounding box center [298, 115] width 40 height 13
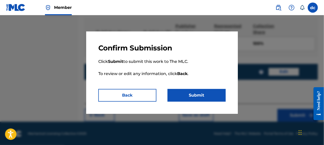
click at [199, 95] on button "Submit" at bounding box center [197, 95] width 58 height 13
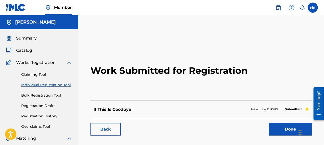
click at [290, 127] on link "Done" at bounding box center [290, 129] width 43 height 13
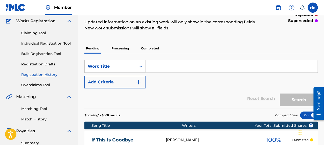
scroll to position [51, 0]
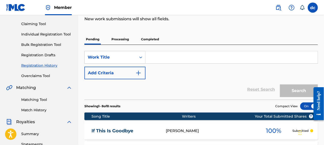
click at [48, 34] on link "Individual Registration Tool" at bounding box center [46, 34] width 51 height 5
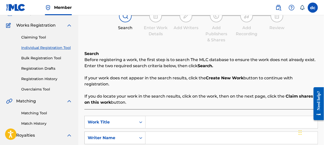
scroll to position [101, 0]
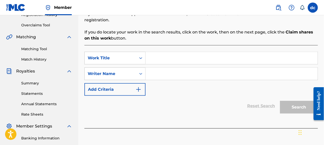
click at [156, 58] on input "Search Form" at bounding box center [232, 58] width 172 height 12
type input "Love's Final Revival"
click at [154, 73] on input "Search Form" at bounding box center [232, 73] width 172 height 12
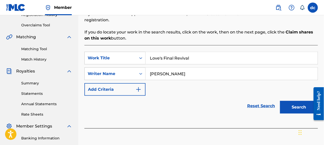
type input "[PERSON_NAME]"
click at [139, 88] on img "Search Form" at bounding box center [138, 89] width 6 height 6
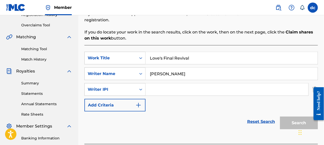
drag, startPoint x: 159, startPoint y: 89, endPoint x: 160, endPoint y: 86, distance: 2.6
click at [160, 86] on input "Search Form" at bounding box center [227, 89] width 163 height 12
type input "01310560600"
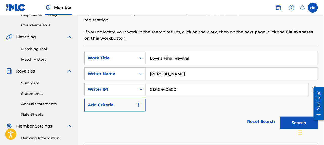
click at [138, 105] on img "Search Form" at bounding box center [138, 105] width 6 height 6
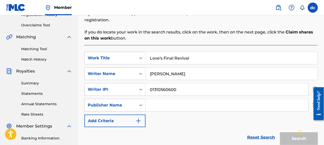
click at [162, 98] on div "SearchWithCriteria19d6285e-a1b2-4158-bbd0-b048e206a866 Work Title Love's Final …" at bounding box center [201, 89] width 234 height 75
click at [160, 104] on input "Search Form" at bounding box center [227, 105] width 163 height 12
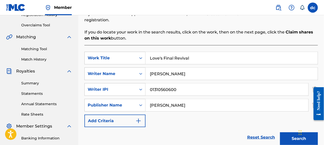
click at [140, 120] on img "Search Form" at bounding box center [138, 121] width 6 height 6
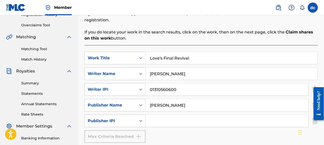
click at [154, 118] on input "Search Form" at bounding box center [227, 120] width 163 height 12
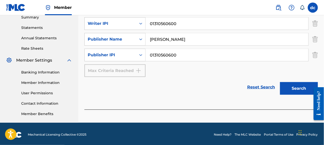
scroll to position [143, 0]
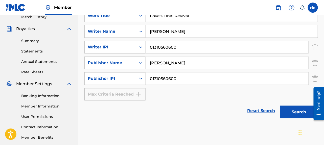
click at [296, 111] on button "Search" at bounding box center [299, 111] width 38 height 13
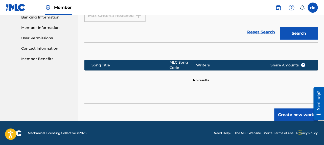
click at [284, 115] on button "Create new work" at bounding box center [295, 114] width 43 height 13
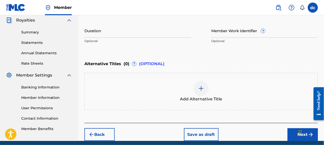
scroll to position [171, 0]
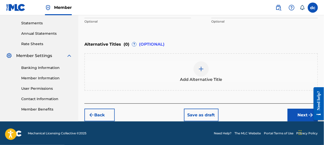
click at [301, 114] on button "Next" at bounding box center [303, 114] width 30 height 13
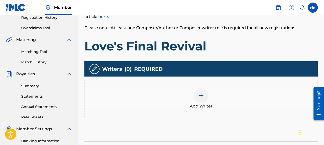
scroll to position [124, 0]
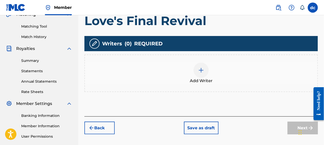
click at [200, 68] on img at bounding box center [201, 70] width 6 height 6
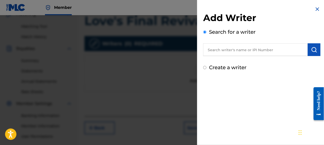
click at [204, 66] on input "Create a writer" at bounding box center [204, 67] width 3 height 3
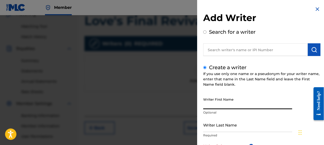
click at [211, 103] on input "Writer First Name" at bounding box center [247, 102] width 89 height 14
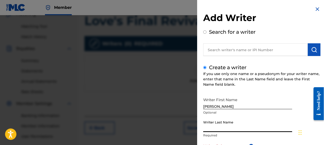
click at [218, 130] on input "Writer Last Name" at bounding box center [247, 124] width 89 height 14
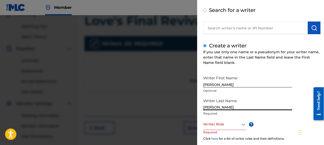
scroll to position [51, 0]
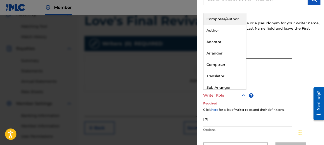
click at [242, 94] on icon at bounding box center [243, 95] width 6 height 6
click at [221, 18] on div "Composer/Author" at bounding box center [224, 18] width 43 height 11
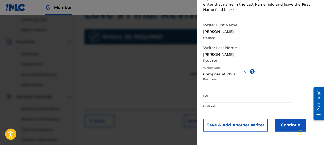
scroll to position [149, 0]
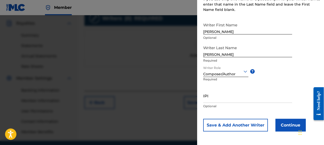
click at [286, 123] on button "Continue" at bounding box center [290, 125] width 30 height 13
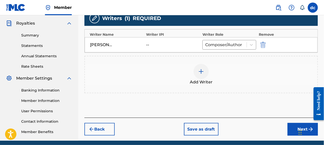
click at [301, 129] on div "Chat Widget" at bounding box center [309, 132] width 25 height 24
click at [301, 128] on div "Chat Widget" at bounding box center [309, 132] width 25 height 24
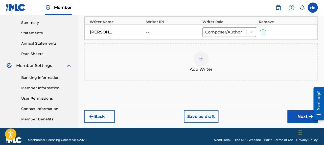
scroll to position [169, 0]
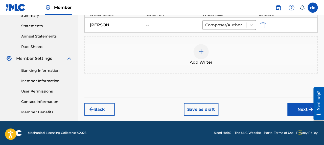
click at [301, 107] on button "Next" at bounding box center [303, 109] width 30 height 13
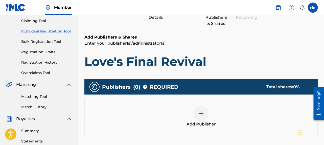
scroll to position [76, 0]
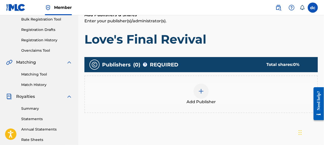
click at [202, 97] on div at bounding box center [201, 90] width 15 height 15
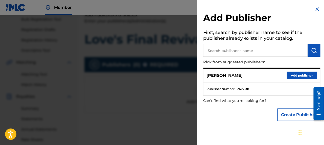
click at [296, 74] on button "Add publisher" at bounding box center [302, 76] width 30 height 8
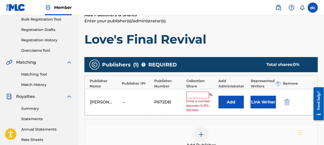
click at [189, 93] on input "text" at bounding box center [197, 94] width 23 height 7
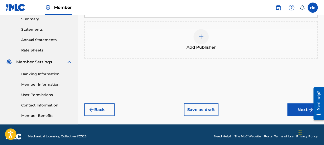
scroll to position [169, 0]
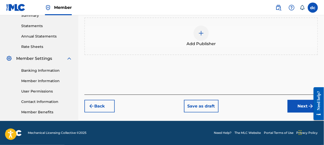
click at [305, 104] on button "Next" at bounding box center [303, 106] width 30 height 13
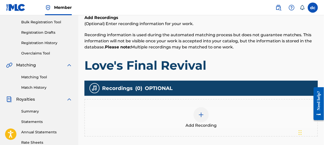
scroll to position [124, 0]
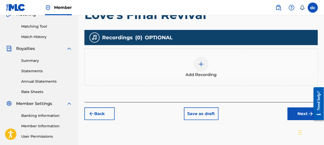
click at [305, 109] on button "Next" at bounding box center [303, 113] width 30 height 13
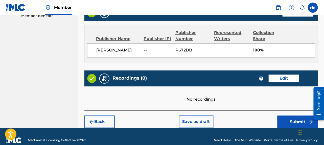
scroll to position [271, 0]
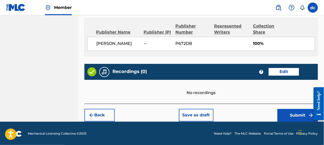
click at [294, 114] on button "Submit" at bounding box center [298, 115] width 40 height 13
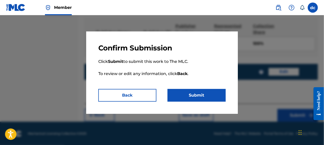
click at [201, 92] on button "Submit" at bounding box center [197, 95] width 58 height 13
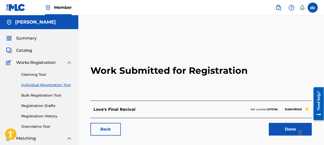
click at [288, 127] on link "Done" at bounding box center [290, 129] width 43 height 13
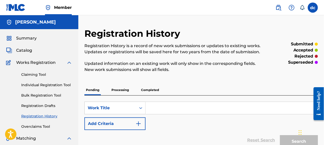
click at [157, 102] on input "Search Form" at bounding box center [232, 108] width 172 height 12
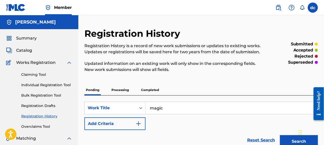
click at [151, 120] on div "SearchWithCriteriaf018c649-d5be-4608-bc6a-4a8b4e837f04 Work Title magic Add Cri…" at bounding box center [201, 115] width 234 height 28
click at [138, 123] on img "Search Form" at bounding box center [138, 123] width 6 height 6
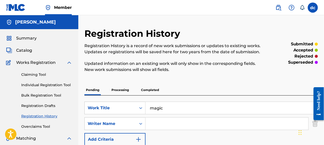
click at [155, 124] on input "Search Form" at bounding box center [227, 123] width 163 height 12
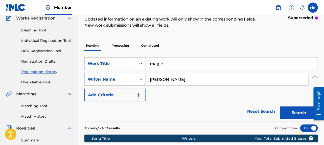
scroll to position [51, 0]
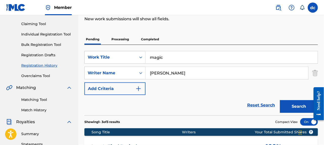
click at [140, 88] on img "Search Form" at bounding box center [138, 88] width 6 height 6
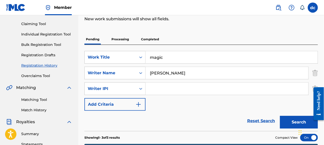
click at [161, 88] on input "Search Form" at bounding box center [227, 88] width 163 height 12
click at [136, 103] on img "Search Form" at bounding box center [138, 104] width 6 height 6
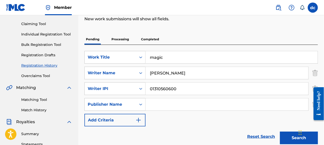
click at [151, 102] on input "Search Form" at bounding box center [227, 104] width 163 height 12
click at [140, 118] on img "Search Form" at bounding box center [138, 120] width 6 height 6
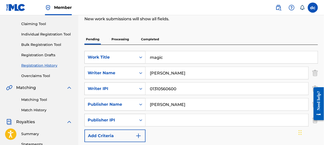
click at [165, 122] on input "Search Form" at bounding box center [227, 120] width 163 height 12
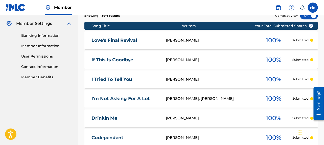
scroll to position [168, 0]
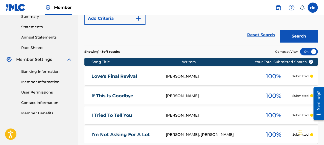
click at [301, 33] on button "Search" at bounding box center [299, 36] width 38 height 13
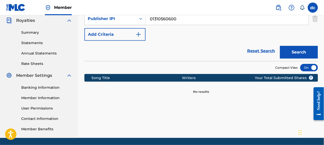
scroll to position [169, 0]
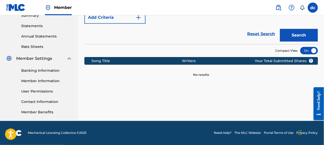
click at [303, 34] on button "Search" at bounding box center [299, 35] width 38 height 13
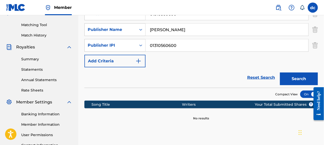
scroll to position [118, 0]
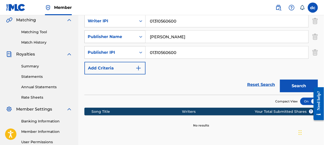
click at [139, 67] on img "Search Form" at bounding box center [138, 68] width 6 height 6
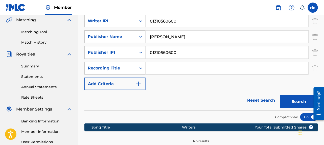
click at [302, 99] on button "Search" at bounding box center [299, 101] width 38 height 13
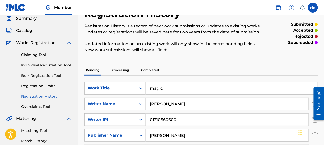
scroll to position [0, 0]
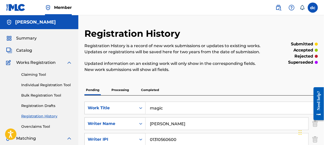
click at [41, 84] on link "Individual Registration Tool" at bounding box center [46, 84] width 51 height 5
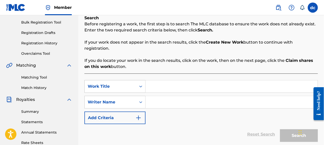
scroll to position [101, 0]
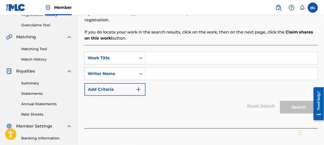
click at [154, 56] on input "Search Form" at bounding box center [232, 58] width 172 height 12
click at [159, 61] on input "Search Form" at bounding box center [232, 58] width 172 height 12
click at [150, 72] on input "Search Form" at bounding box center [232, 73] width 172 height 12
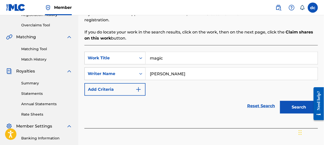
click at [148, 89] on div "SearchWithCriteria19d6285e-a1b2-4158-bbd0-b048e206a866 Work Title magic SearchW…" at bounding box center [201, 74] width 234 height 44
click at [138, 88] on img "Search Form" at bounding box center [138, 89] width 6 height 6
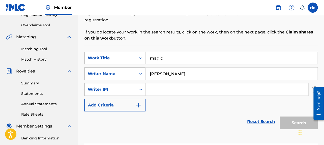
click at [157, 90] on input "Search Form" at bounding box center [227, 89] width 163 height 12
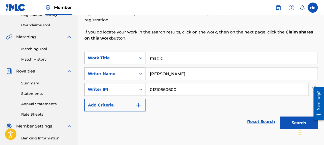
click at [141, 105] on img "Search Form" at bounding box center [138, 105] width 6 height 6
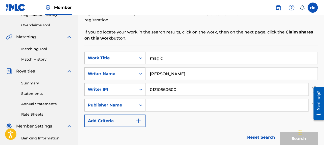
click at [157, 99] on input "Search Form" at bounding box center [227, 105] width 163 height 12
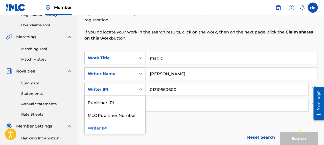
click at [140, 89] on icon "Search Form" at bounding box center [140, 89] width 3 height 2
click at [158, 103] on input "Search Form" at bounding box center [227, 105] width 163 height 12
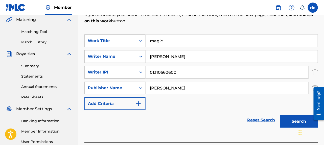
scroll to position [126, 0]
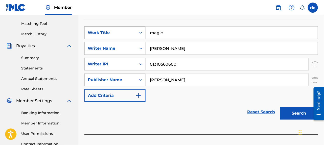
click at [103, 72] on div "SearchWithCriteria19d6285e-a1b2-4158-bbd0-b048e206a866 Work Title magic SearchW…" at bounding box center [201, 63] width 234 height 75
click at [155, 94] on div "SearchWithCriteria19d6285e-a1b2-4158-bbd0-b048e206a866 Work Title magic SearchW…" at bounding box center [201, 63] width 234 height 75
click at [149, 95] on div "SearchWithCriteria19d6285e-a1b2-4158-bbd0-b048e206a866 Work Title magic SearchW…" at bounding box center [201, 63] width 234 height 75
click at [142, 95] on img "Search Form" at bounding box center [138, 95] width 6 height 6
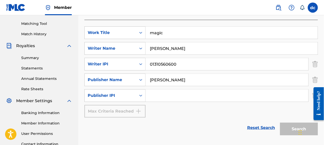
click at [152, 95] on input "Search Form" at bounding box center [227, 95] width 163 height 12
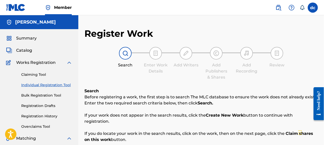
scroll to position [51, 0]
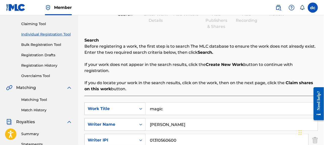
click at [201, 51] on strong "Search." at bounding box center [205, 52] width 15 height 5
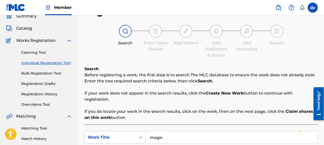
scroll to position [0, 0]
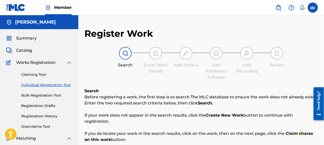
click at [57, 84] on link "Individual Registration Tool" at bounding box center [46, 84] width 51 height 5
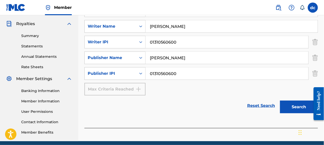
scroll to position [152, 0]
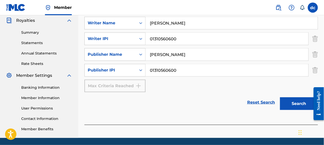
click at [296, 102] on button "Search" at bounding box center [299, 103] width 38 height 13
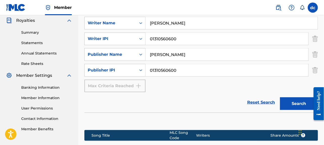
click at [296, 102] on button "Search" at bounding box center [299, 103] width 38 height 13
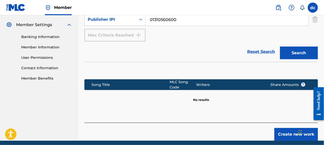
scroll to position [222, 0]
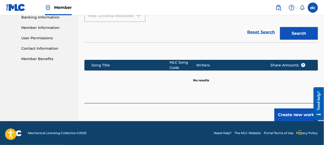
click at [283, 112] on button "Create new work" at bounding box center [295, 114] width 43 height 13
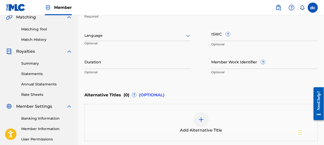
scroll to position [171, 0]
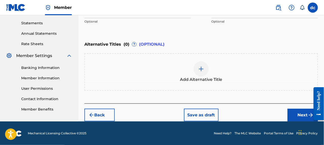
click at [304, 112] on button "Next" at bounding box center [303, 114] width 30 height 13
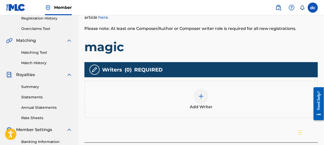
scroll to position [98, 0]
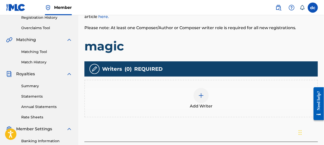
click at [203, 94] on img at bounding box center [201, 95] width 6 height 6
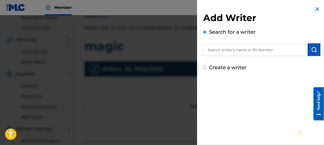
click at [204, 66] on input "Create a writer" at bounding box center [204, 67] width 3 height 3
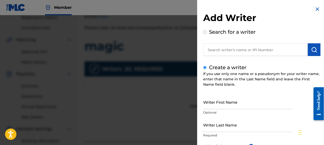
click at [213, 106] on input "Writer First Name" at bounding box center [247, 102] width 89 height 14
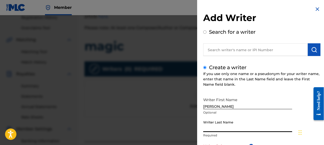
click at [207, 127] on input "Writer Last Name" at bounding box center [247, 124] width 89 height 14
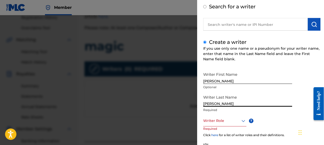
scroll to position [51, 0]
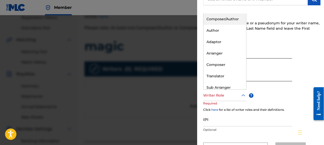
click at [243, 95] on icon at bounding box center [243, 95] width 6 height 6
click at [215, 19] on div "Composer/Author" at bounding box center [224, 18] width 43 height 11
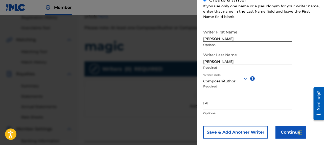
scroll to position [75, 0]
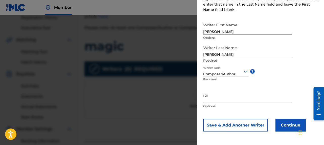
click at [293, 123] on button "Continue" at bounding box center [290, 125] width 30 height 13
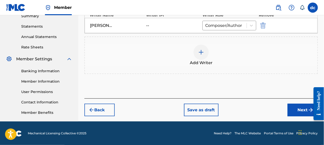
scroll to position [169, 0]
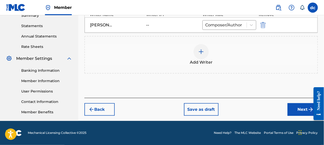
click at [302, 108] on button "Next" at bounding box center [303, 109] width 30 height 13
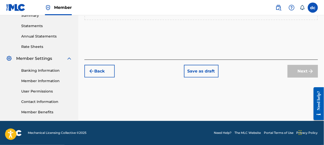
click at [301, 70] on div "Next" at bounding box center [303, 71] width 30 height 13
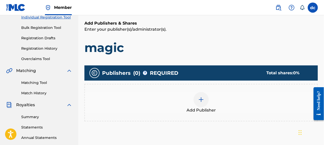
scroll to position [67, 0]
click at [199, 98] on img at bounding box center [201, 99] width 6 height 6
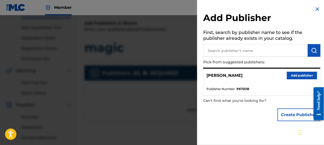
click at [302, 74] on button "Add publisher" at bounding box center [302, 76] width 30 height 8
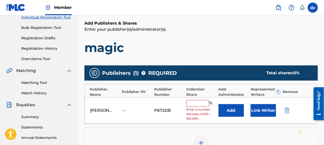
click at [193, 100] on input "text" at bounding box center [197, 103] width 23 height 7
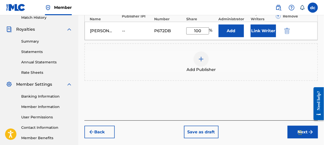
scroll to position [143, 0]
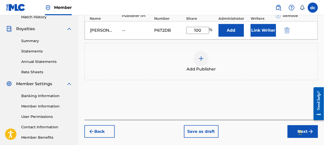
click at [296, 128] on button "Next" at bounding box center [303, 131] width 30 height 13
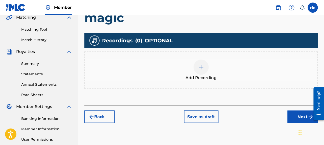
scroll to position [149, 0]
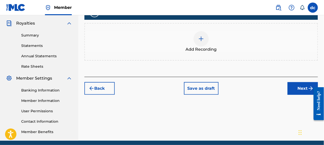
click at [305, 87] on button "Next" at bounding box center [303, 88] width 30 height 13
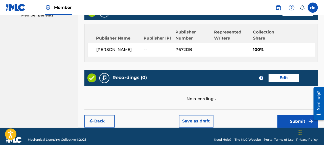
scroll to position [271, 0]
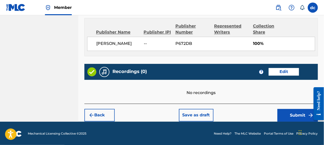
click at [297, 113] on button "Submit" at bounding box center [298, 115] width 40 height 13
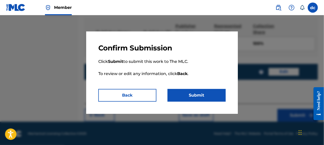
click at [197, 93] on button "Submit" at bounding box center [197, 95] width 58 height 13
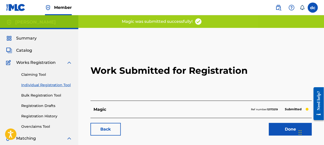
click at [289, 127] on link "Done" at bounding box center [290, 129] width 43 height 13
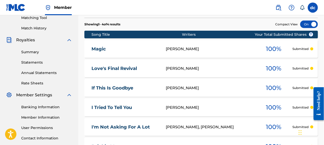
scroll to position [124, 0]
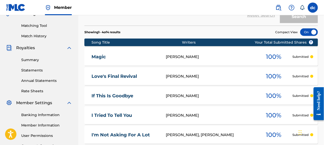
click at [100, 56] on link "Magic" at bounding box center [125, 57] width 68 height 6
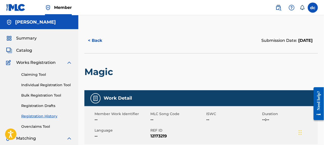
click at [51, 84] on link "Individual Registration Tool" at bounding box center [46, 84] width 51 height 5
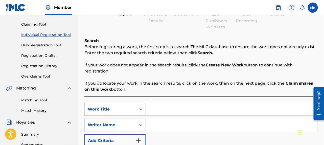
scroll to position [51, 0]
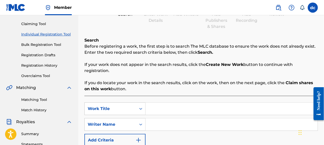
click at [162, 108] on input "Search Form" at bounding box center [232, 108] width 172 height 12
click at [155, 123] on input "Search Form" at bounding box center [232, 124] width 172 height 12
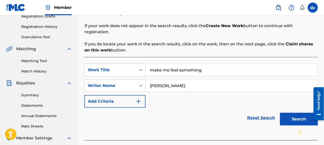
scroll to position [101, 0]
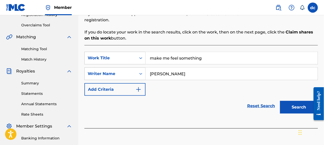
click at [298, 106] on button "Search" at bounding box center [299, 107] width 38 height 13
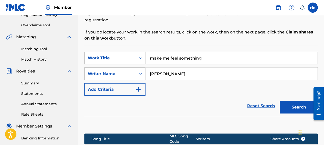
click at [139, 89] on img "Search Form" at bounding box center [138, 89] width 6 height 6
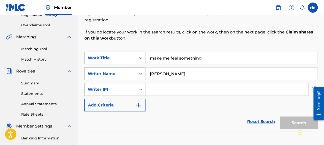
click at [157, 88] on input "Search Form" at bounding box center [227, 89] width 163 height 12
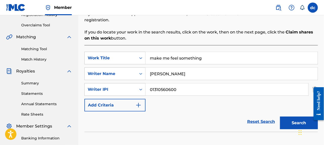
click at [140, 102] on img "Search Form" at bounding box center [138, 105] width 6 height 6
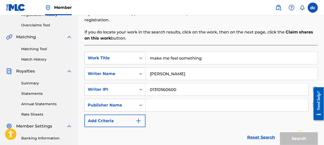
click at [164, 105] on input "Search Form" at bounding box center [227, 105] width 163 height 12
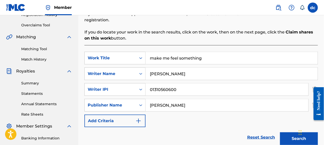
click at [139, 120] on img "Search Form" at bounding box center [138, 121] width 6 height 6
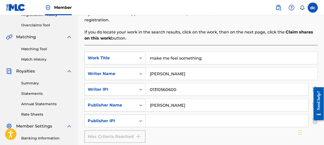
click at [167, 120] on input "Search Form" at bounding box center [227, 120] width 163 height 12
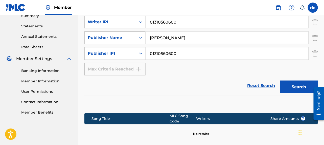
scroll to position [177, 0]
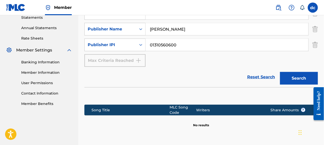
click at [296, 77] on button "Search" at bounding box center [299, 78] width 38 height 13
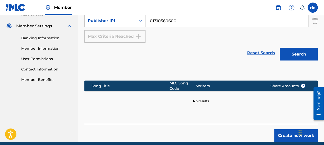
scroll to position [222, 0]
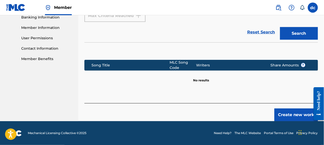
click at [294, 113] on button "Create new work" at bounding box center [295, 114] width 43 height 13
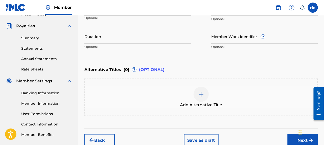
scroll to position [171, 0]
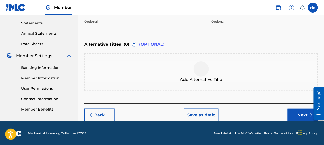
click at [298, 113] on button "Next" at bounding box center [303, 114] width 30 height 13
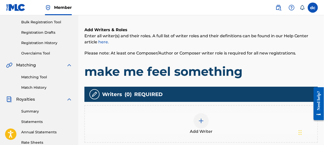
scroll to position [124, 0]
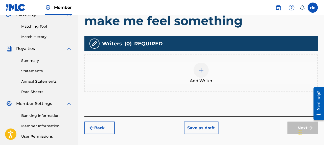
click at [201, 70] on img at bounding box center [201, 70] width 6 height 6
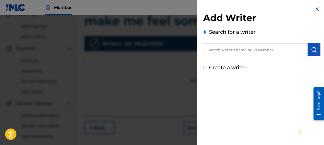
click at [206, 67] on input "Create a writer" at bounding box center [204, 67] width 3 height 3
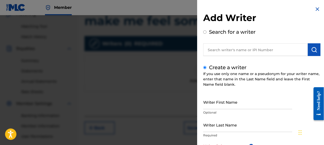
click at [214, 103] on input "Writer First Name" at bounding box center [247, 102] width 89 height 14
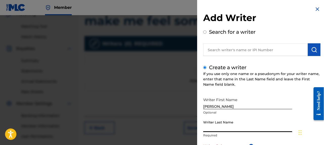
click at [211, 128] on input "Writer Last Name" at bounding box center [247, 124] width 89 height 14
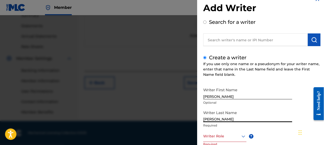
scroll to position [25, 0]
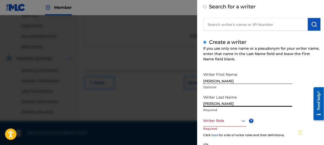
click at [242, 119] on icon at bounding box center [243, 121] width 6 height 6
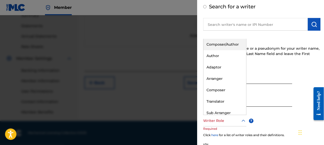
click at [230, 43] on div "Composer/Author" at bounding box center [224, 44] width 43 height 11
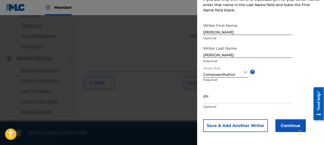
scroll to position [75, 0]
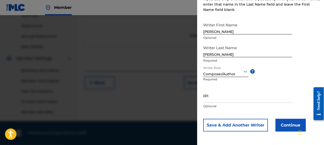
click at [280, 123] on button "Continue" at bounding box center [290, 125] width 30 height 13
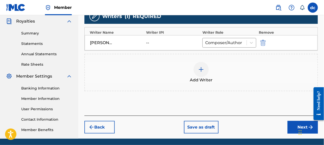
scroll to position [143, 0]
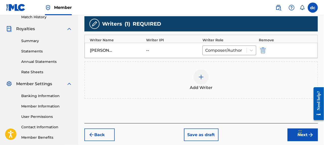
click at [299, 134] on div "Chat Widget" at bounding box center [309, 132] width 25 height 24
click at [299, 134] on div "Chat Widget" at bounding box center [307, 132] width 25 height 24
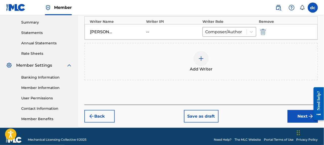
scroll to position [169, 0]
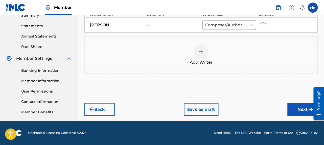
click at [301, 108] on button "Next" at bounding box center [303, 109] width 30 height 13
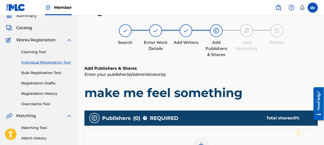
scroll to position [48, 0]
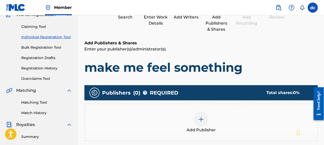
click at [203, 116] on img at bounding box center [201, 119] width 6 height 6
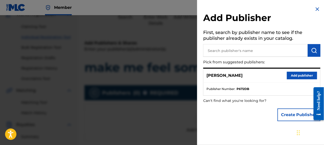
click at [289, 74] on button "Add publisher" at bounding box center [302, 76] width 30 height 8
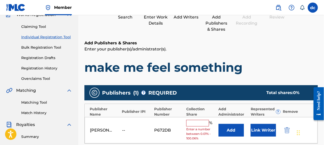
click at [197, 123] on input "text" at bounding box center [197, 123] width 23 height 7
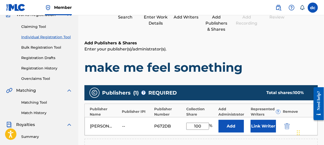
scroll to position [98, 0]
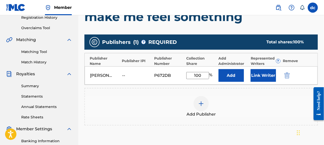
click at [267, 73] on button "Link Writer" at bounding box center [263, 75] width 25 height 13
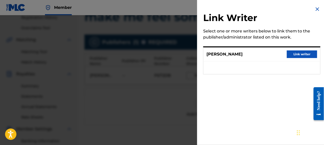
click at [302, 51] on button "Link writer" at bounding box center [302, 54] width 30 height 8
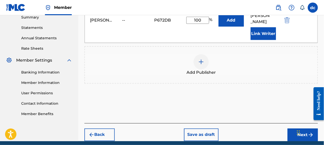
scroll to position [174, 0]
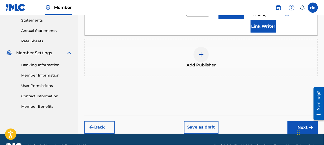
click at [305, 121] on button "Next" at bounding box center [303, 127] width 30 height 13
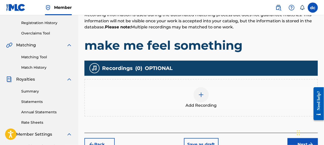
scroll to position [93, 0]
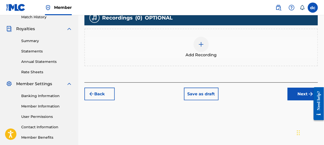
click at [306, 91] on button "Next" at bounding box center [303, 93] width 30 height 13
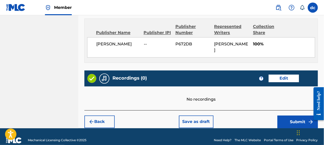
scroll to position [271, 0]
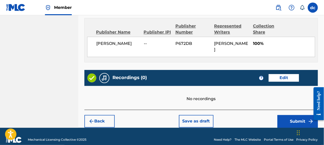
click at [295, 115] on button "Submit" at bounding box center [298, 121] width 40 height 13
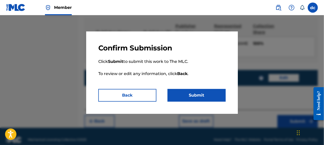
click at [200, 93] on button "Submit" at bounding box center [197, 95] width 58 height 13
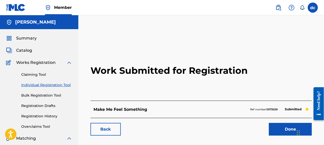
click at [291, 128] on link "Done" at bounding box center [290, 129] width 43 height 13
